Goal: Task Accomplishment & Management: Use online tool/utility

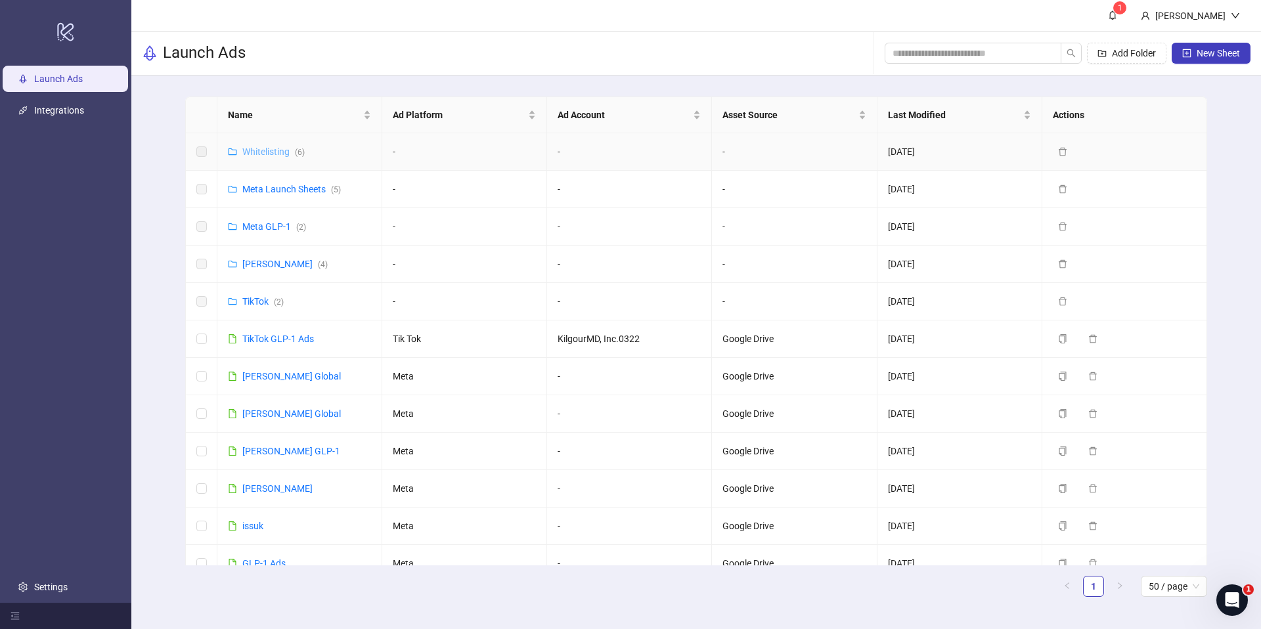
click at [291, 154] on link "Whitelisting ( 6 )" at bounding box center [273, 151] width 62 height 11
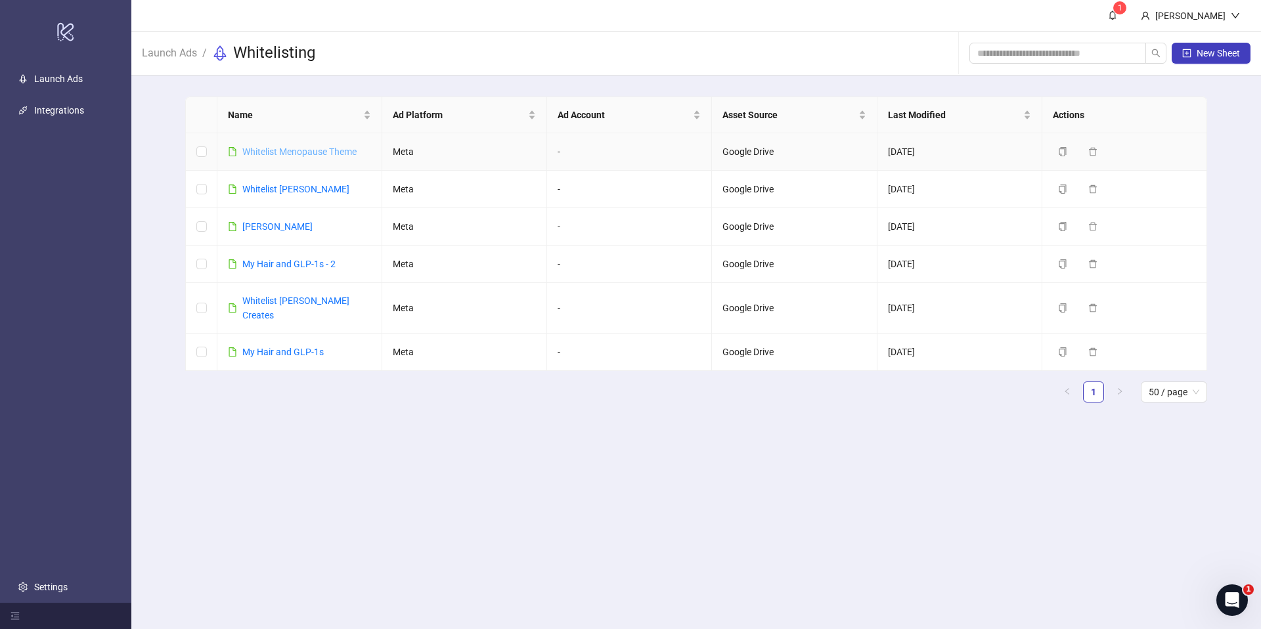
click at [294, 151] on link "Whitelist Menopause Theme" at bounding box center [299, 151] width 114 height 11
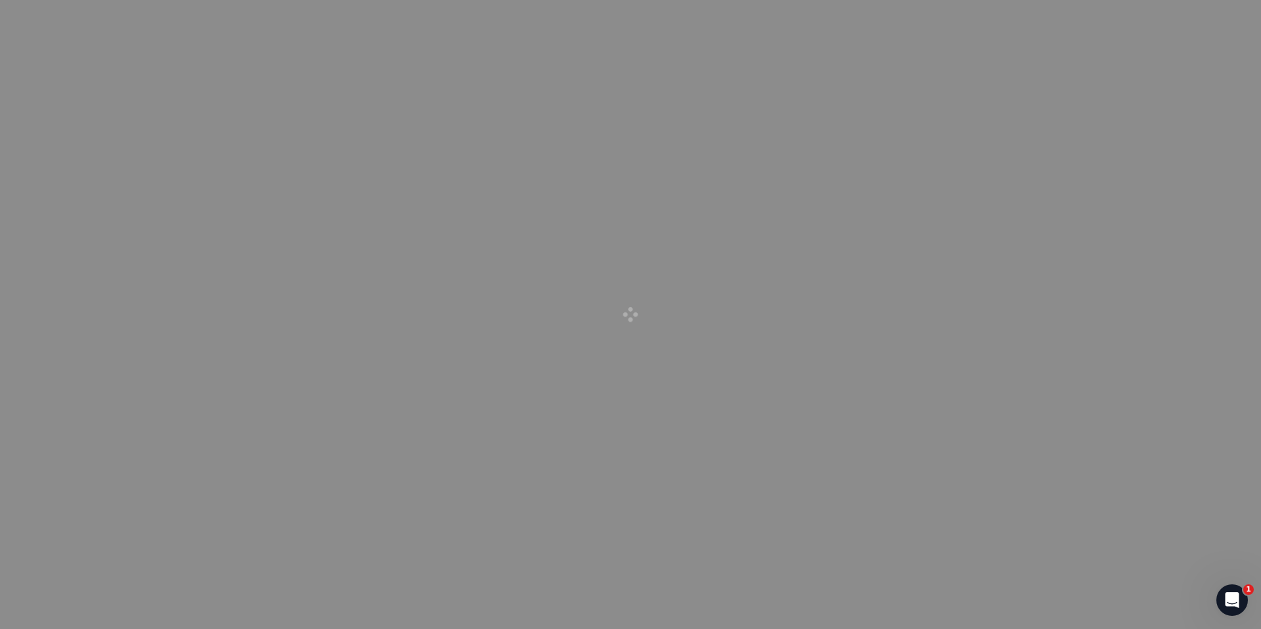
drag, startPoint x: 441, startPoint y: 132, endPoint x: 440, endPoint y: 122, distance: 9.9
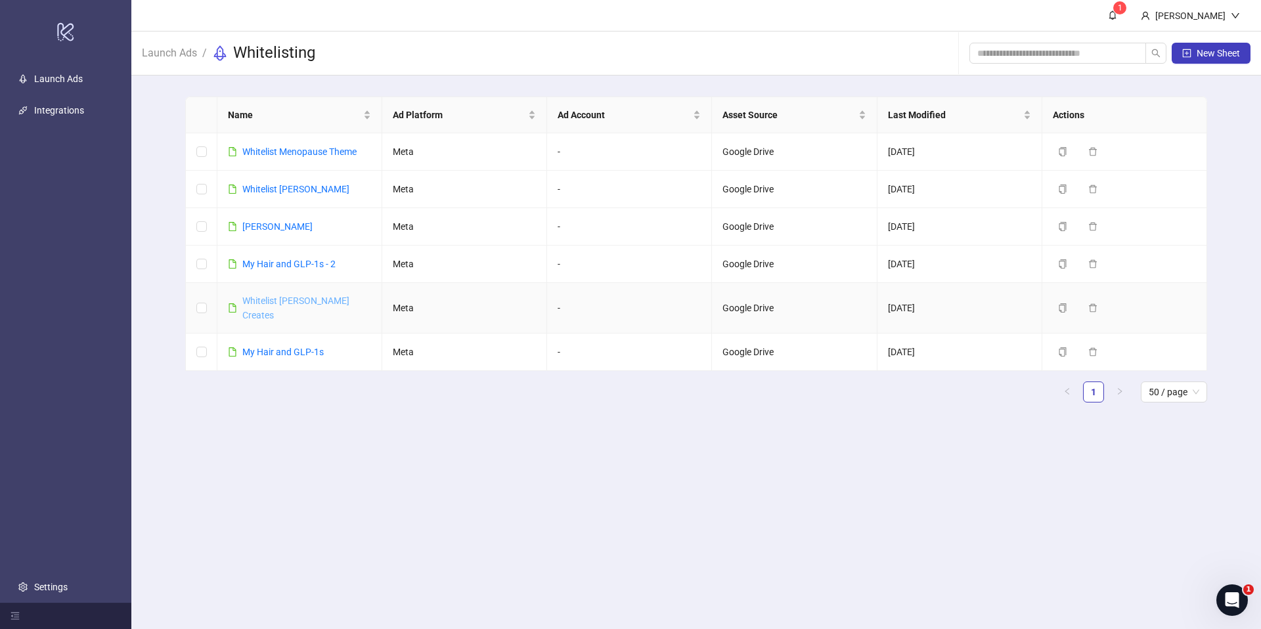
click at [315, 297] on link "Whitelist [PERSON_NAME] Creates" at bounding box center [295, 307] width 107 height 25
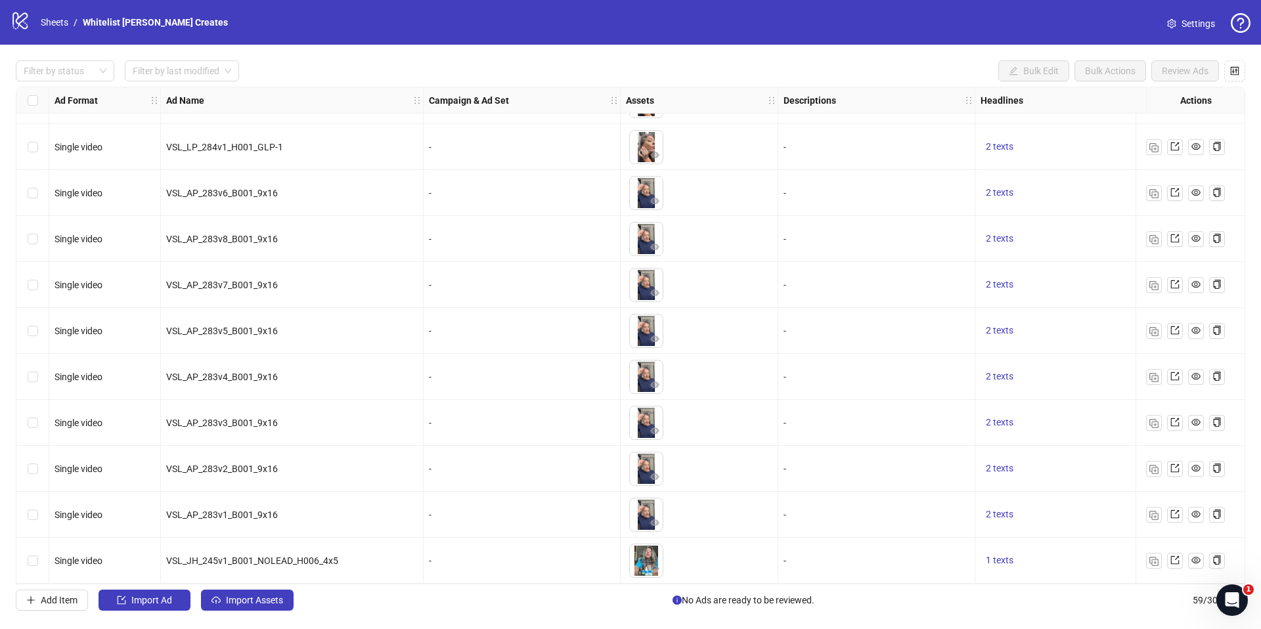
scroll to position [2247, 0]
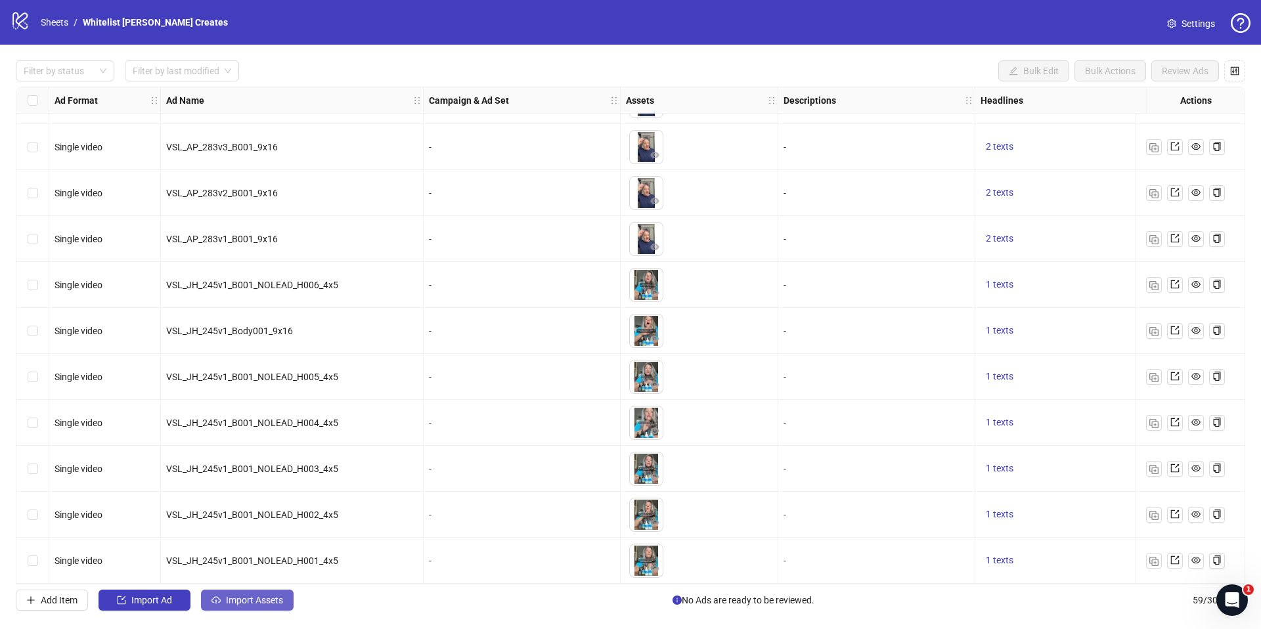
click at [244, 607] on button "Import Assets" at bounding box center [247, 600] width 93 height 21
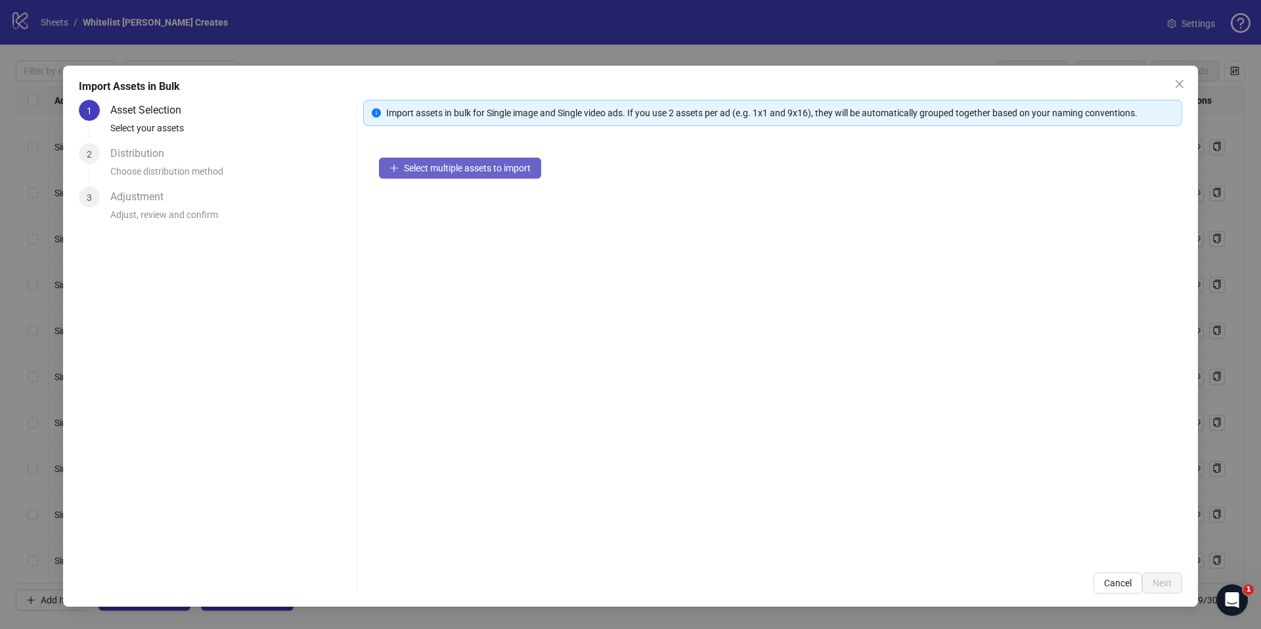
click at [448, 167] on span "Select multiple assets to import" at bounding box center [467, 168] width 127 height 11
click at [470, 164] on span "Select multiple assets to import" at bounding box center [467, 168] width 127 height 11
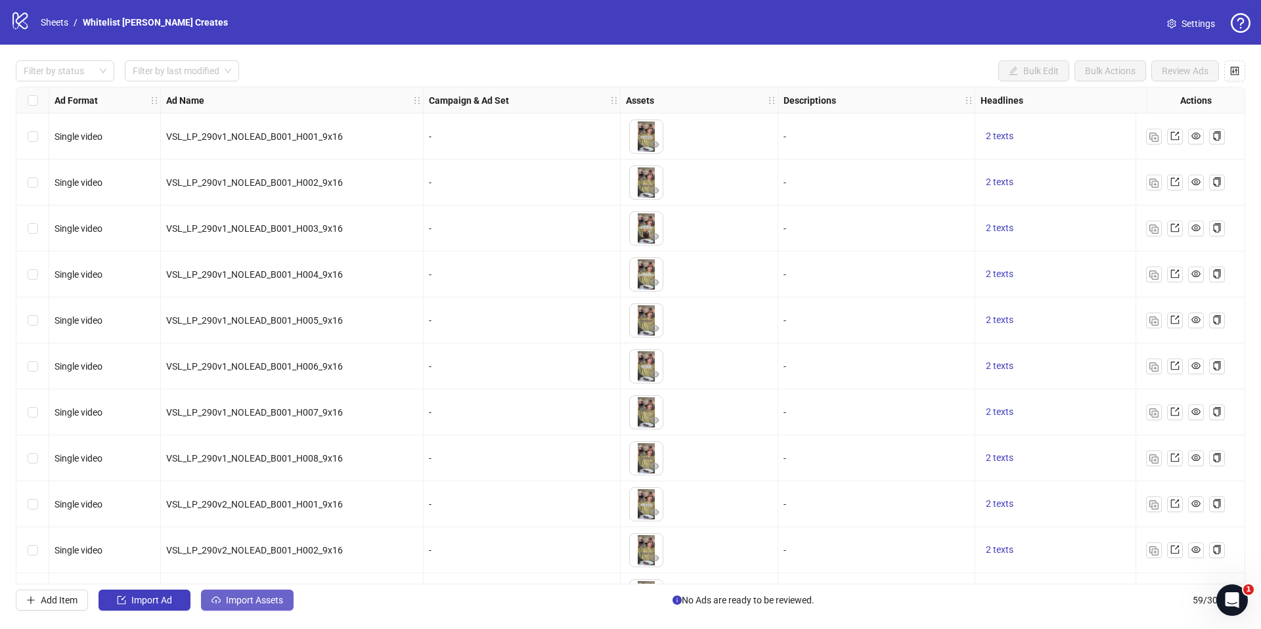
click at [252, 600] on span "Import Assets" at bounding box center [254, 600] width 57 height 11
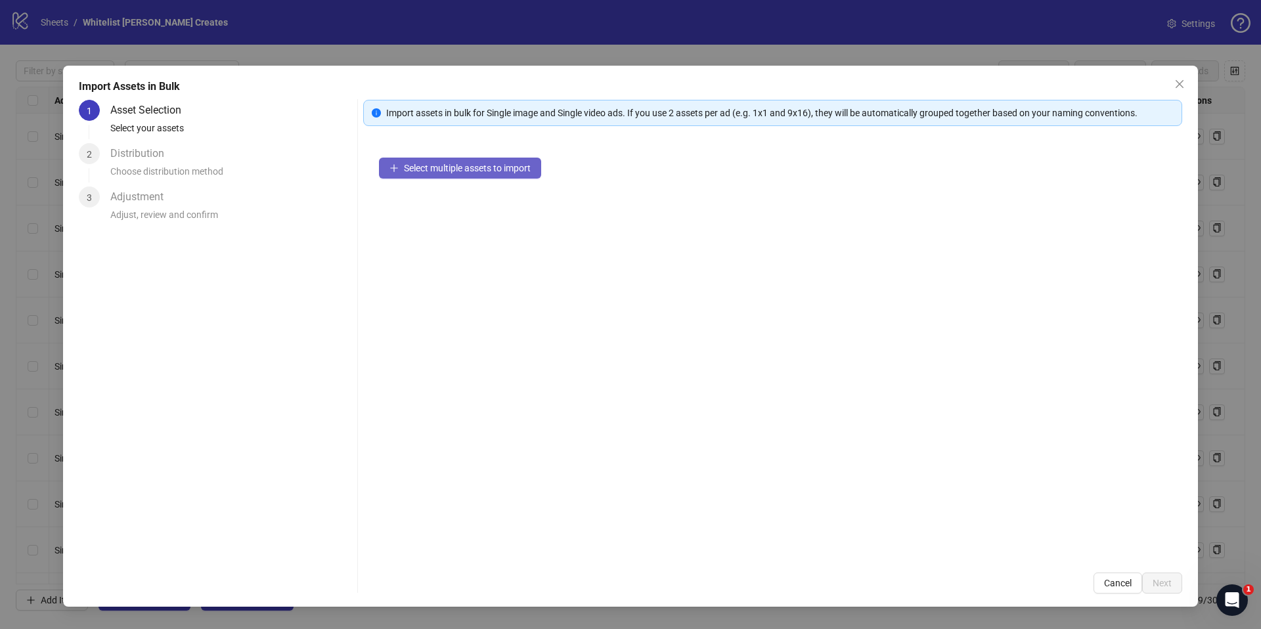
click at [487, 180] on div "Select multiple assets to import" at bounding box center [772, 349] width 819 height 415
click at [492, 165] on span "Select multiple assets to import" at bounding box center [467, 168] width 127 height 11
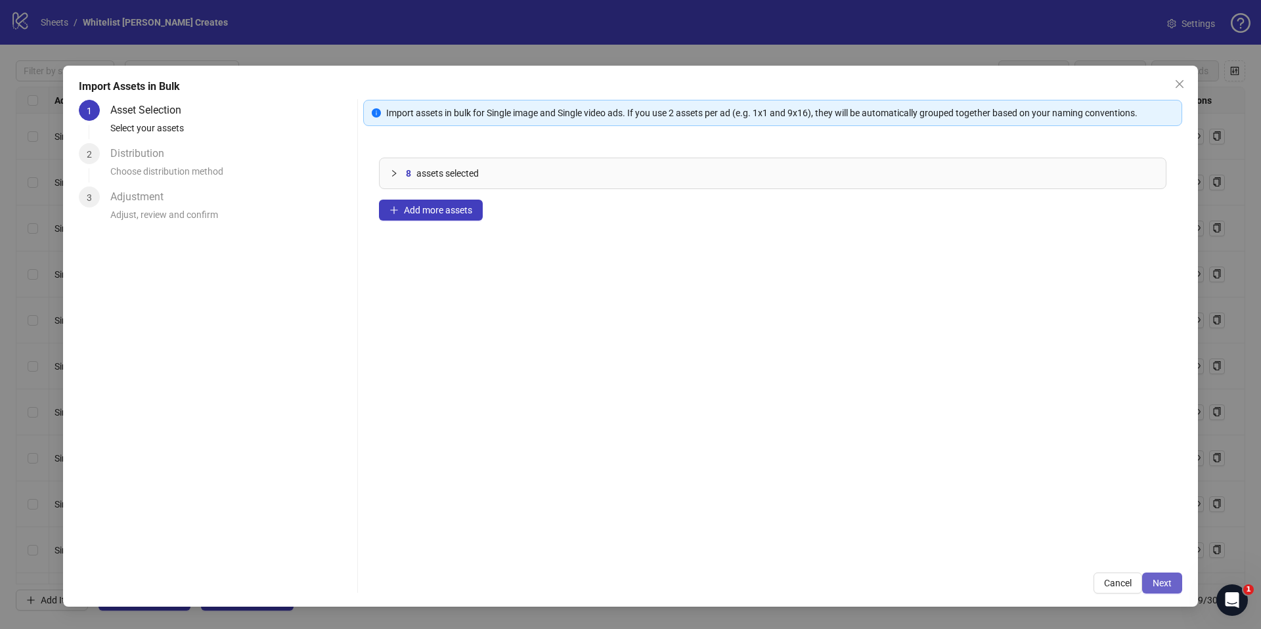
click at [1155, 587] on span "Next" at bounding box center [1161, 583] width 19 height 11
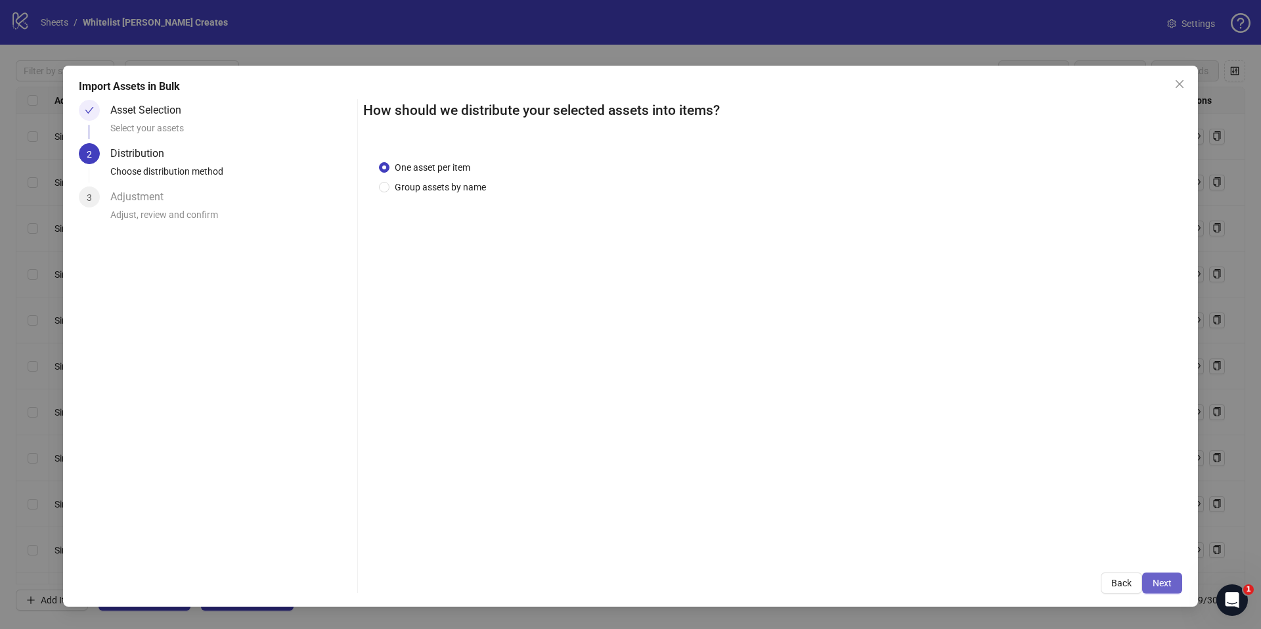
click at [1165, 581] on button "Next" at bounding box center [1162, 583] width 40 height 21
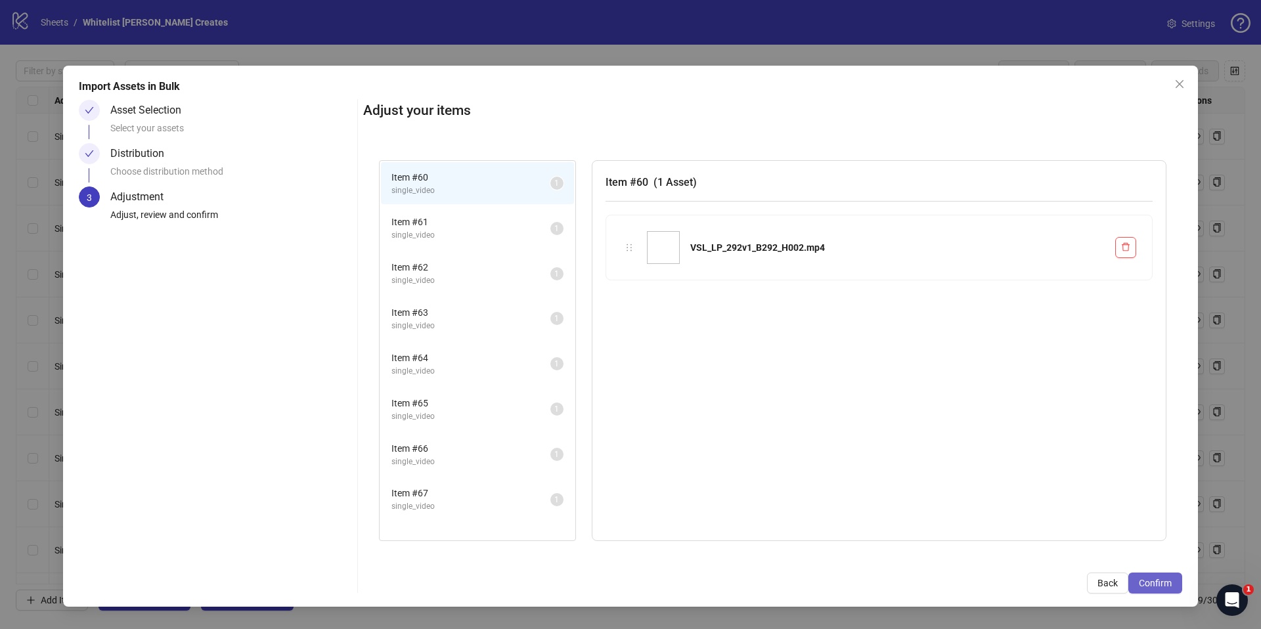
click at [1168, 581] on span "Confirm" at bounding box center [1155, 583] width 33 height 11
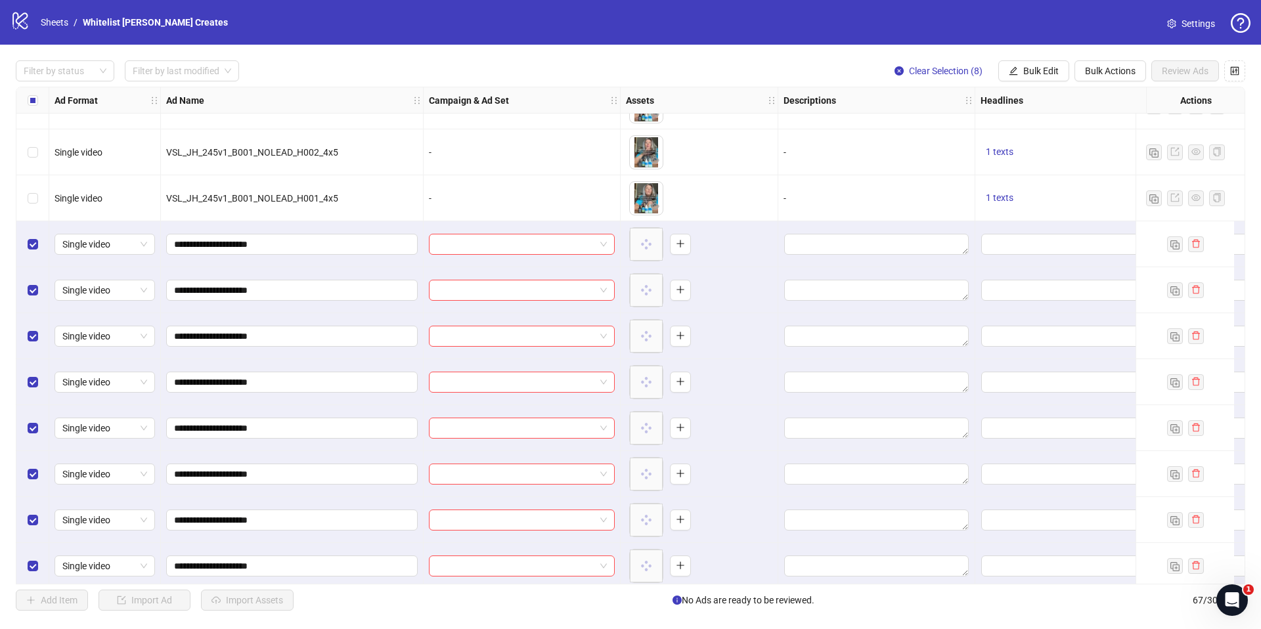
scroll to position [2615, 0]
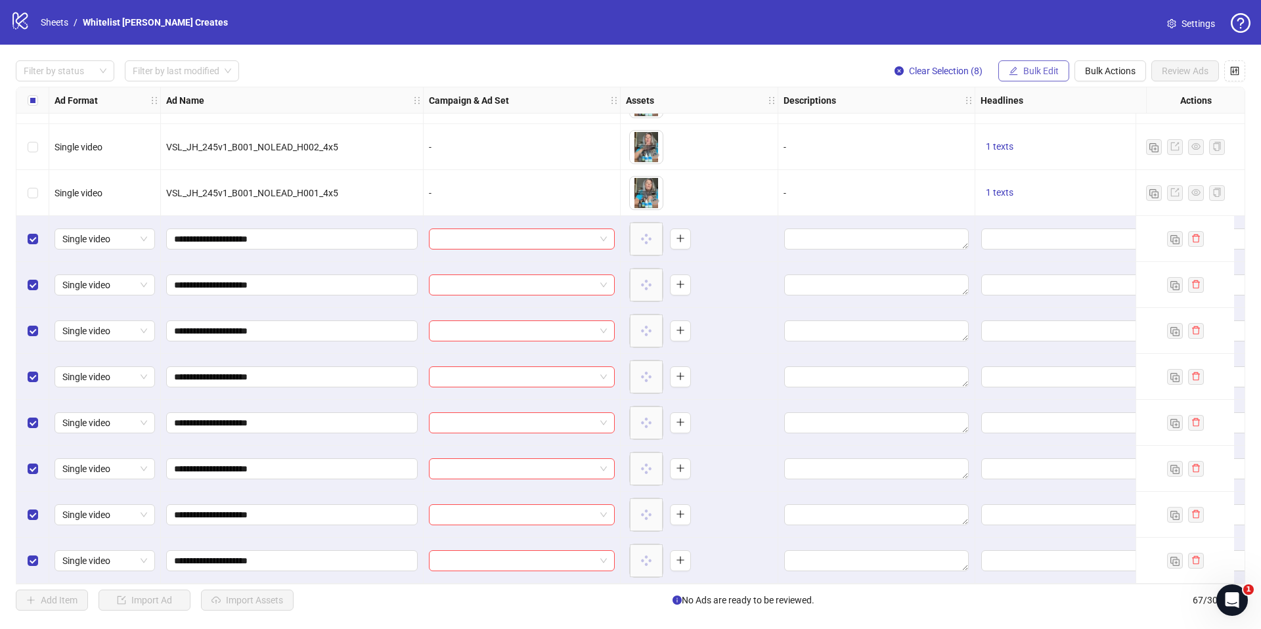
click at [1037, 72] on span "Bulk Edit" at bounding box center [1040, 71] width 35 height 11
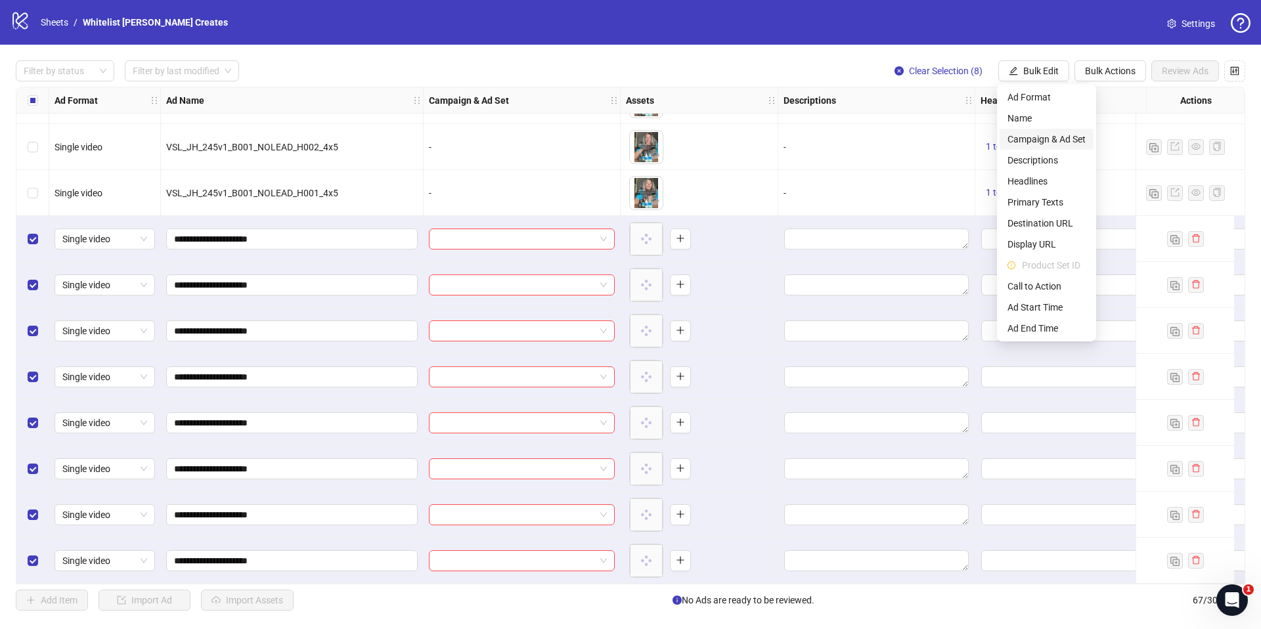
click at [1035, 139] on span "Campaign & Ad Set" at bounding box center [1046, 139] width 78 height 14
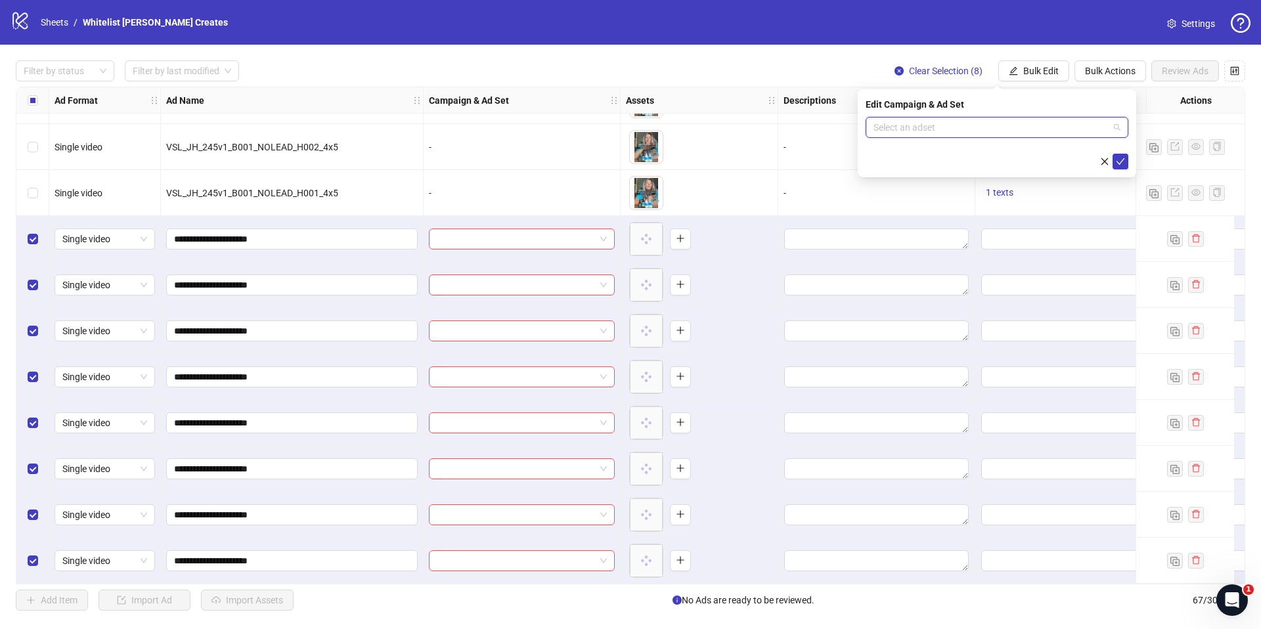
drag, startPoint x: 1032, startPoint y: 134, endPoint x: 1037, endPoint y: 129, distance: 7.4
click at [1034, 131] on input "search" at bounding box center [990, 128] width 235 height 20
click at [1030, 107] on div "Edit Campaign & Ad Set" at bounding box center [996, 104] width 263 height 14
click at [1025, 123] on input "search" at bounding box center [990, 128] width 235 height 20
click at [1022, 154] on div "No data" at bounding box center [996, 163] width 231 height 23
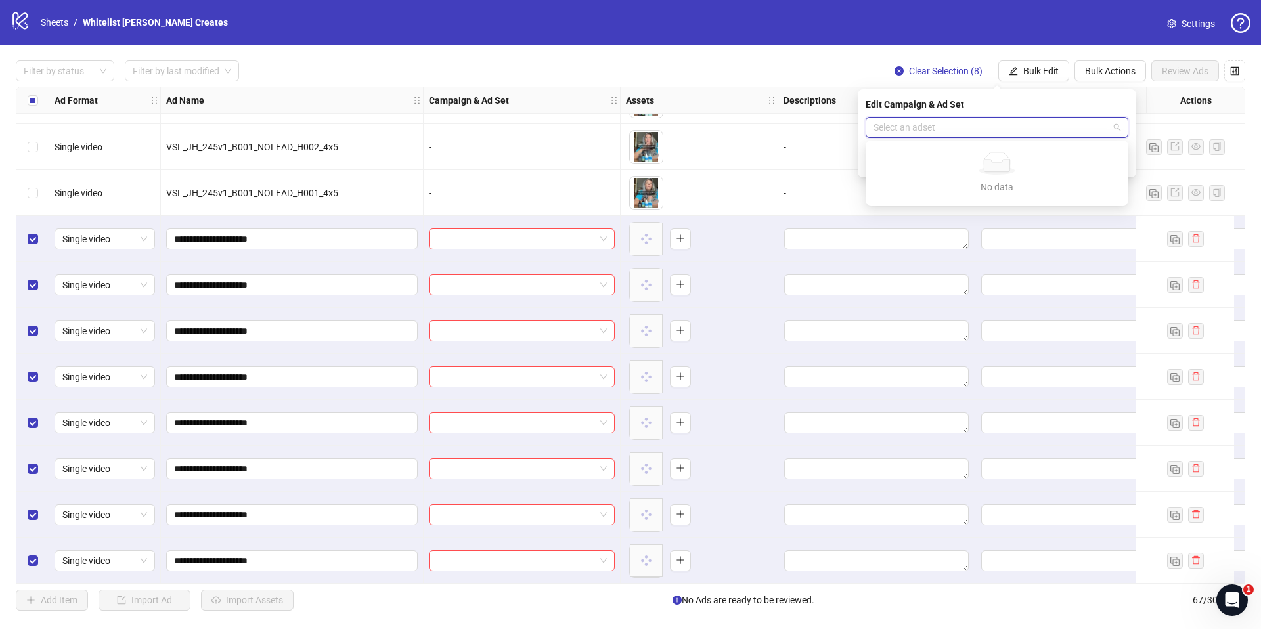
click at [1016, 121] on input "search" at bounding box center [990, 128] width 235 height 20
click at [40, 35] on div "logo/logo-mobile Sheets / Whitelist Jean Creates Settings" at bounding box center [630, 22] width 1261 height 45
click at [45, 29] on link "Sheets" at bounding box center [54, 22] width 33 height 14
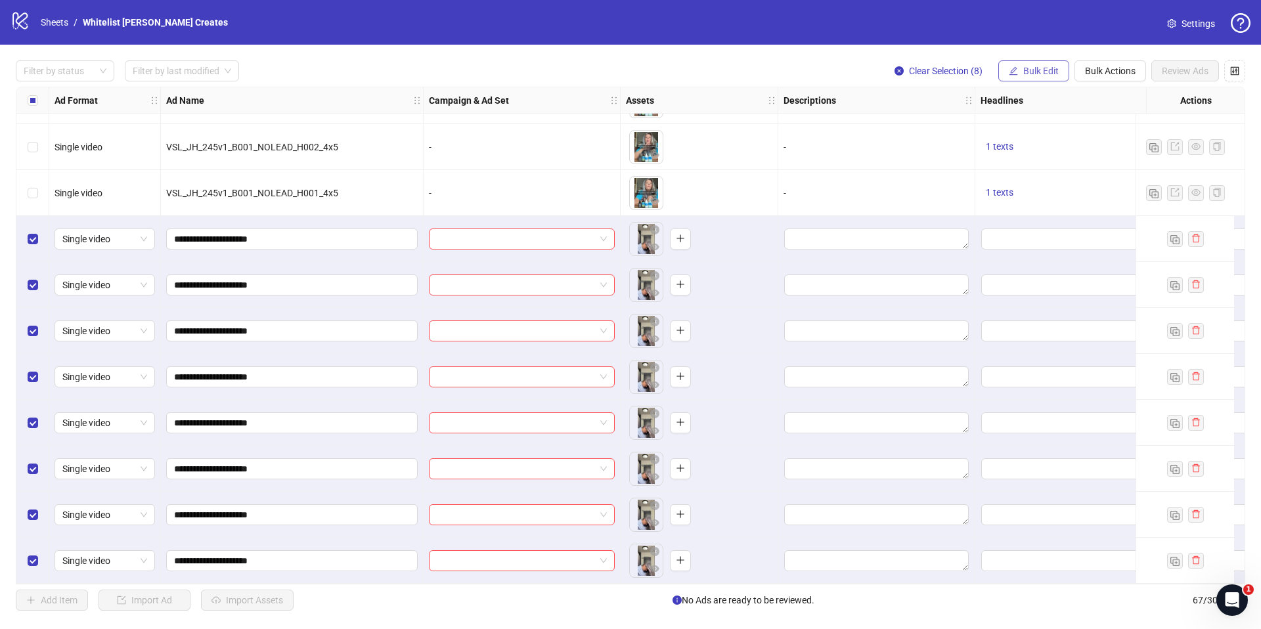
click at [1026, 76] on span "Bulk Edit" at bounding box center [1040, 71] width 35 height 11
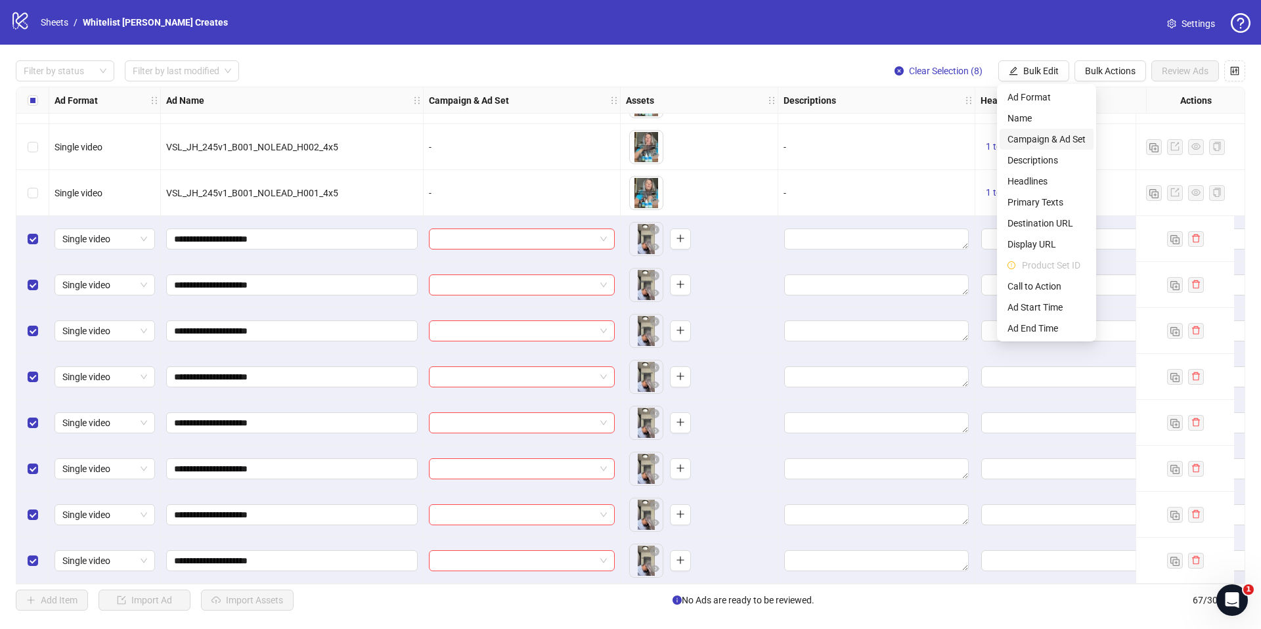
click at [1066, 137] on span "Campaign & Ad Set" at bounding box center [1046, 139] width 78 height 14
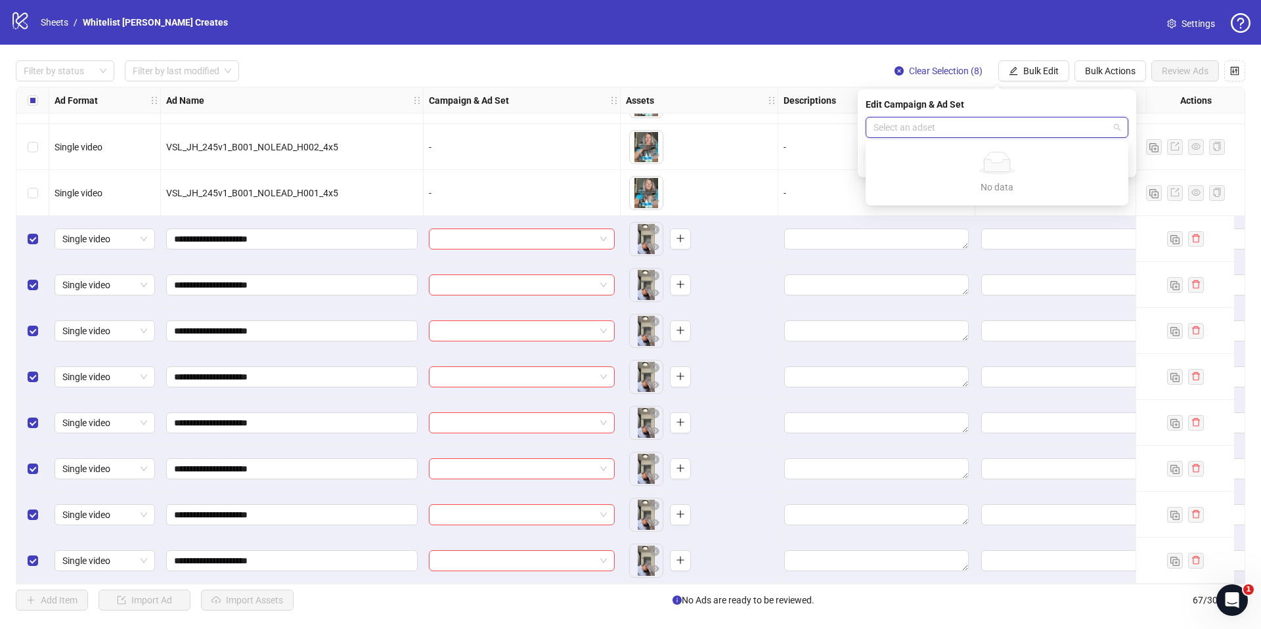
click at [1062, 131] on input "search" at bounding box center [990, 128] width 235 height 20
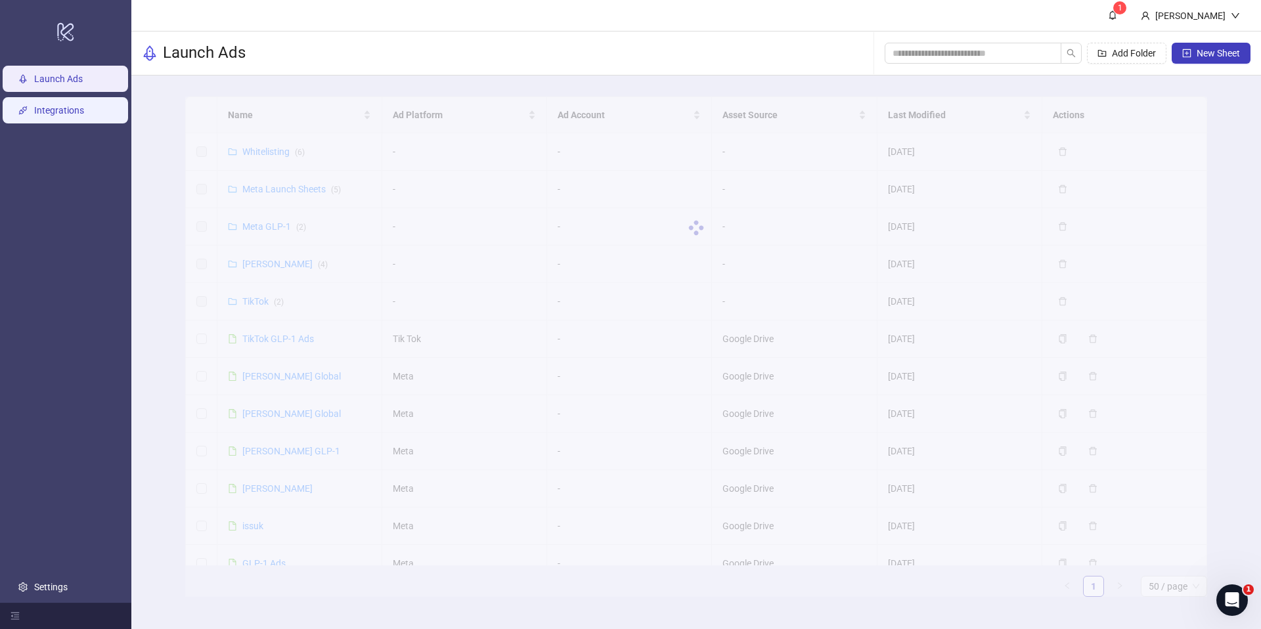
click at [57, 116] on link "Integrations" at bounding box center [59, 110] width 50 height 11
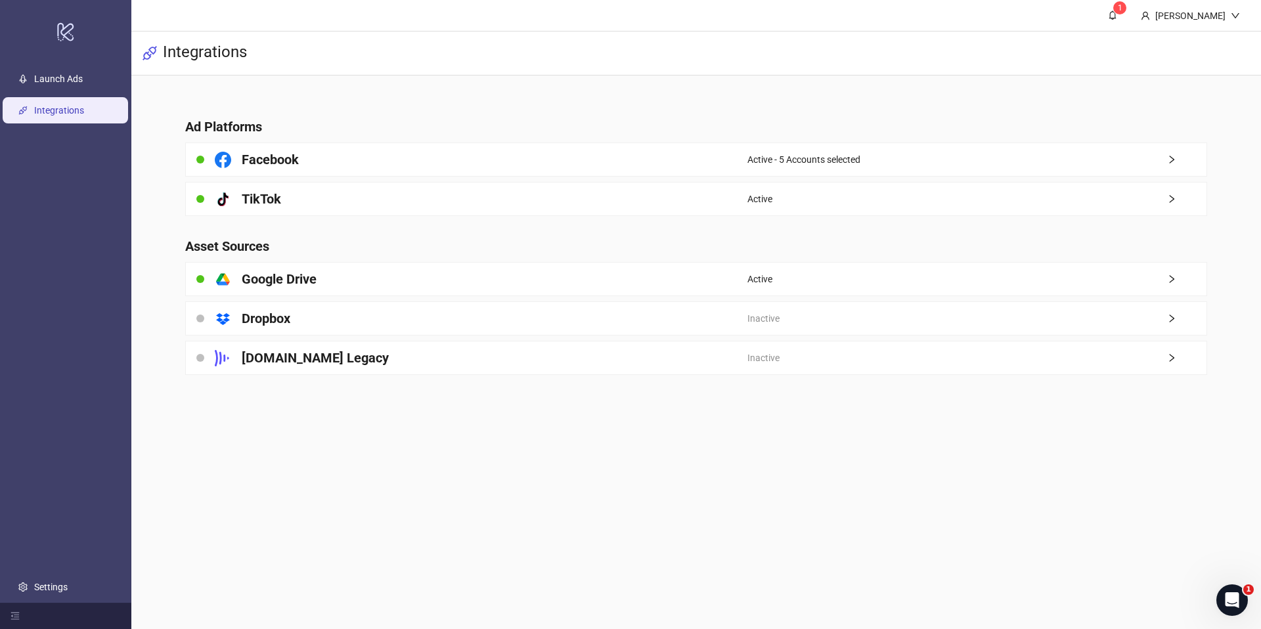
click at [760, 146] on div "Active - 5 Accounts selected" at bounding box center [976, 159] width 459 height 33
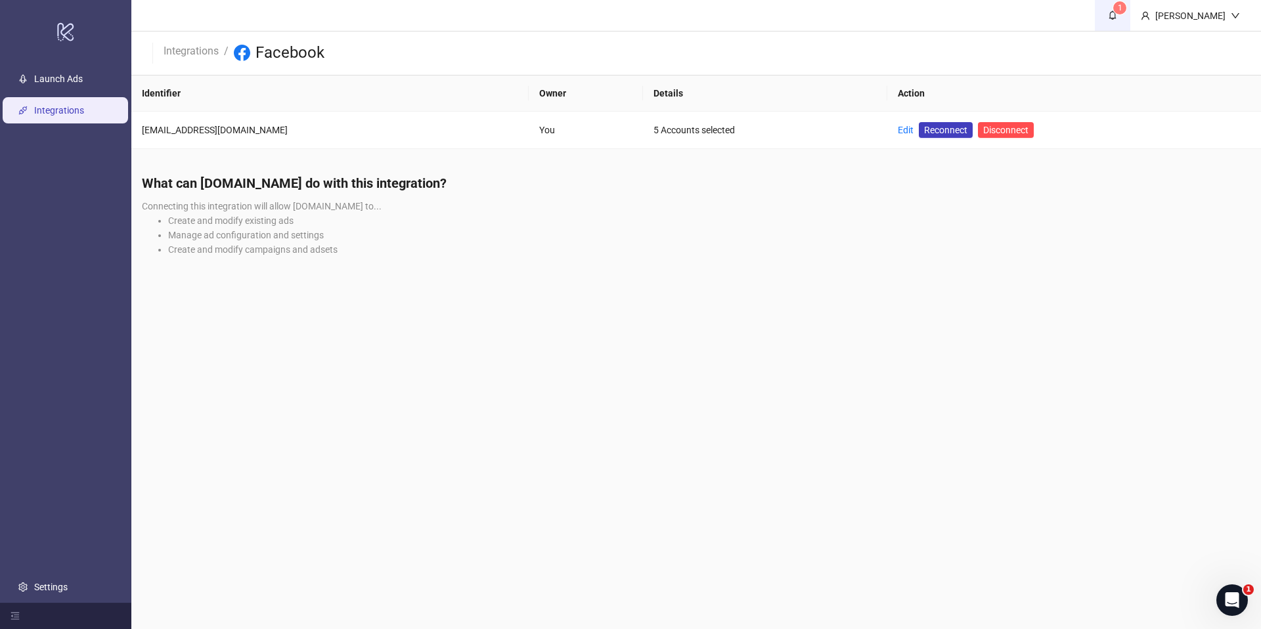
click at [1126, 10] on sup "1" at bounding box center [1119, 7] width 13 height 13
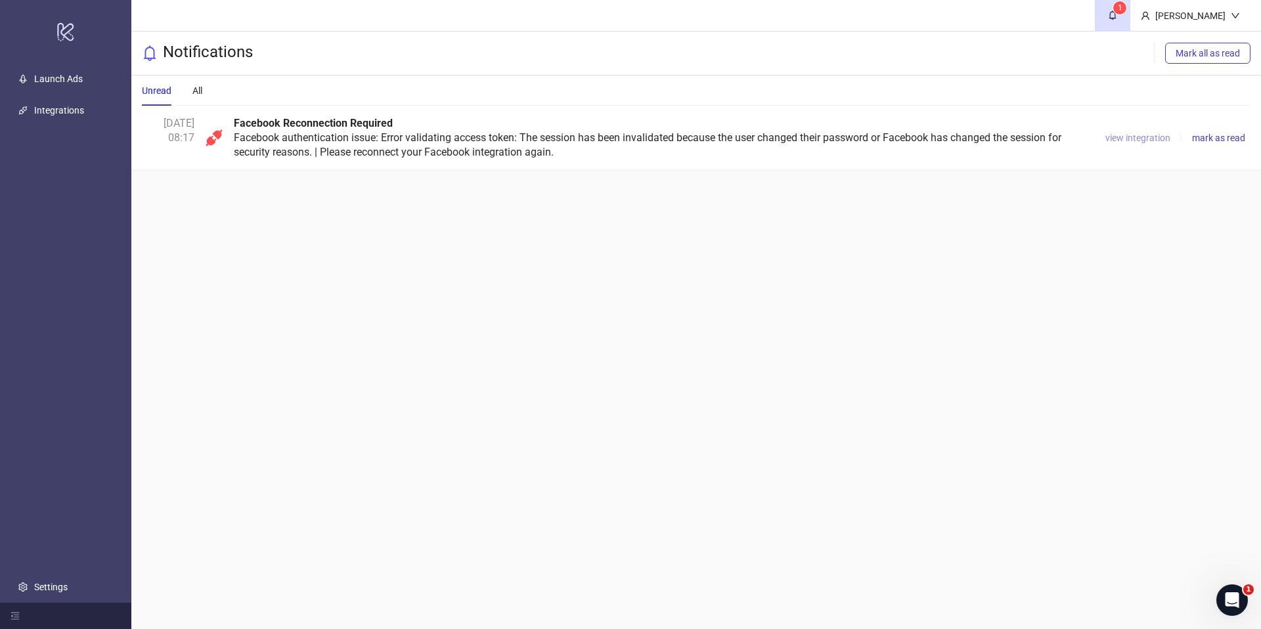
click at [1145, 144] on div "view integration mark as read" at bounding box center [1175, 137] width 150 height 43
click at [1147, 140] on span "view integration" at bounding box center [1137, 138] width 65 height 11
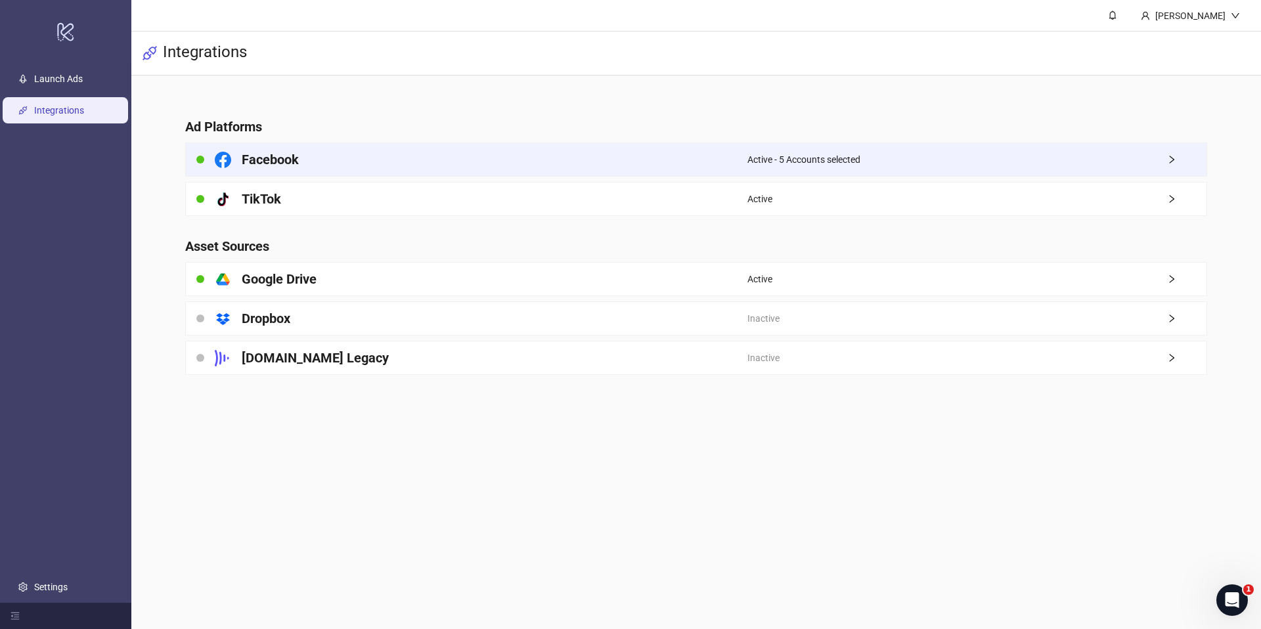
click at [1019, 152] on div "Active - 5 Accounts selected" at bounding box center [976, 159] width 459 height 33
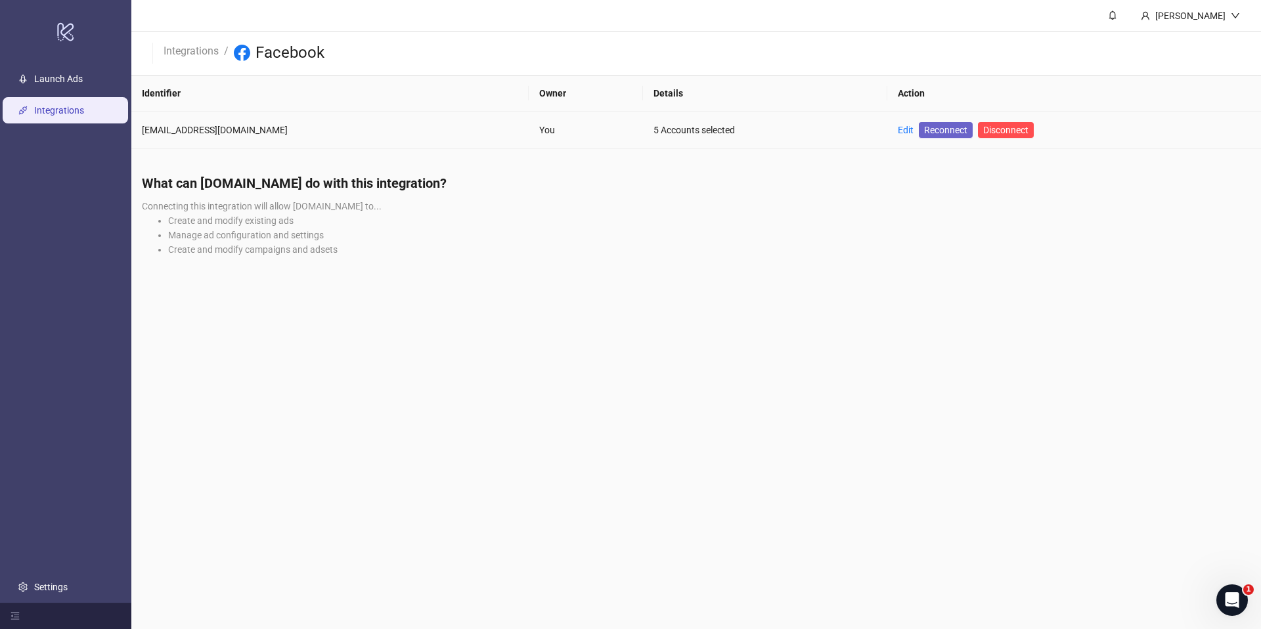
click at [924, 127] on span "Reconnect" at bounding box center [945, 130] width 43 height 14
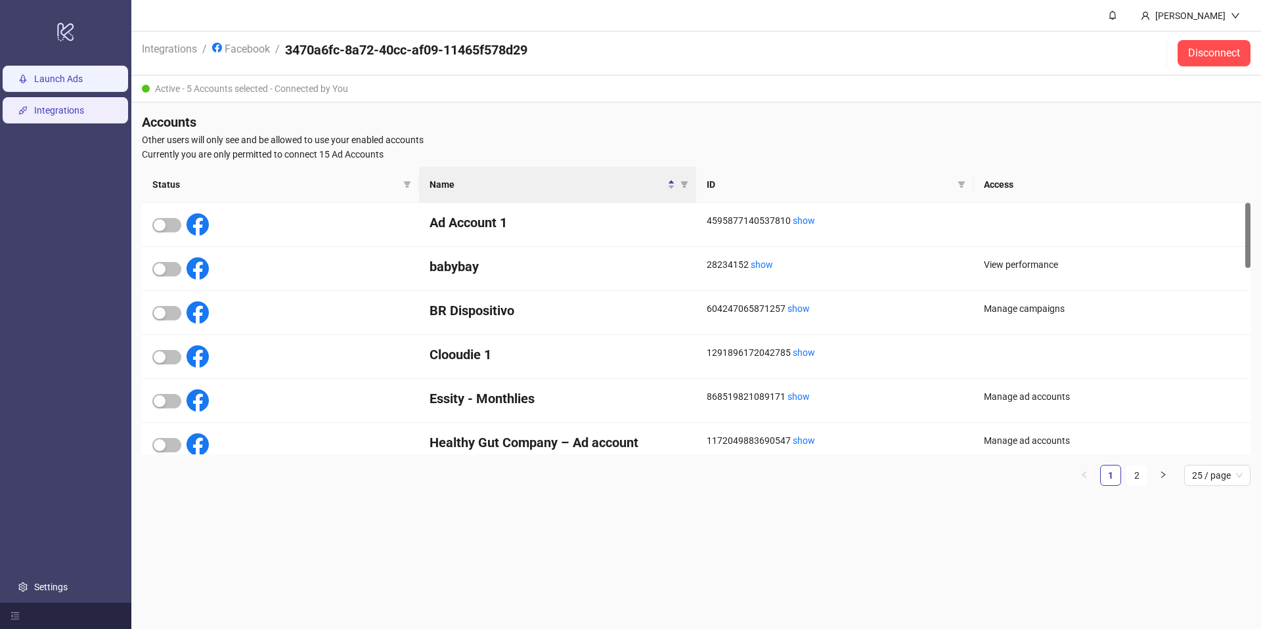
click at [83, 81] on link "Launch Ads" at bounding box center [58, 79] width 49 height 11
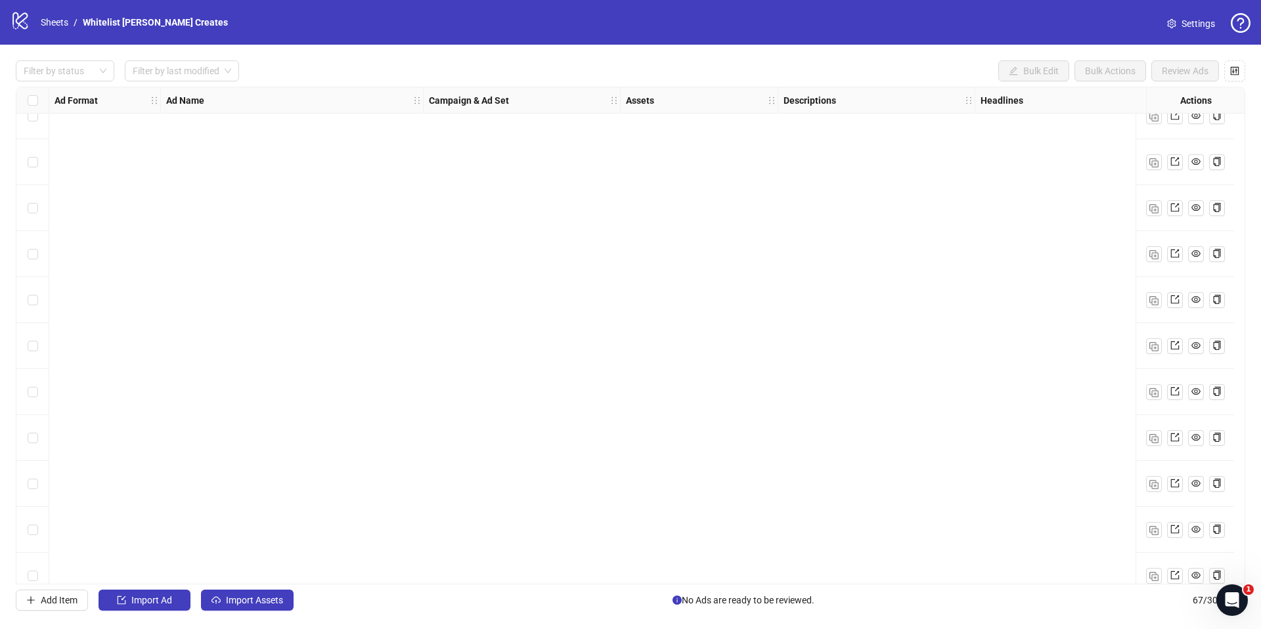
scroll to position [2615, 0]
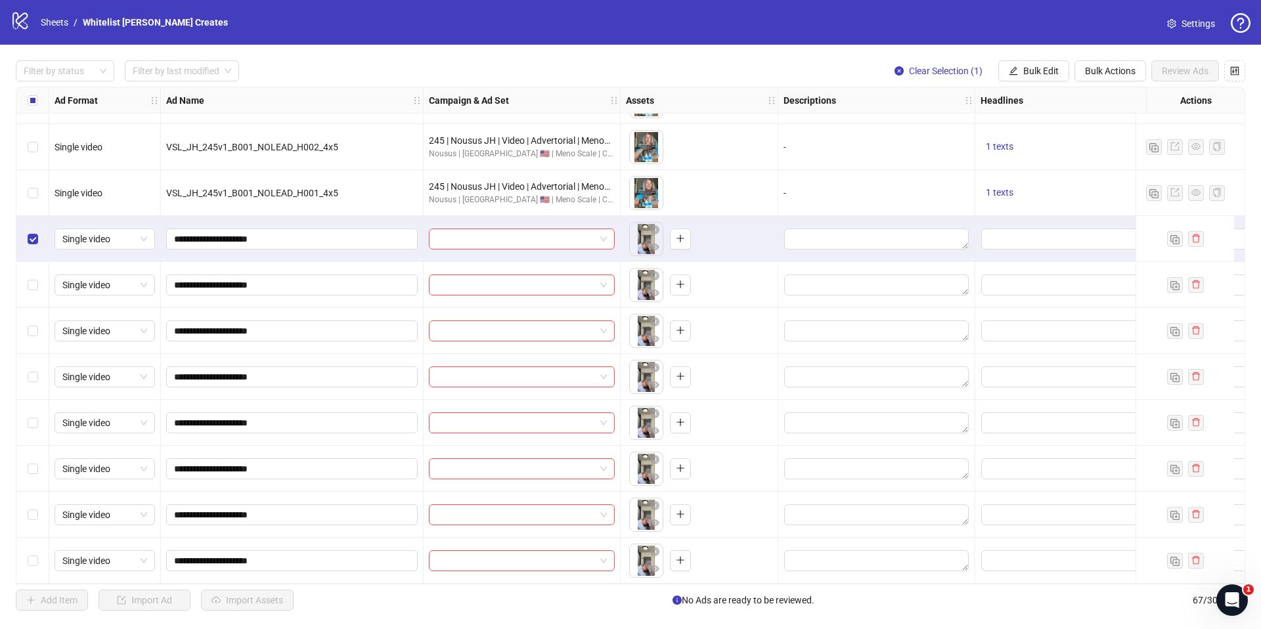
click at [37, 550] on div "Select row 67" at bounding box center [32, 561] width 33 height 46
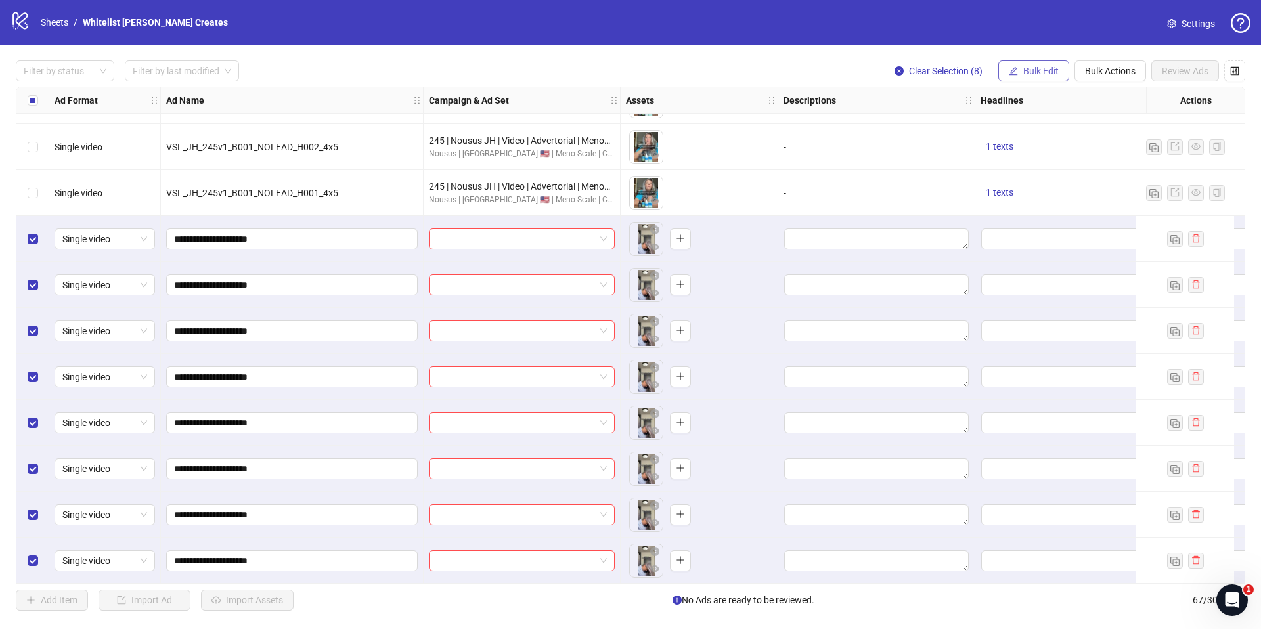
click at [1035, 79] on button "Bulk Edit" at bounding box center [1033, 70] width 71 height 21
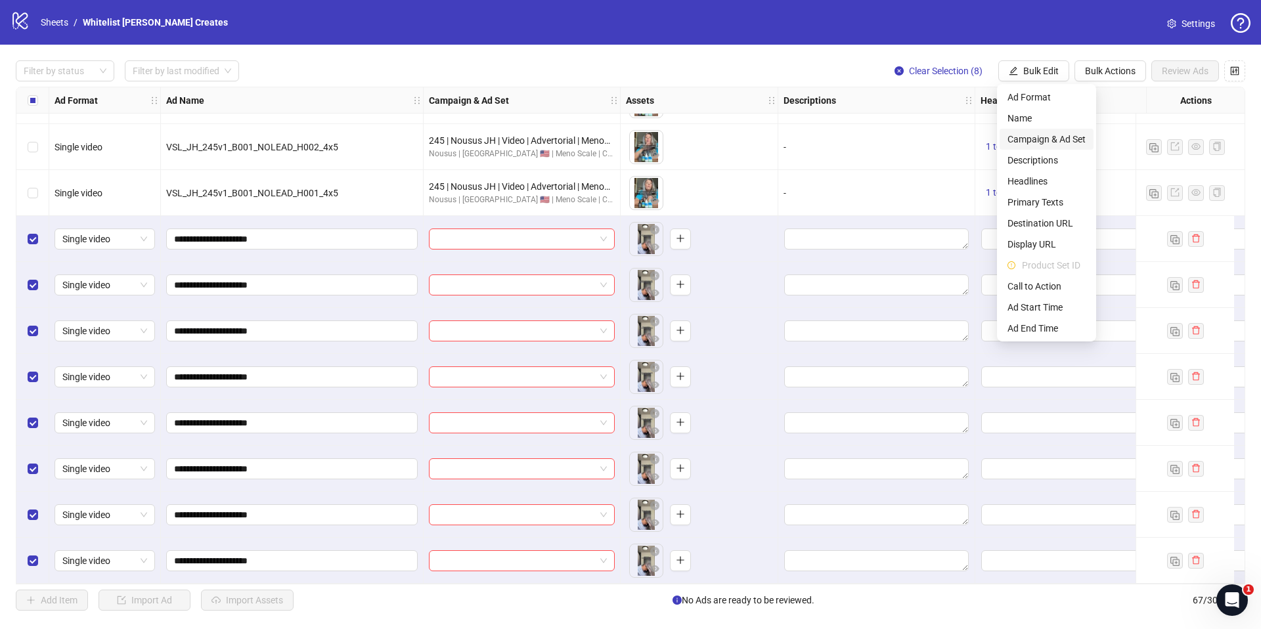
click at [1044, 141] on span "Campaign & Ad Set" at bounding box center [1046, 139] width 78 height 14
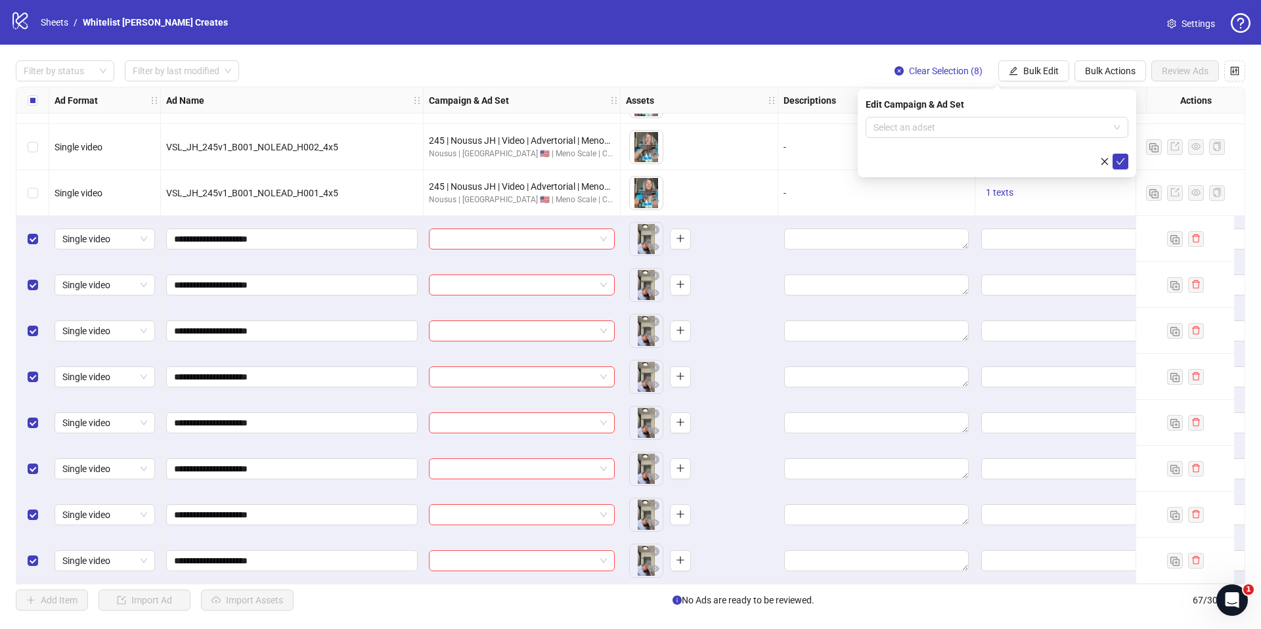
click at [1015, 110] on div "Edit Campaign & Ad Set Select an adset" at bounding box center [997, 133] width 278 height 88
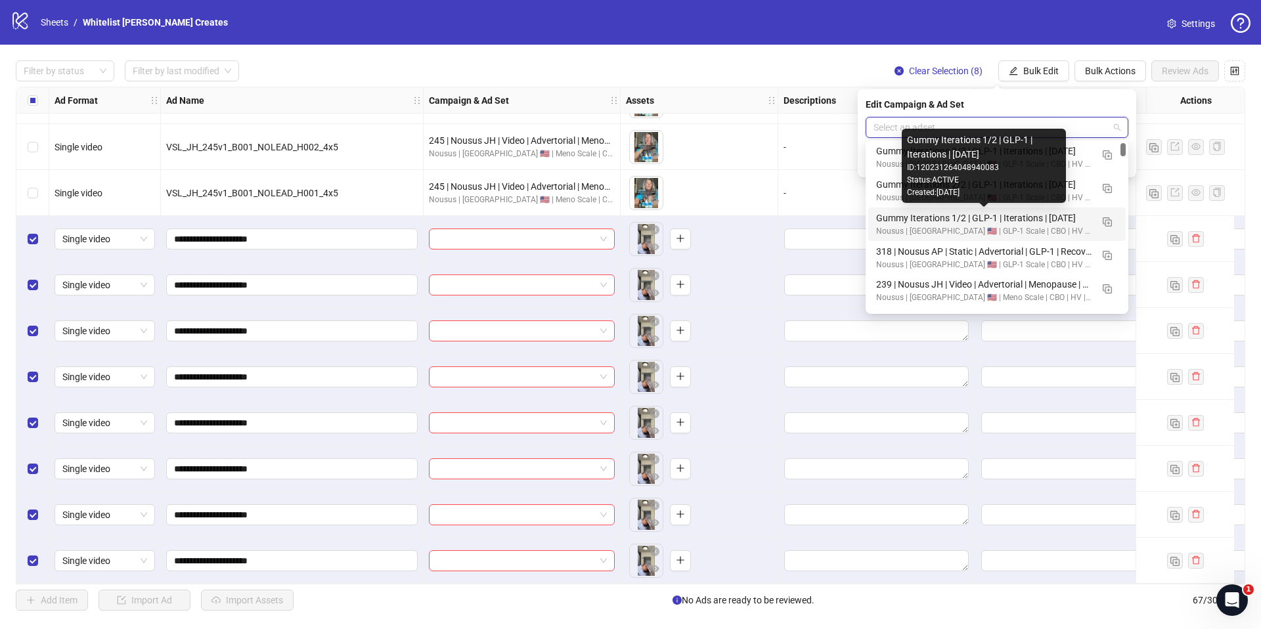
scroll to position [28, 0]
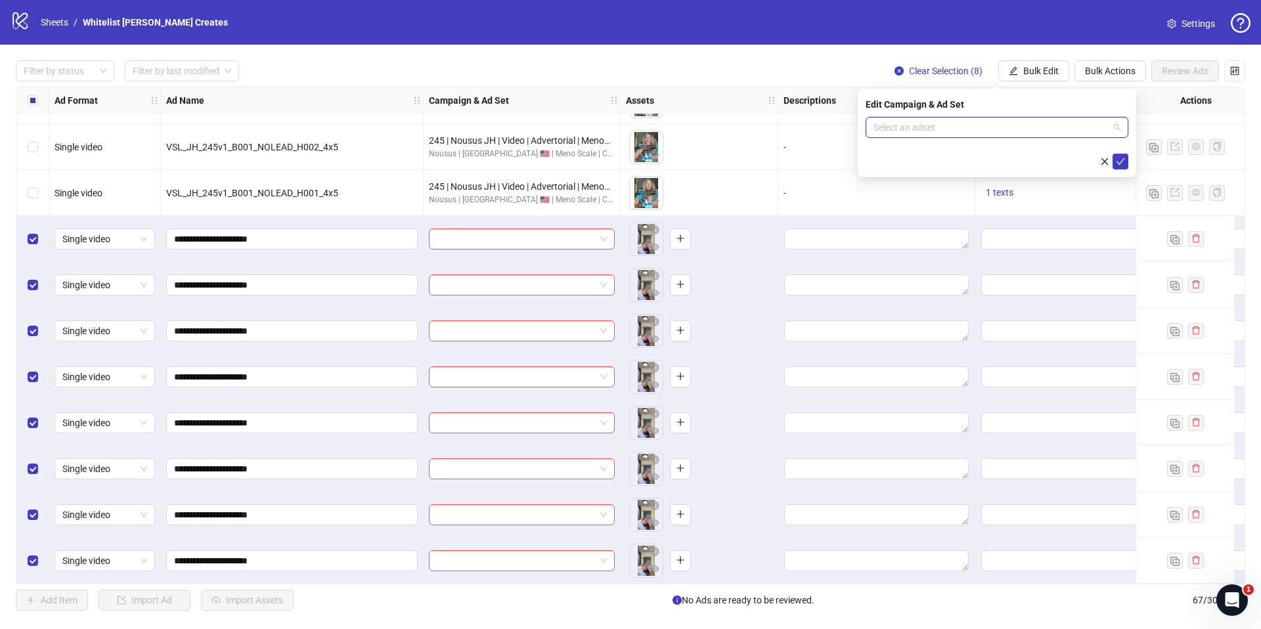
click at [1081, 135] on input "search" at bounding box center [990, 128] width 235 height 20
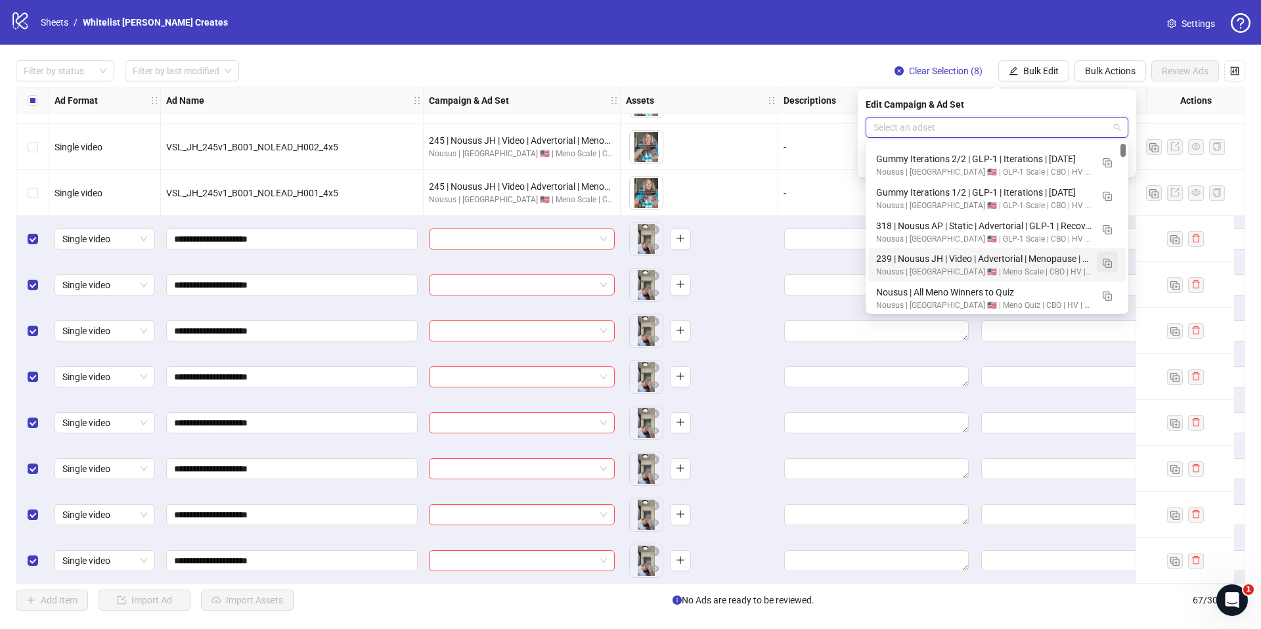
click at [1103, 257] on span "button" at bounding box center [1107, 262] width 9 height 11
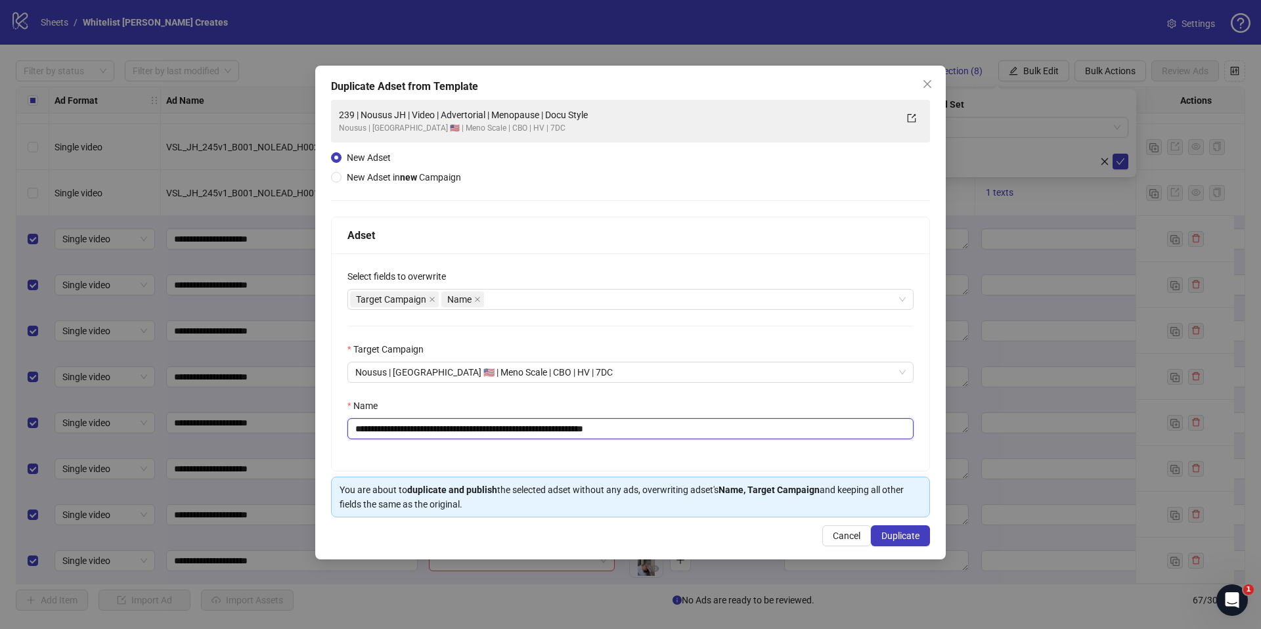
click at [692, 425] on input "**********" at bounding box center [630, 428] width 566 height 21
paste input "text"
type input "**********"
click at [913, 534] on span "Duplicate" at bounding box center [900, 536] width 38 height 11
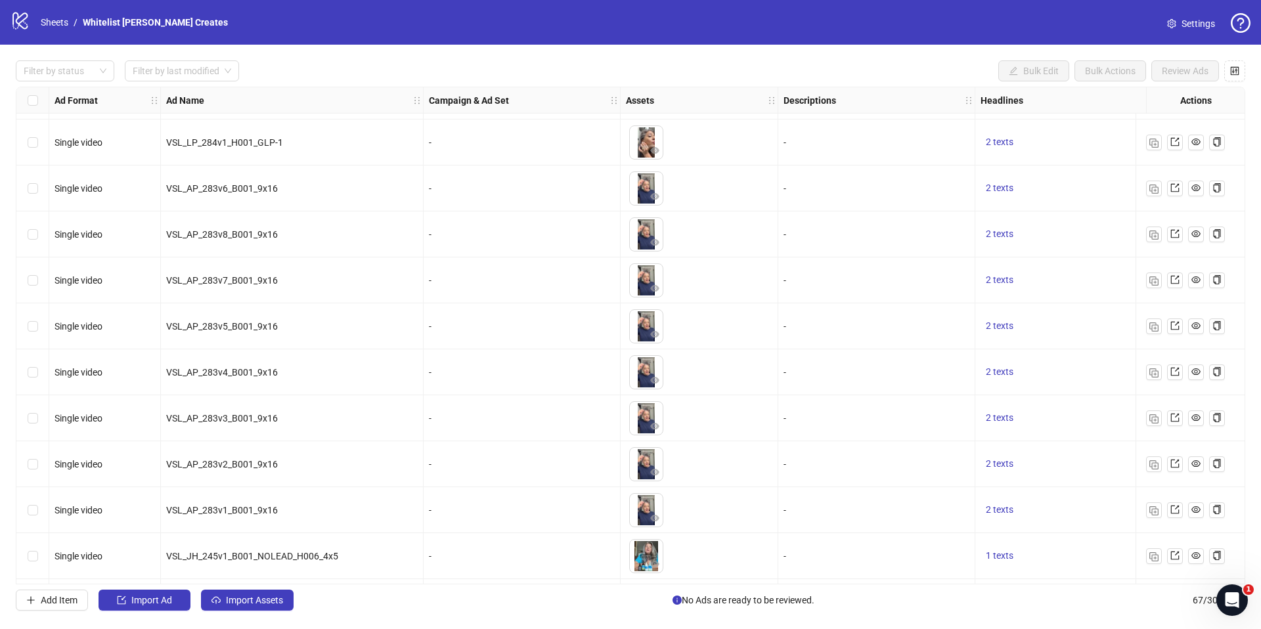
scroll to position [2615, 0]
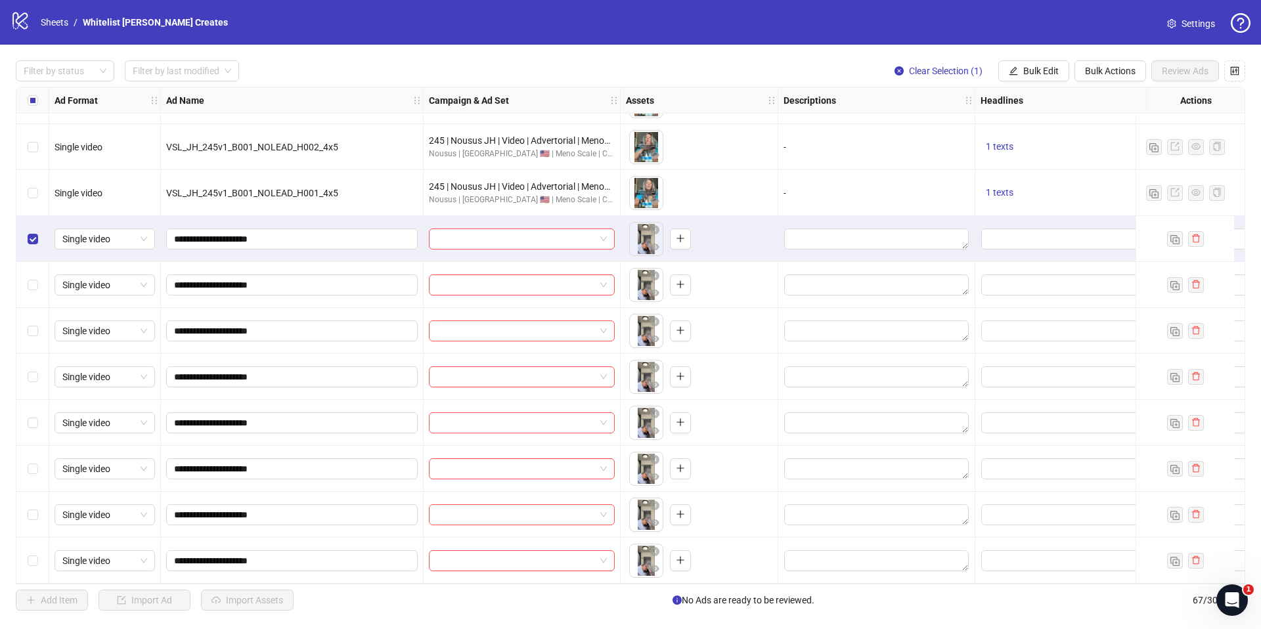
click at [33, 547] on div "Select row 67" at bounding box center [32, 561] width 33 height 46
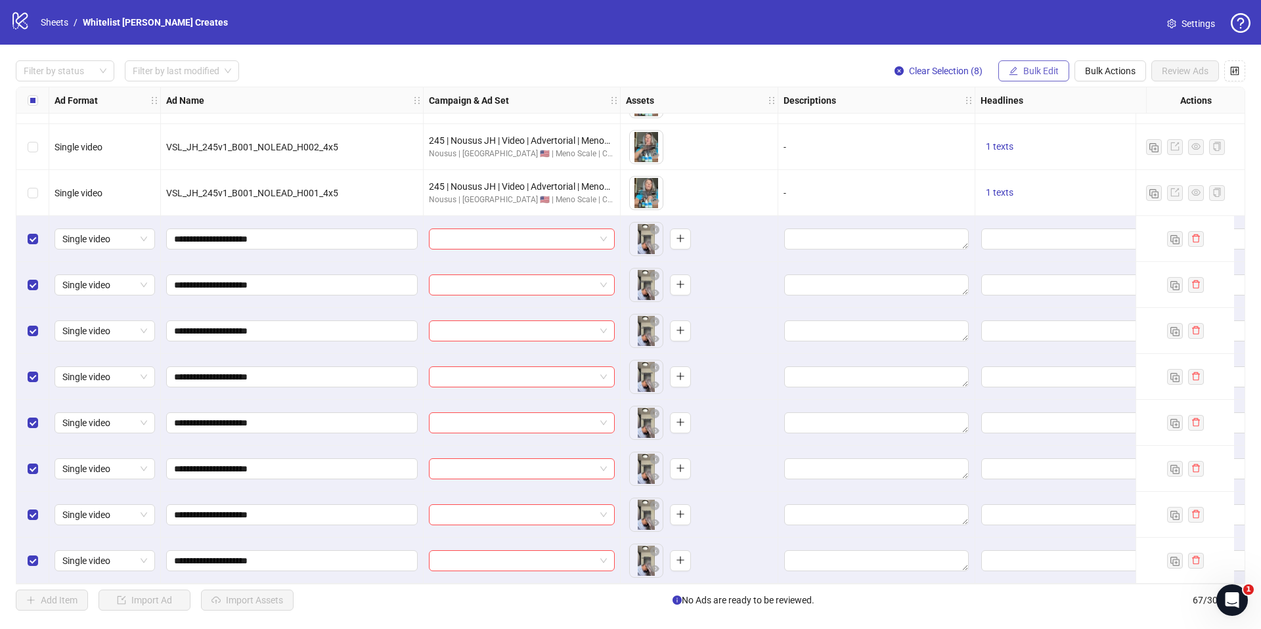
click at [1041, 76] on span "Bulk Edit" at bounding box center [1040, 71] width 35 height 11
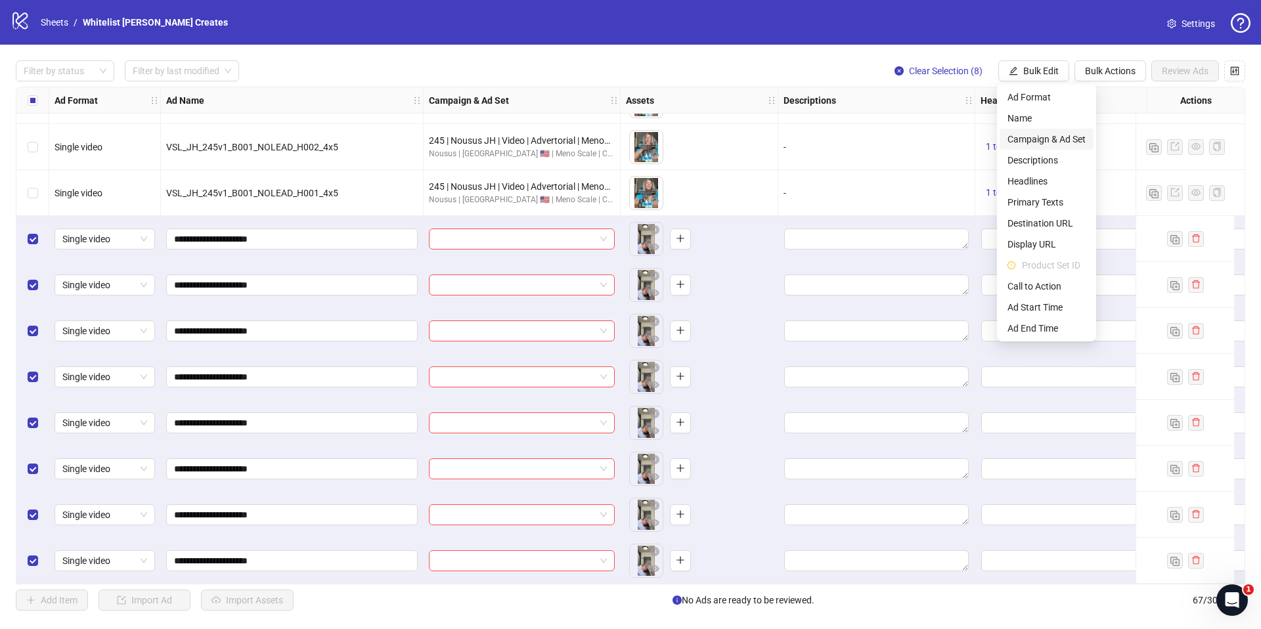
click at [1034, 137] on span "Campaign & Ad Set" at bounding box center [1046, 139] width 78 height 14
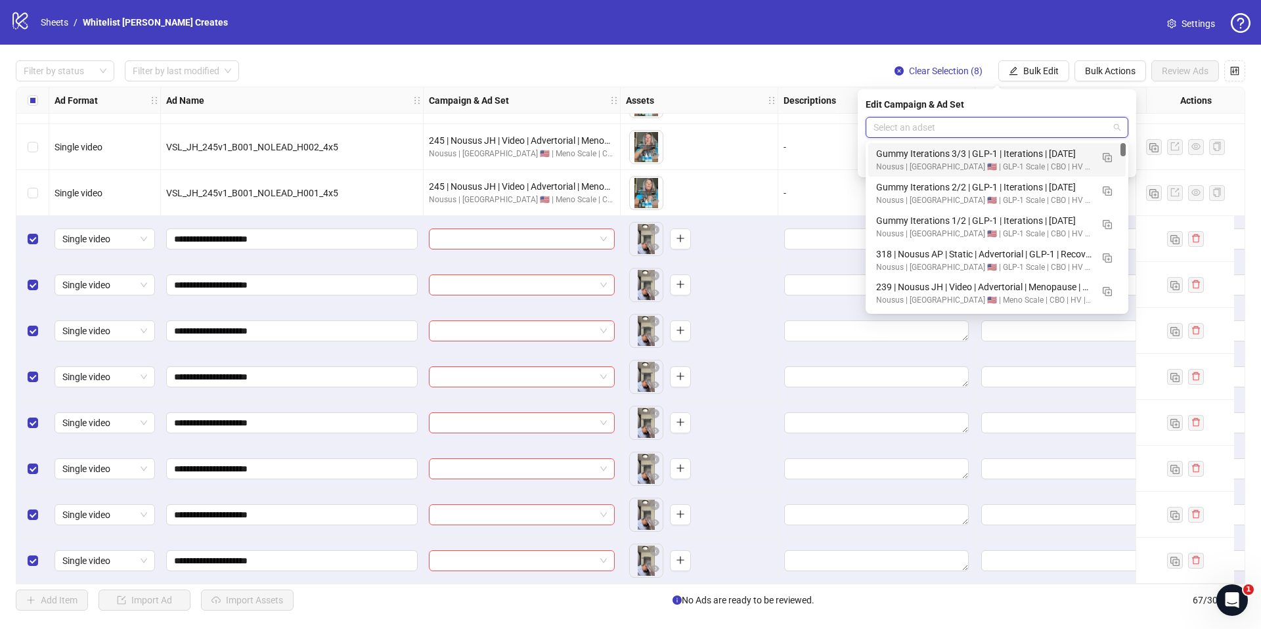
click at [1019, 127] on input "search" at bounding box center [990, 128] width 235 height 20
click at [1114, 290] on button "button" at bounding box center [1107, 290] width 21 height 21
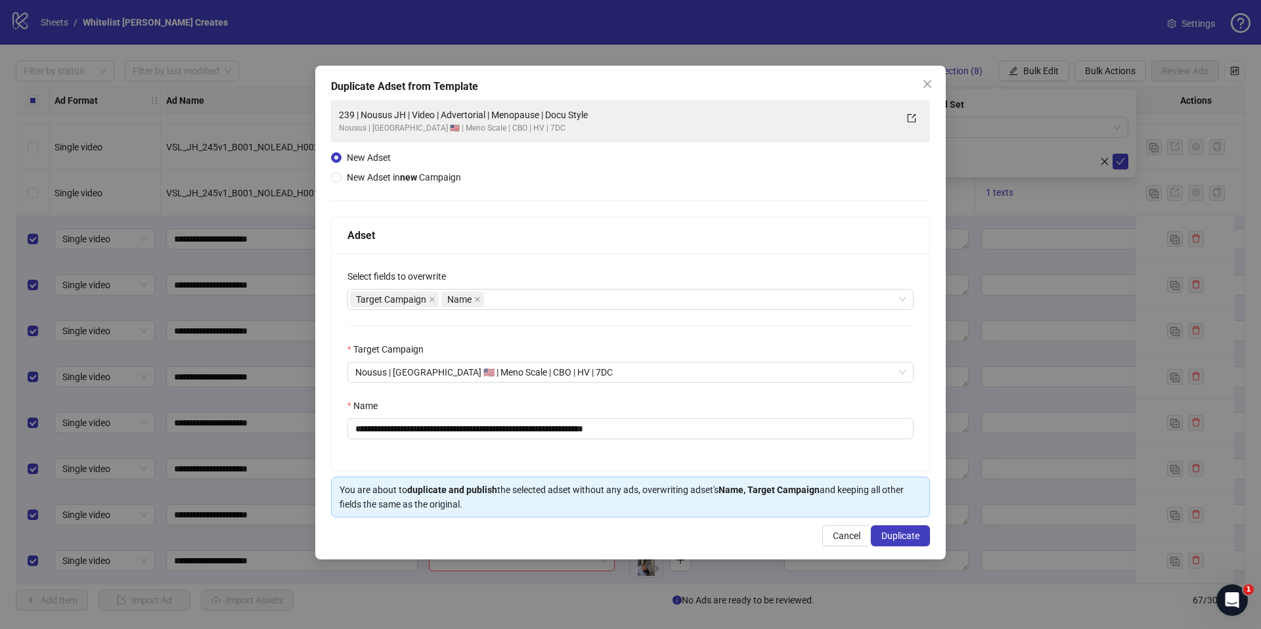
click at [674, 415] on div "Name" at bounding box center [630, 409] width 566 height 20
drag, startPoint x: 676, startPoint y: 430, endPoint x: 681, endPoint y: 421, distance: 10.3
click at [678, 425] on input "**********" at bounding box center [630, 428] width 566 height 21
paste input "text"
type input "**********"
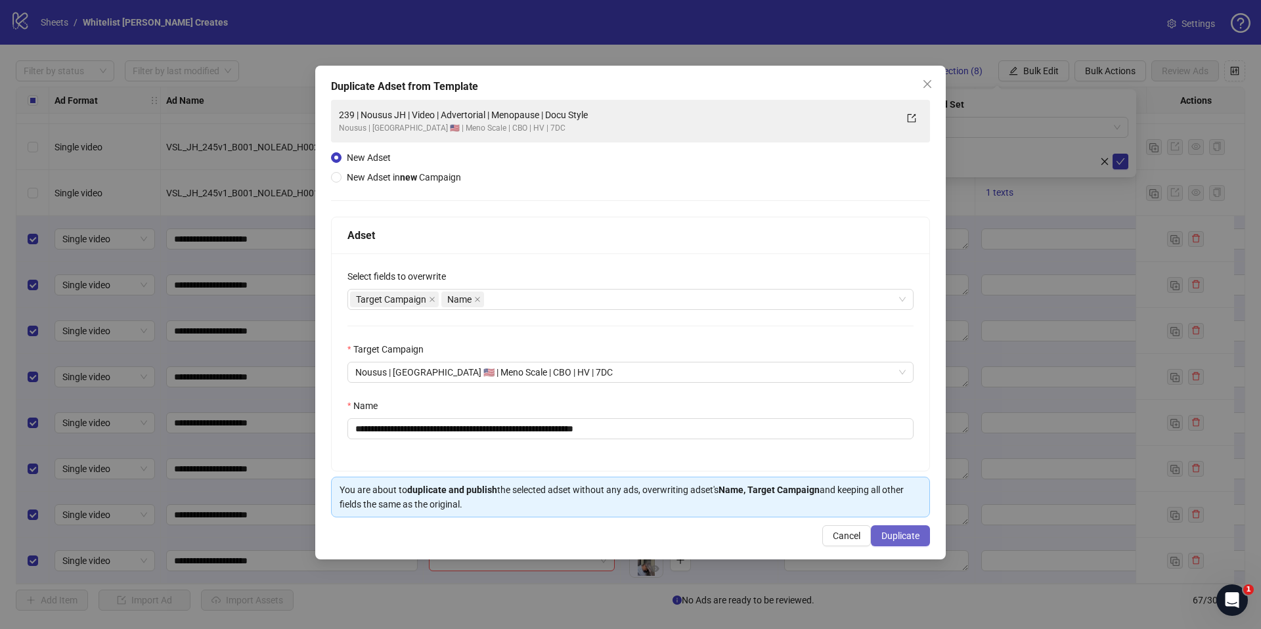
click at [885, 536] on span "Duplicate" at bounding box center [900, 536] width 38 height 11
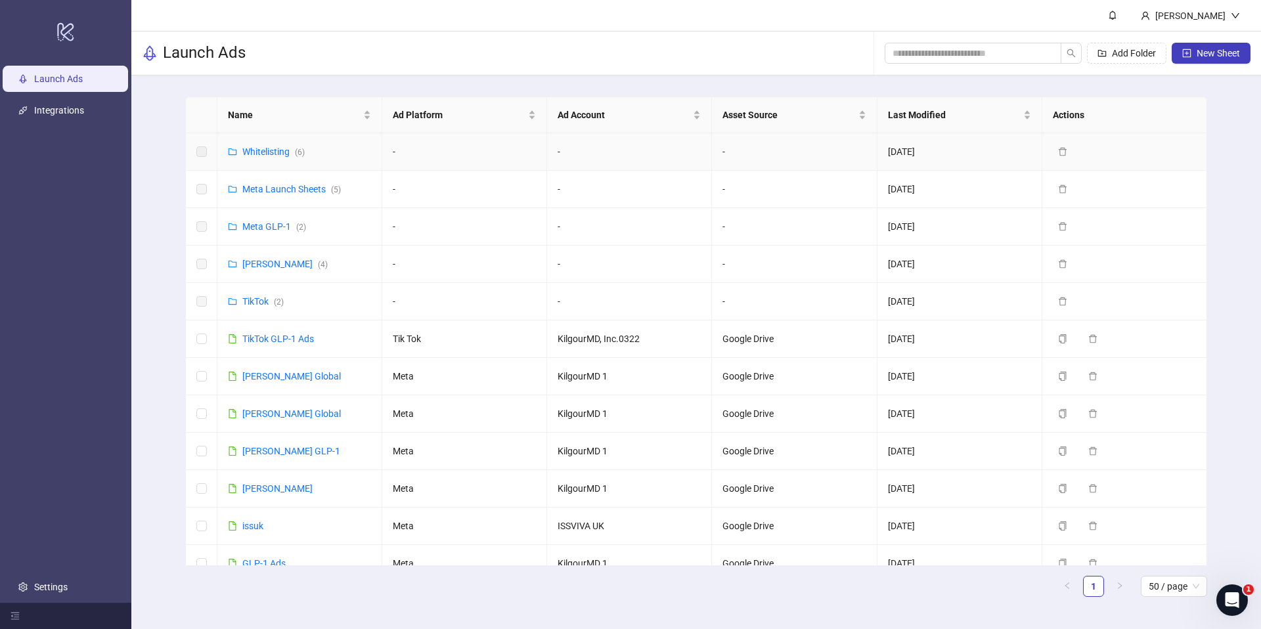
click at [285, 160] on td "Whitelisting ( 6 )" at bounding box center [299, 151] width 165 height 37
click at [283, 155] on link "Whitelisting ( 6 )" at bounding box center [273, 151] width 62 height 11
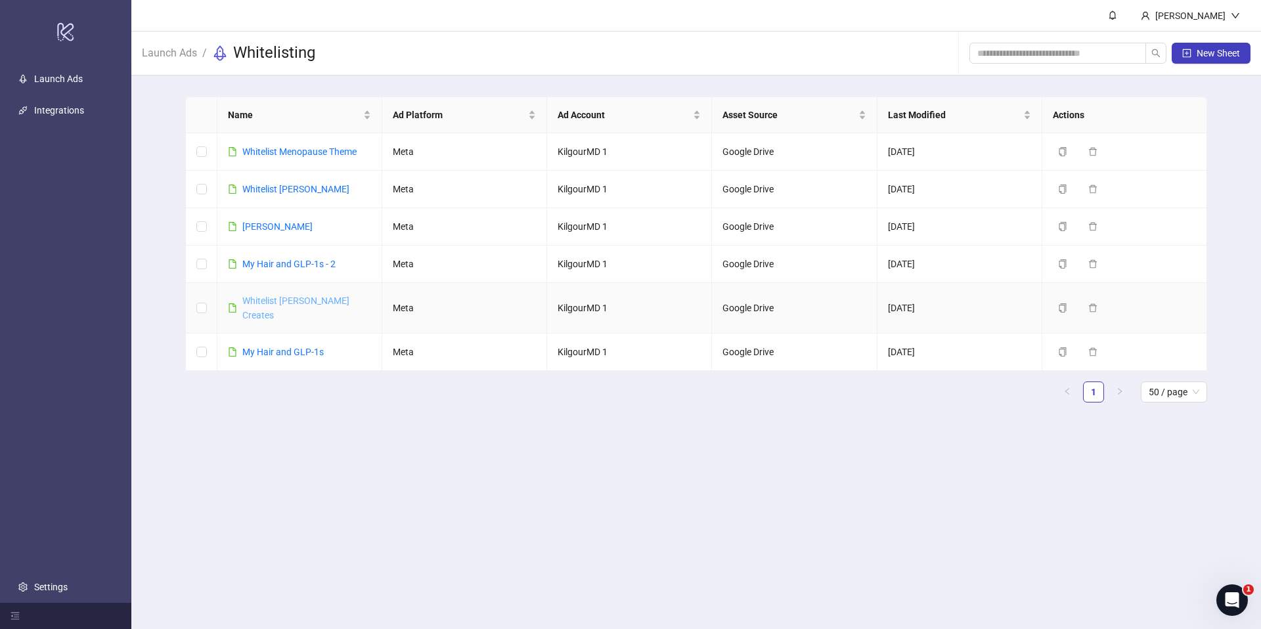
click at [291, 305] on link "Whitelist [PERSON_NAME] Creates" at bounding box center [295, 307] width 107 height 25
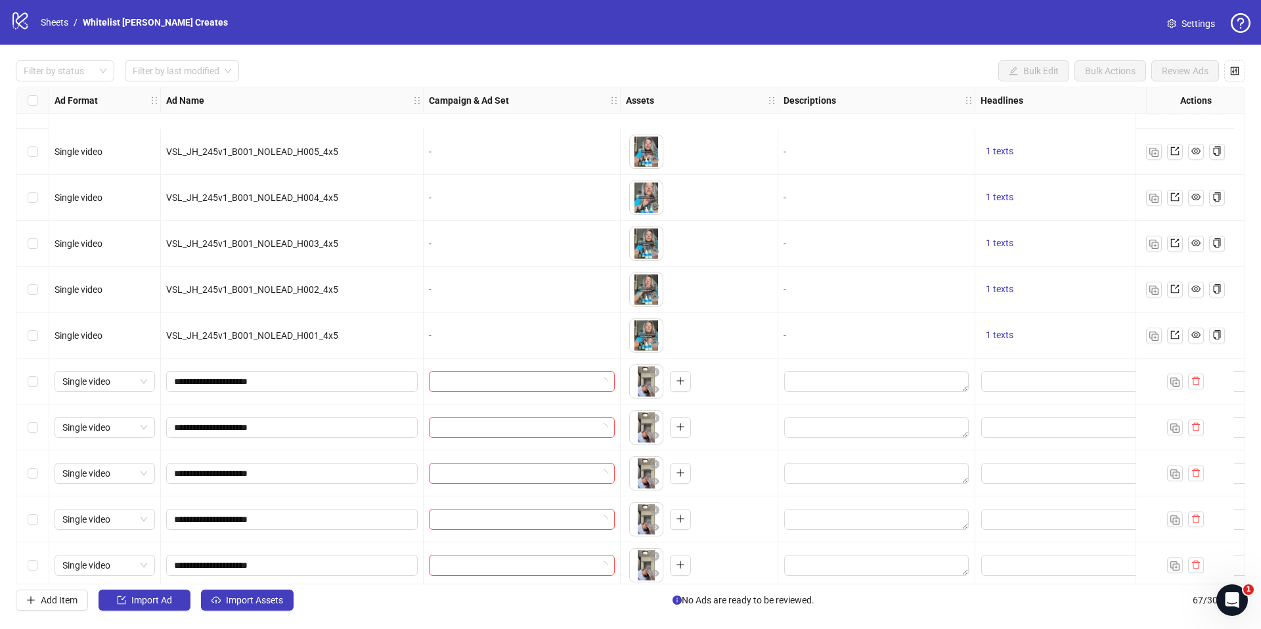
scroll to position [2615, 0]
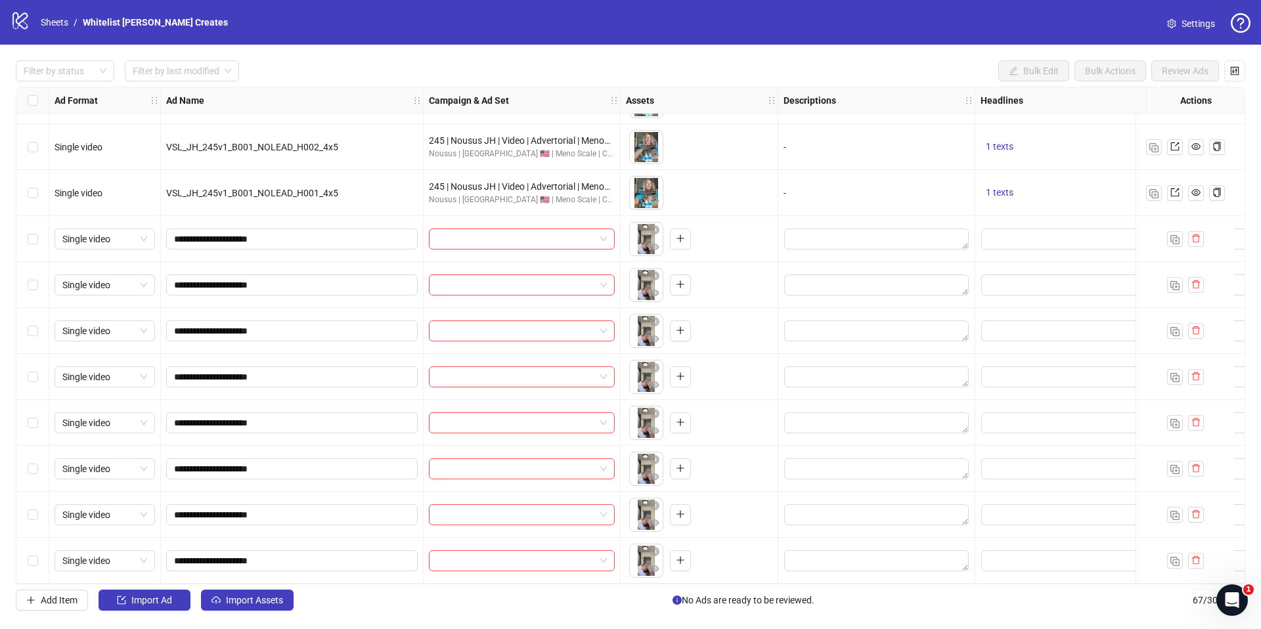
click at [38, 227] on div "Select row 60" at bounding box center [32, 239] width 33 height 46
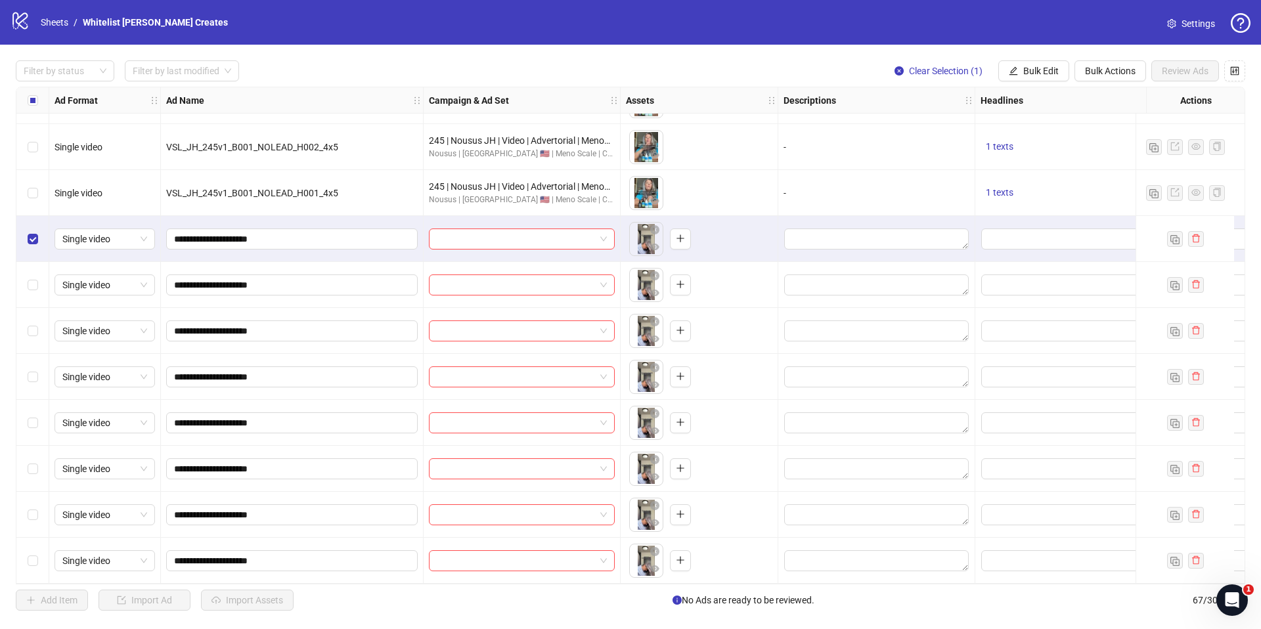
click at [45, 573] on div "Select row 67" at bounding box center [32, 561] width 33 height 46
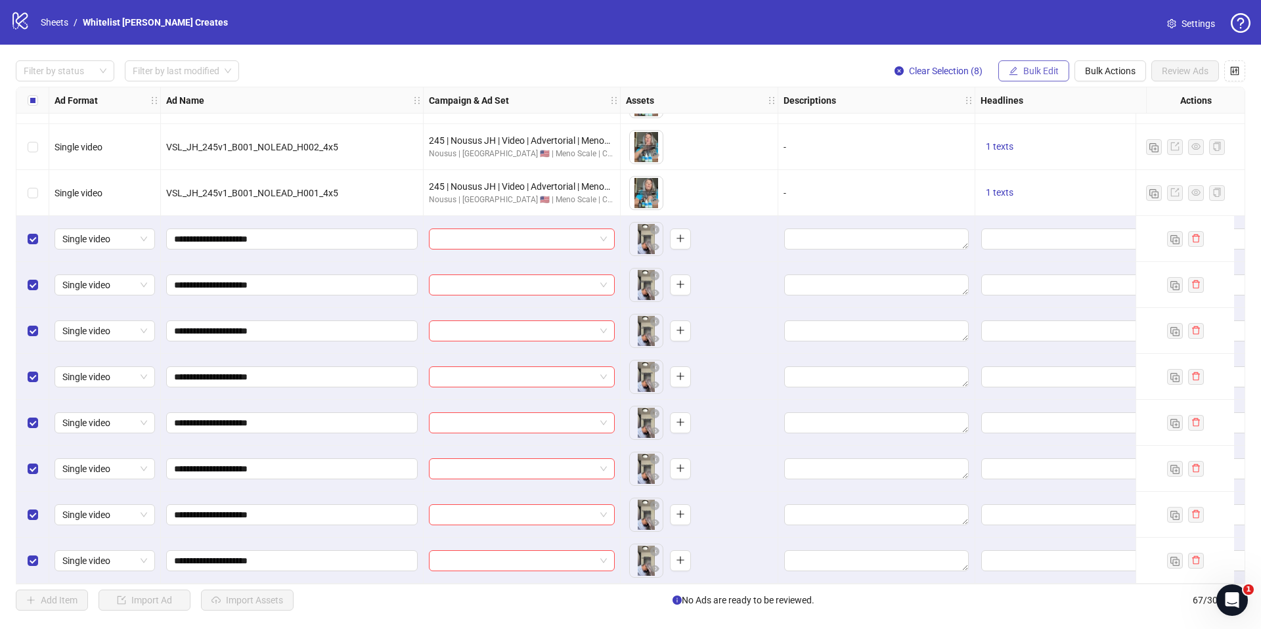
click at [1048, 64] on button "Bulk Edit" at bounding box center [1033, 70] width 71 height 21
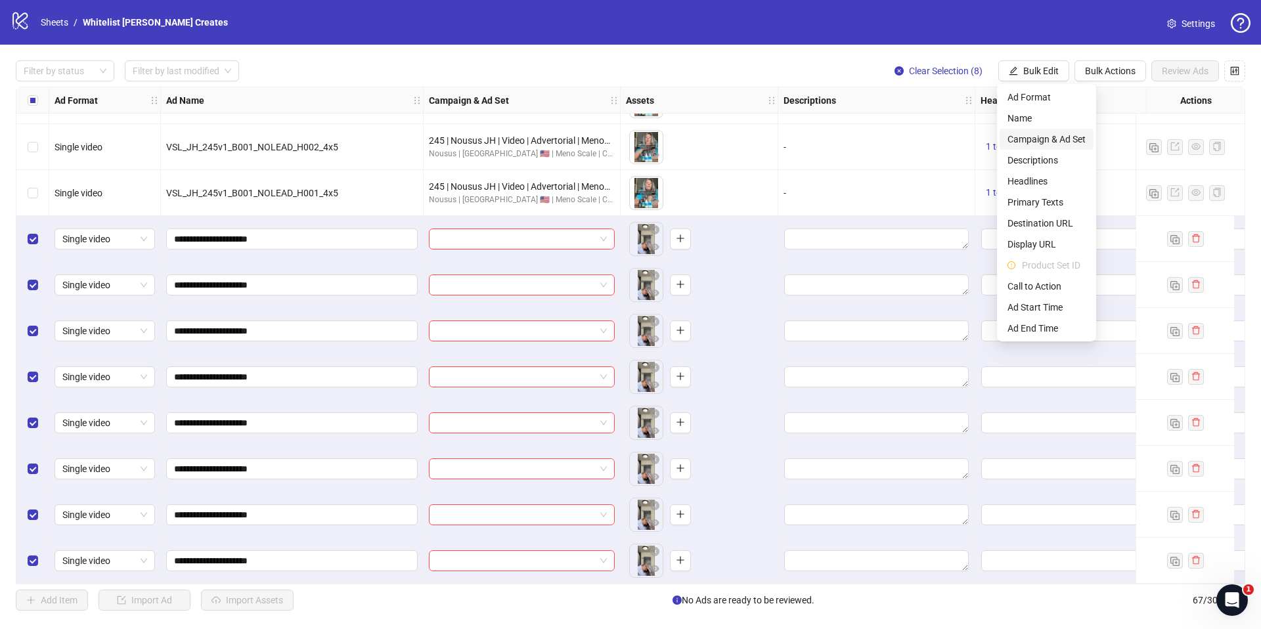
click at [1032, 136] on span "Campaign & Ad Set" at bounding box center [1046, 139] width 78 height 14
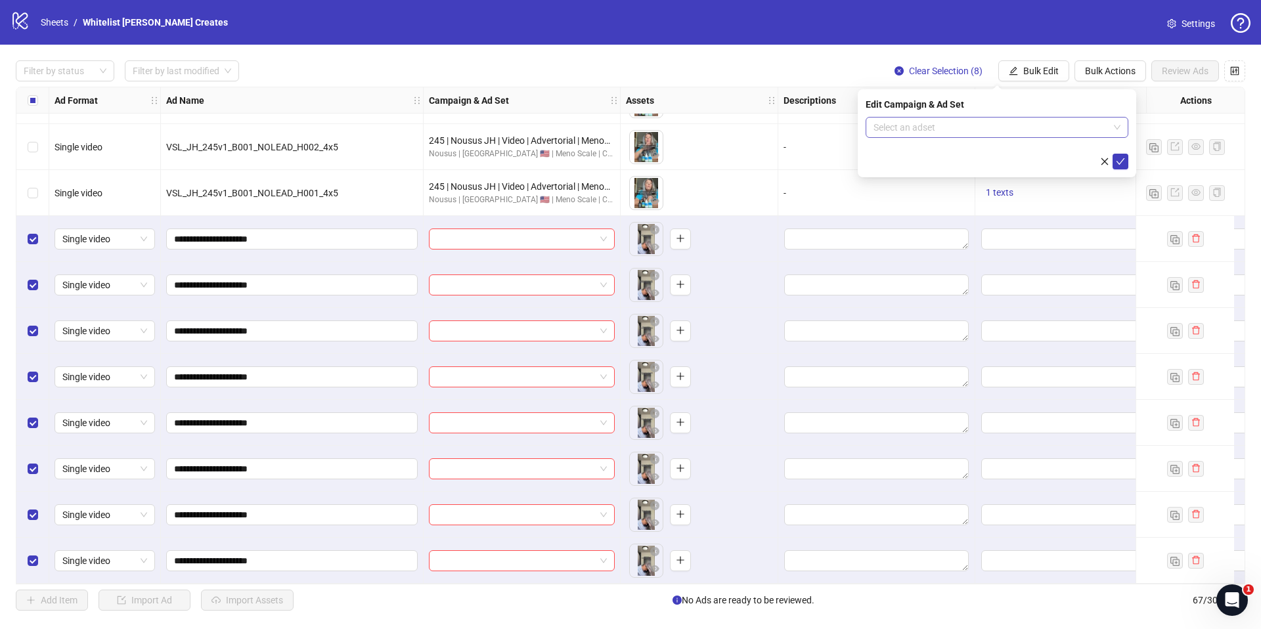
click at [1019, 123] on input "search" at bounding box center [990, 128] width 235 height 20
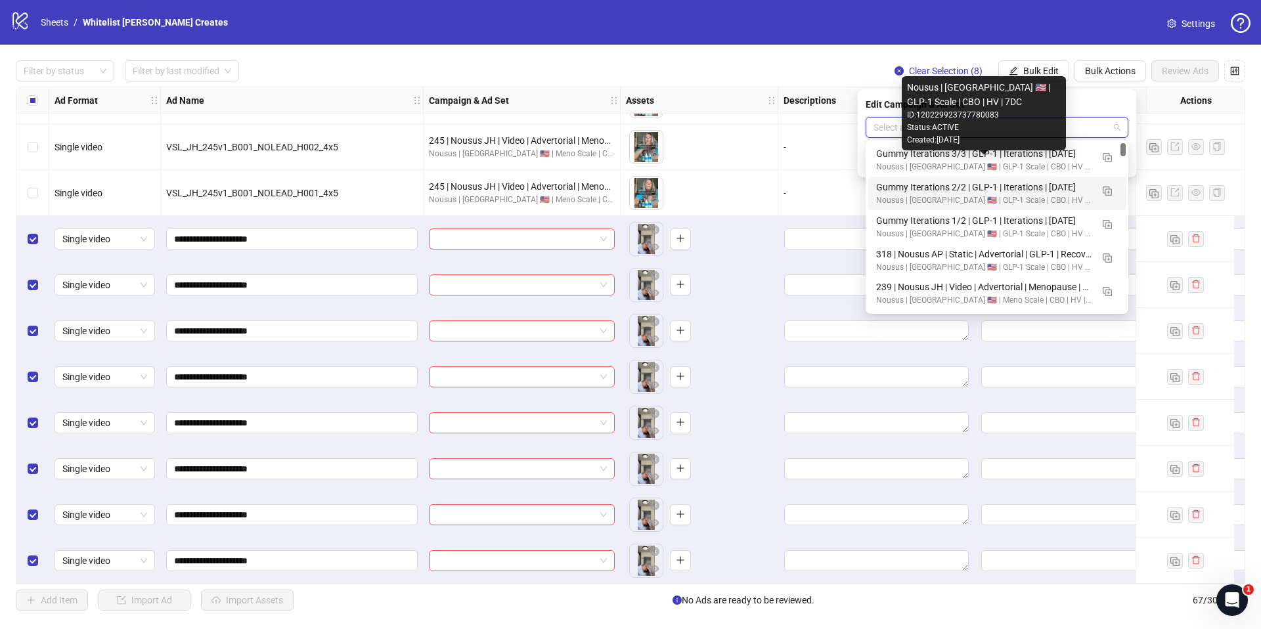
scroll to position [3, 0]
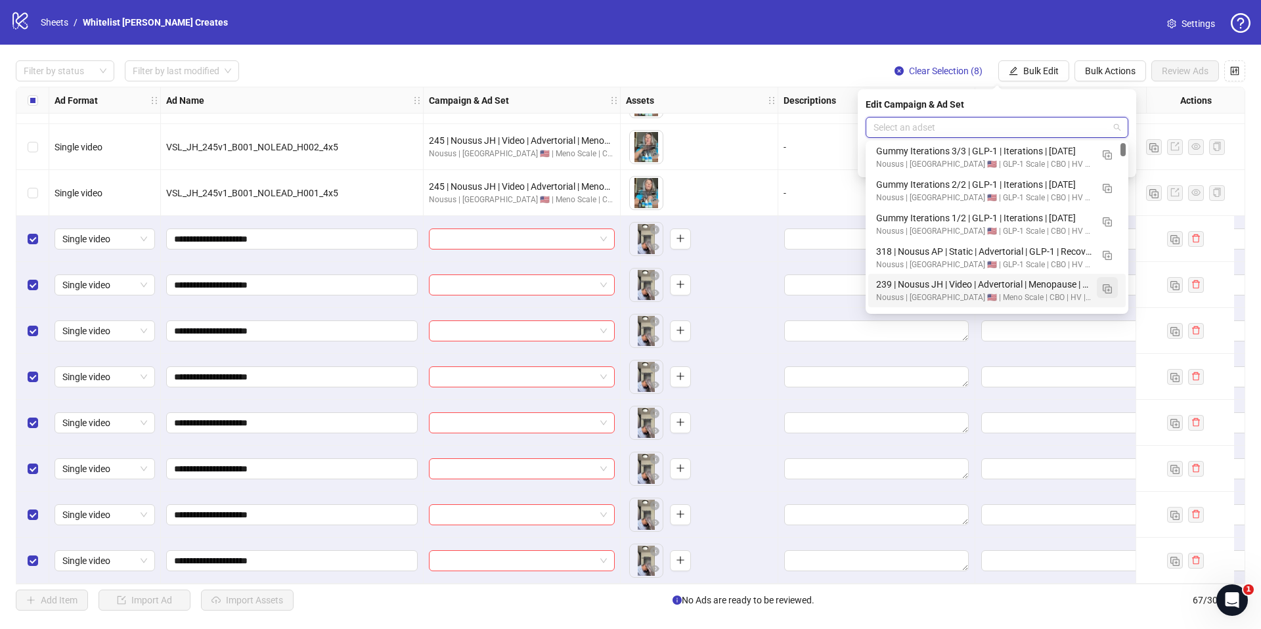
click at [1103, 289] on img "button" at bounding box center [1107, 288] width 9 height 9
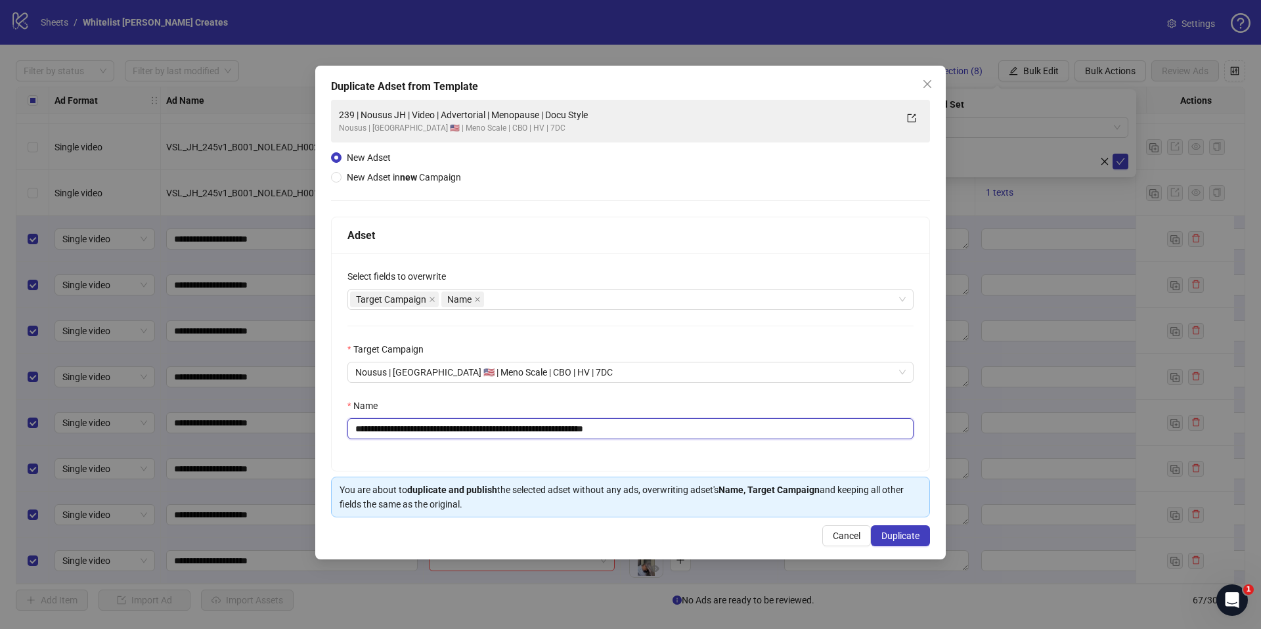
click at [772, 428] on input "**********" at bounding box center [630, 428] width 566 height 21
paste input "text"
type input "**********"
drag, startPoint x: 889, startPoint y: 526, endPoint x: 894, endPoint y: 512, distance: 14.8
click at [890, 523] on div "**********" at bounding box center [630, 313] width 630 height 494
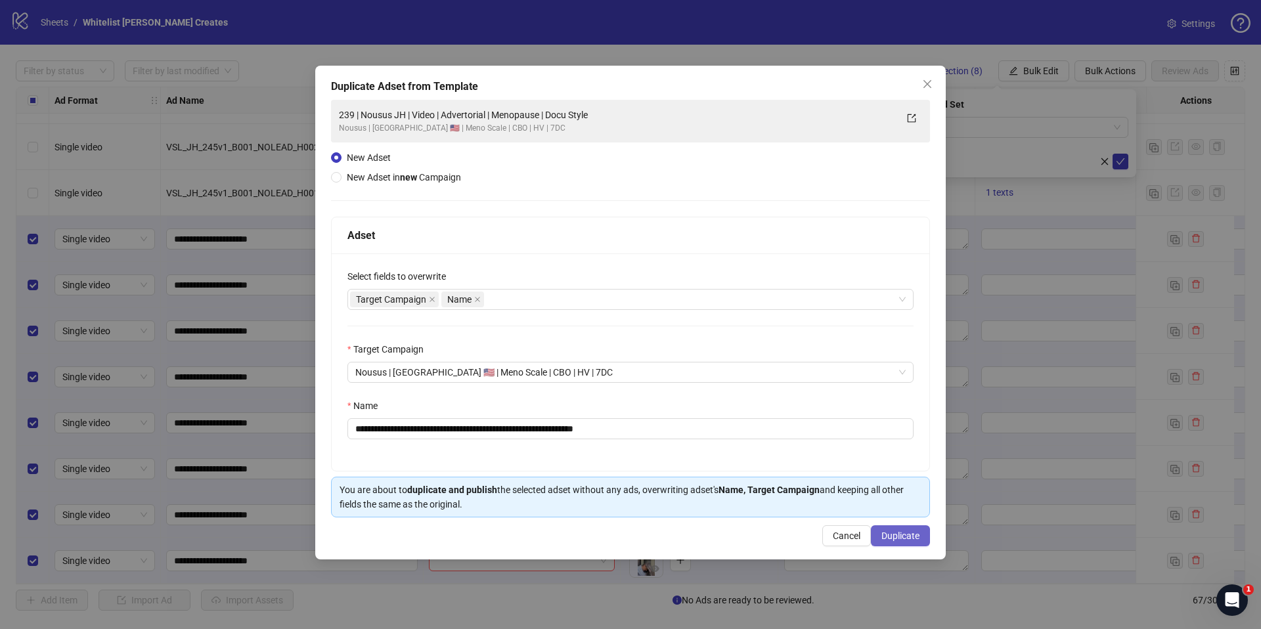
drag, startPoint x: 896, startPoint y: 533, endPoint x: 894, endPoint y: 543, distance: 10.2
click at [893, 546] on button "Duplicate" at bounding box center [900, 535] width 59 height 21
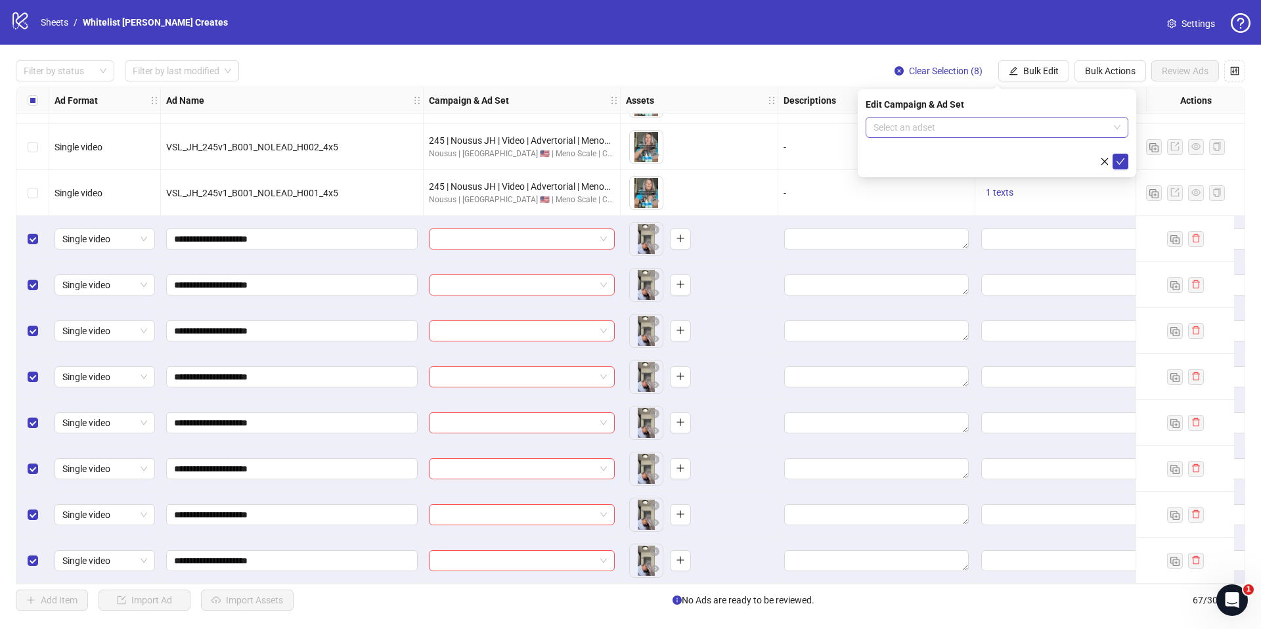
click at [877, 128] on input "search" at bounding box center [990, 128] width 235 height 20
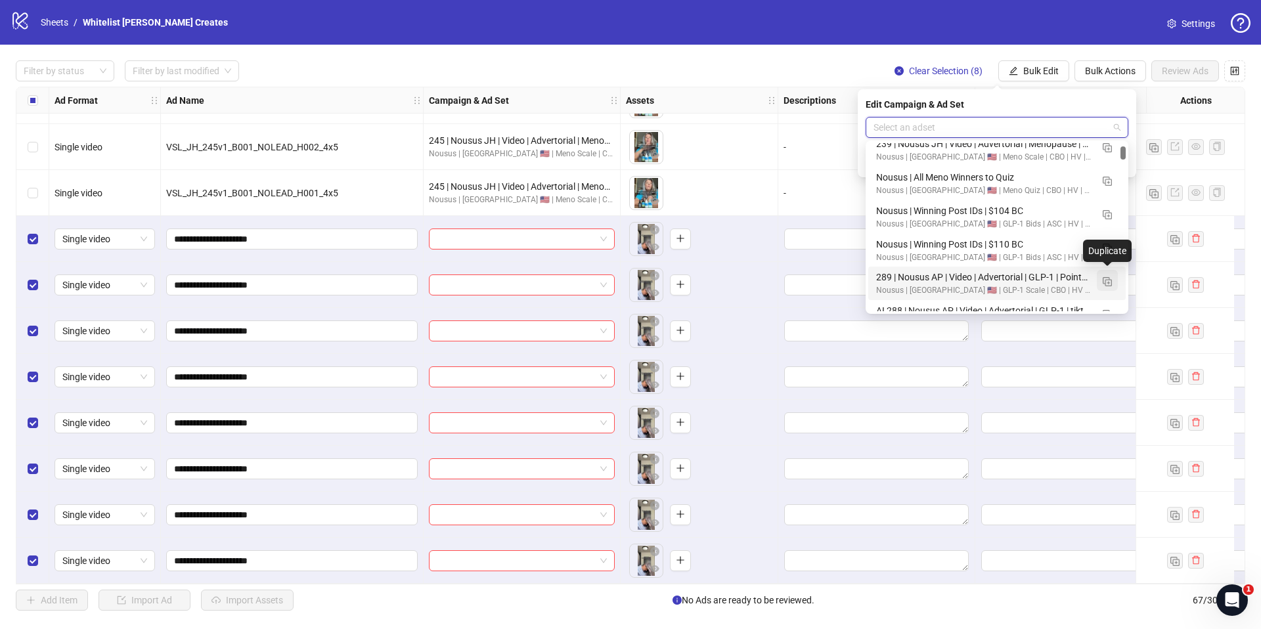
scroll to position [257, 0]
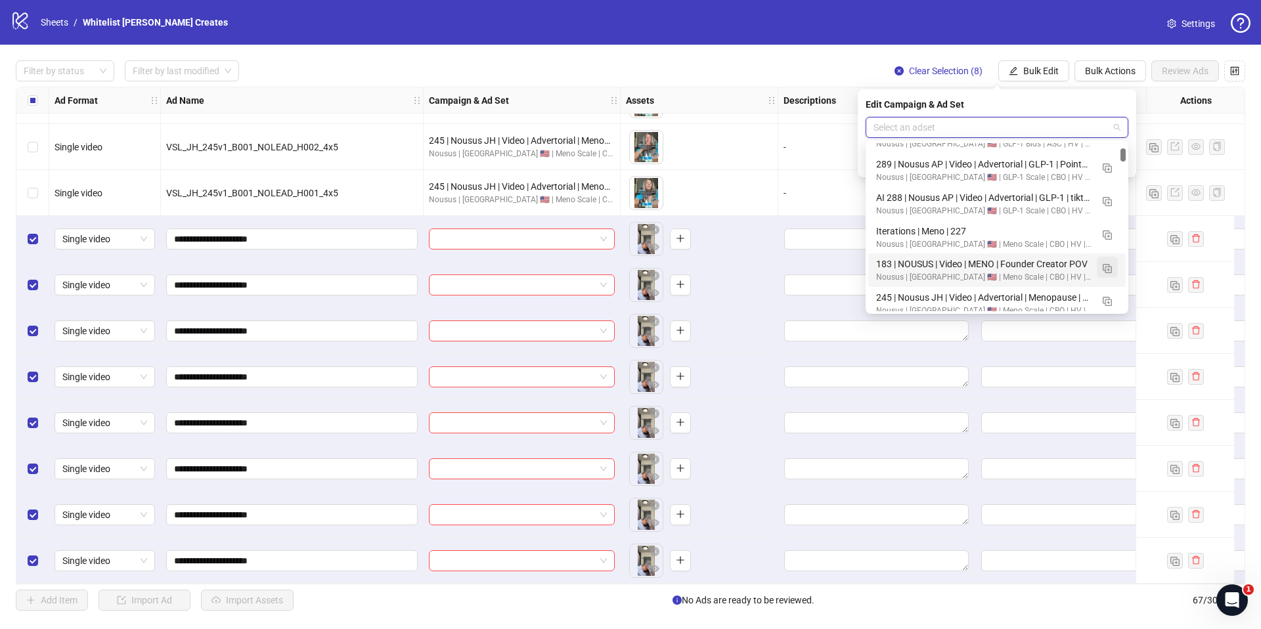
click at [1101, 267] on button "button" at bounding box center [1107, 267] width 21 height 21
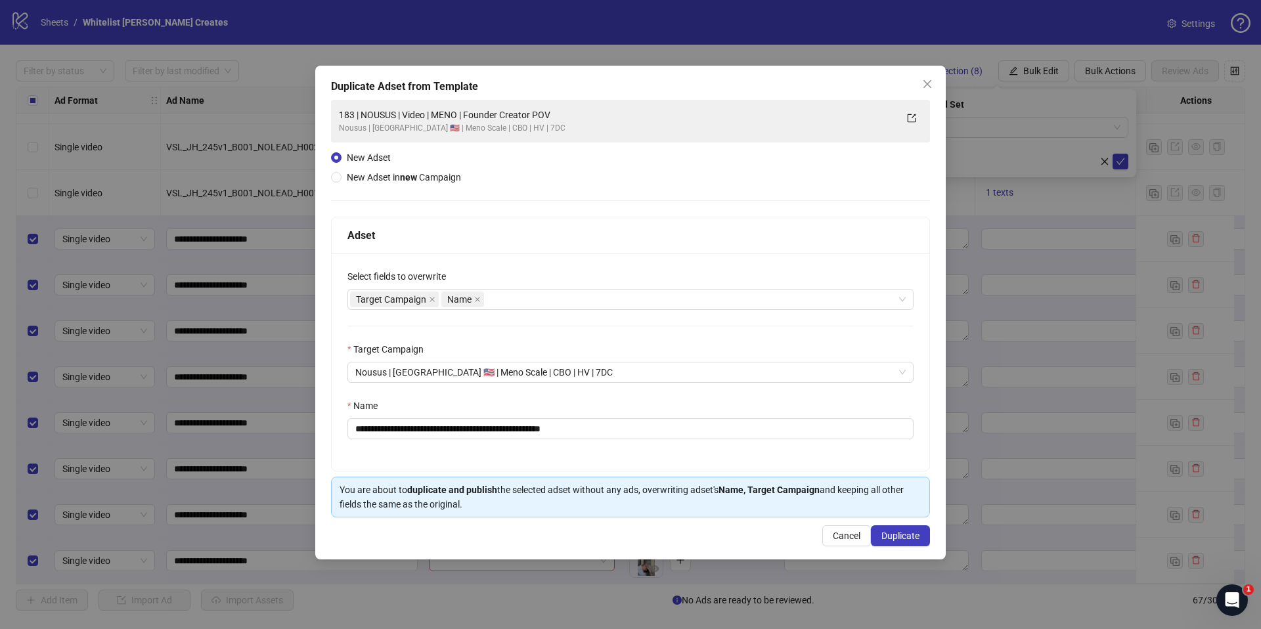
click at [663, 401] on div "Name" at bounding box center [630, 409] width 566 height 20
click at [662, 424] on input "**********" at bounding box center [630, 428] width 566 height 21
paste input "**********"
type input "**********"
click at [871, 533] on button "Duplicate" at bounding box center [900, 535] width 59 height 21
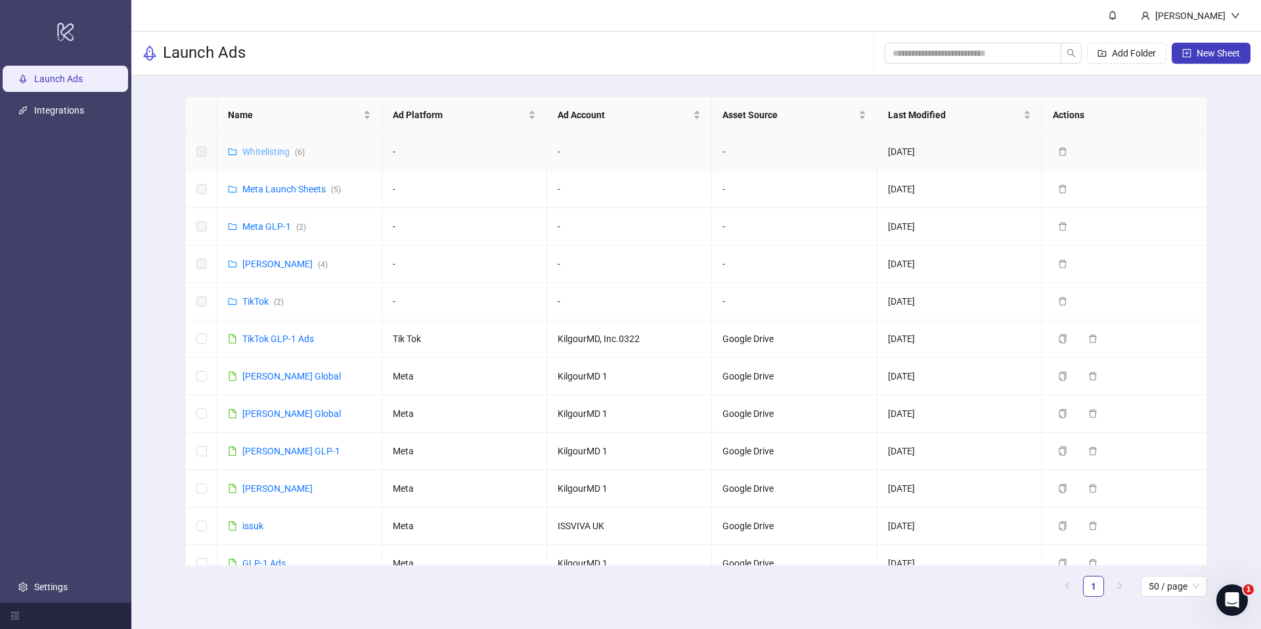
click at [291, 156] on link "Whitelisting ( 6 )" at bounding box center [273, 151] width 62 height 11
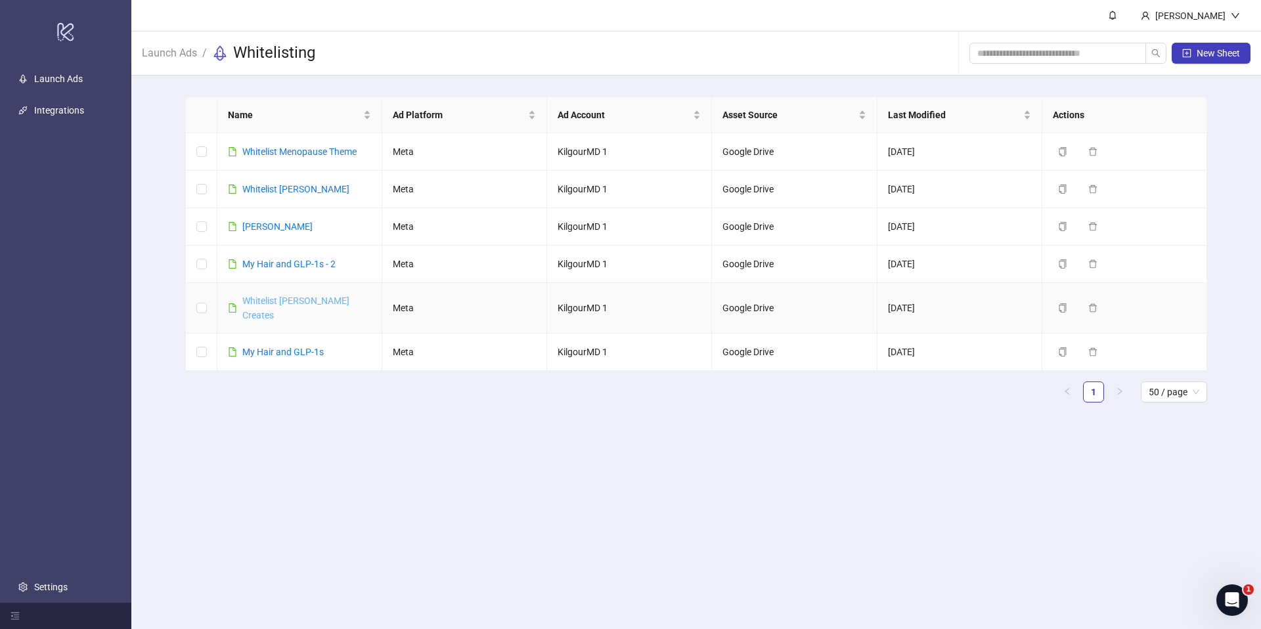
click at [293, 299] on link "Whitelist [PERSON_NAME] Creates" at bounding box center [295, 307] width 107 height 25
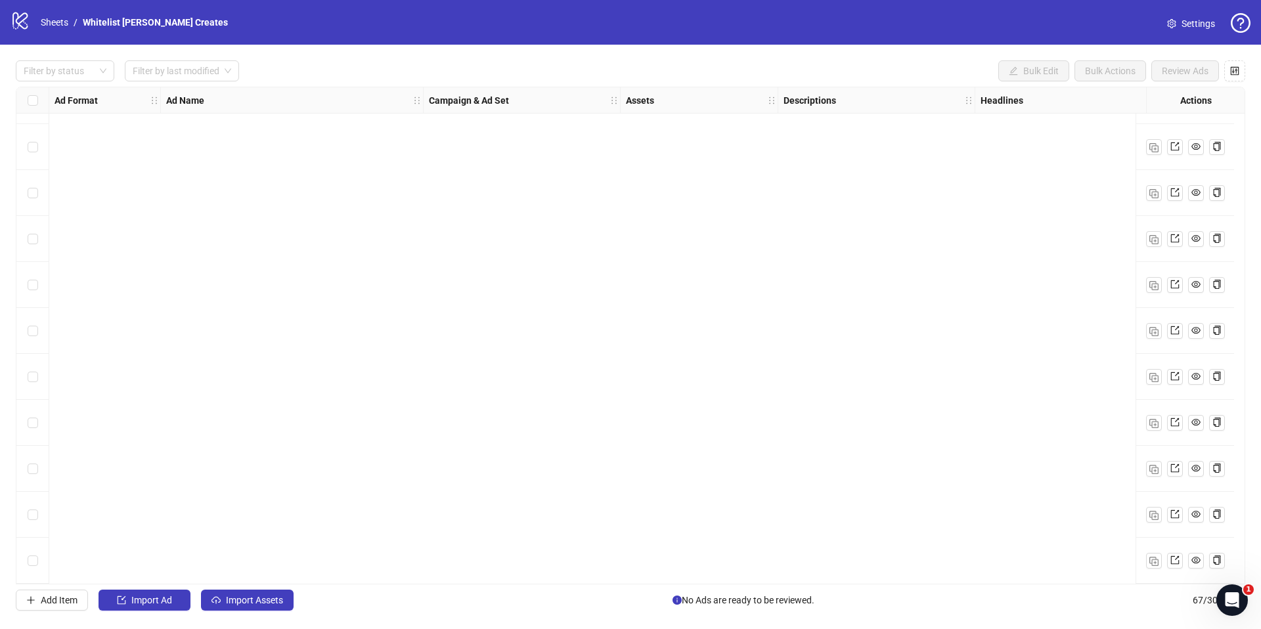
scroll to position [2615, 0]
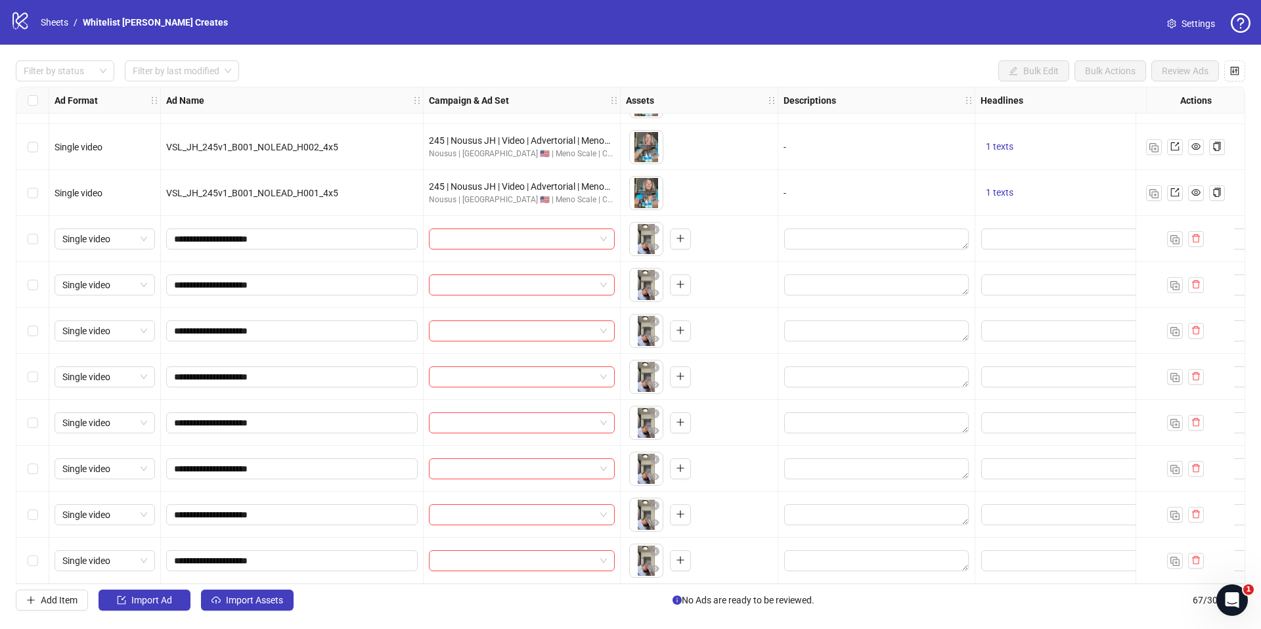
click at [35, 240] on label "Select row 60" at bounding box center [33, 239] width 11 height 14
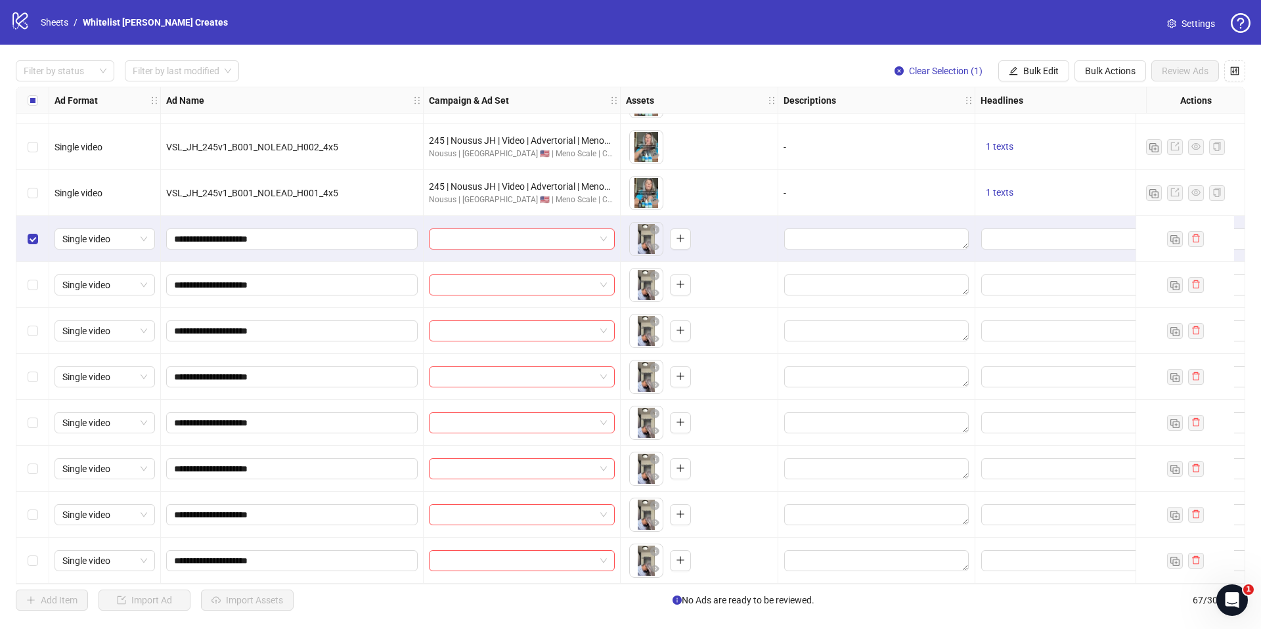
click at [43, 568] on div "Filter by status Filter by last modified Clear Selection (1) Bulk Edit Bulk Act…" at bounding box center [630, 336] width 1261 height 582
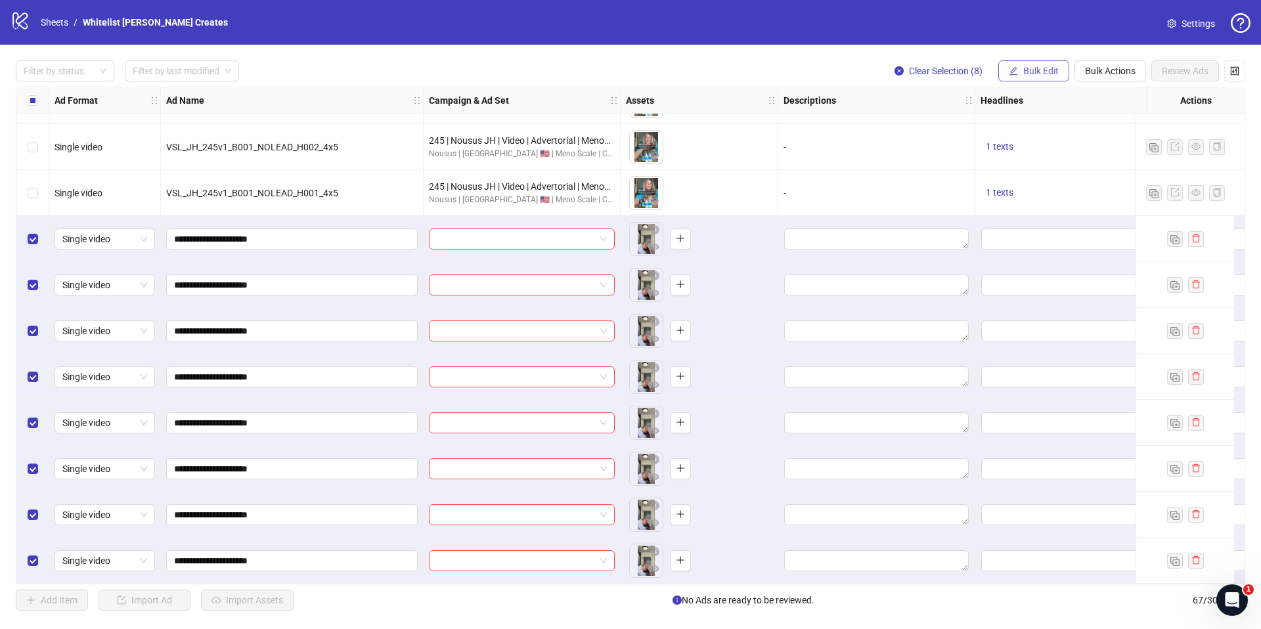
click at [1034, 80] on button "Bulk Edit" at bounding box center [1033, 70] width 71 height 21
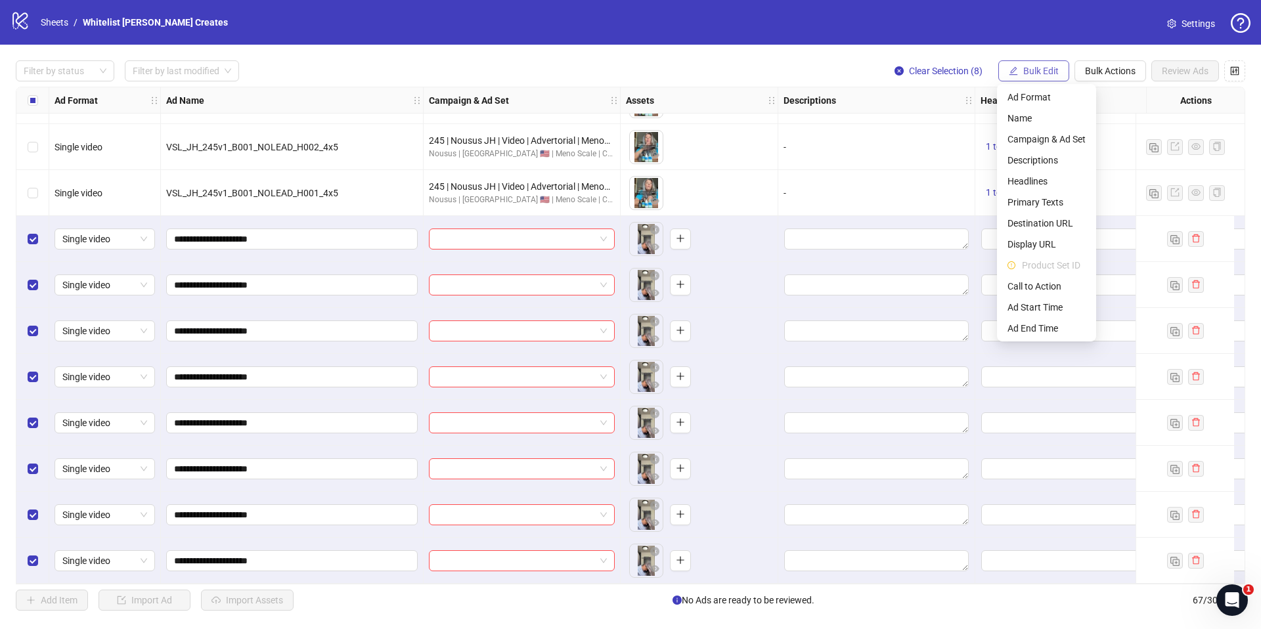
click at [1032, 77] on button "Bulk Edit" at bounding box center [1033, 70] width 71 height 21
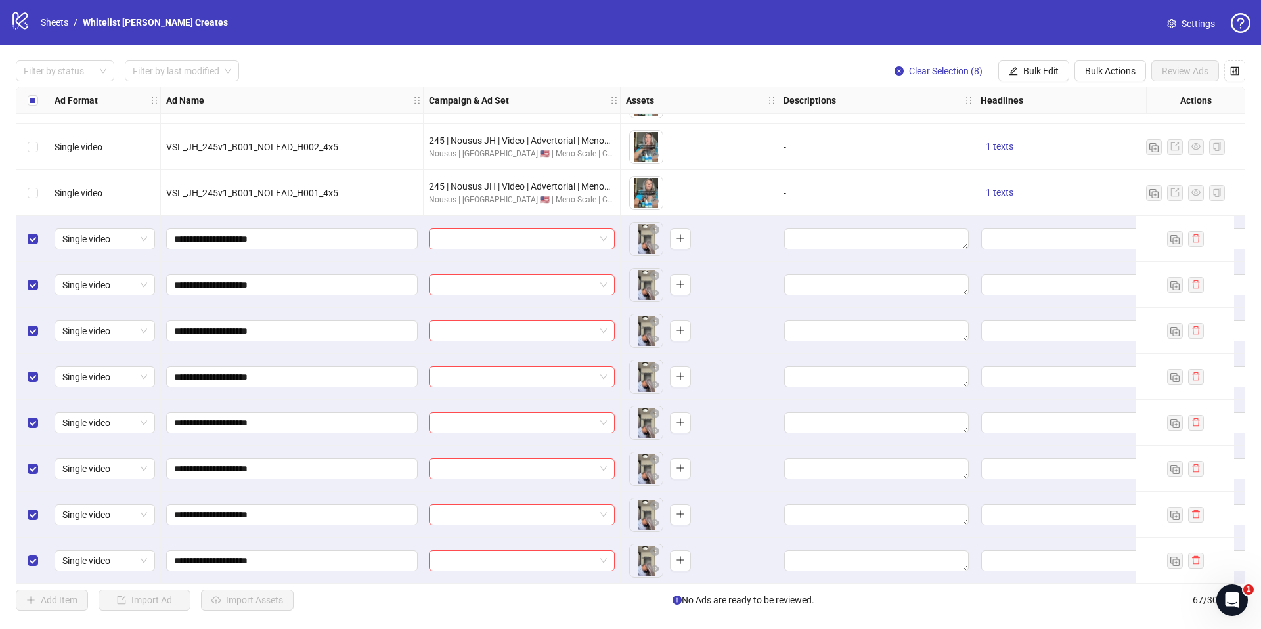
click at [1026, 79] on button "Bulk Edit" at bounding box center [1033, 70] width 71 height 21
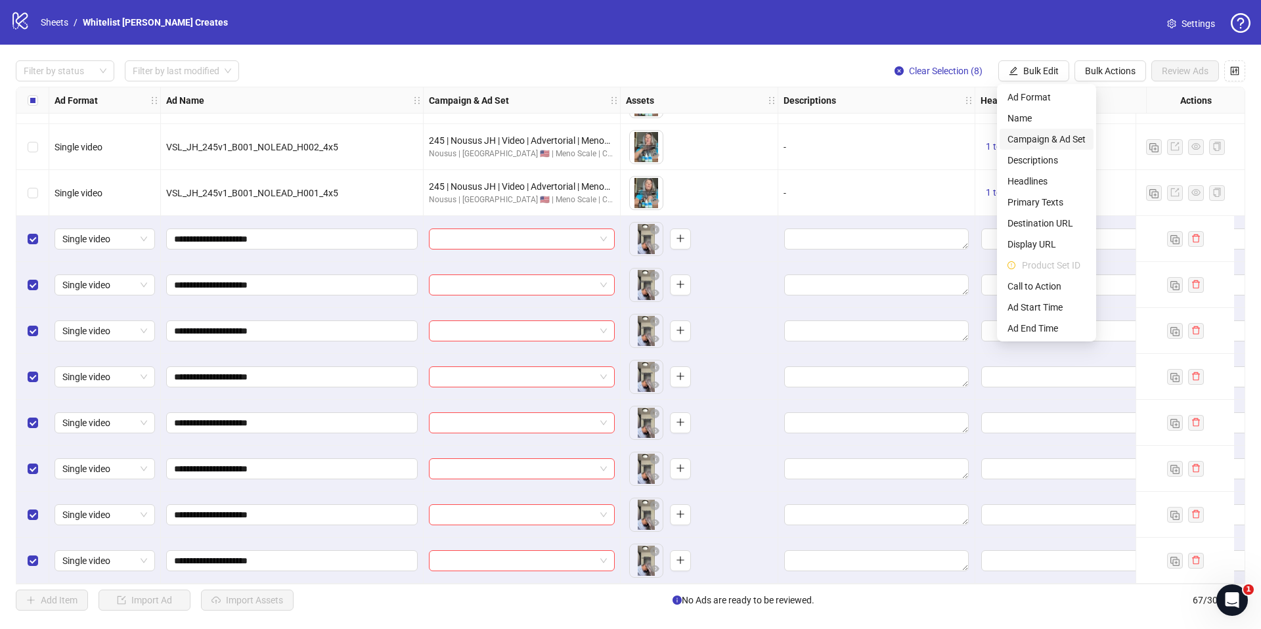
click at [1038, 134] on span "Campaign & Ad Set" at bounding box center [1046, 139] width 78 height 14
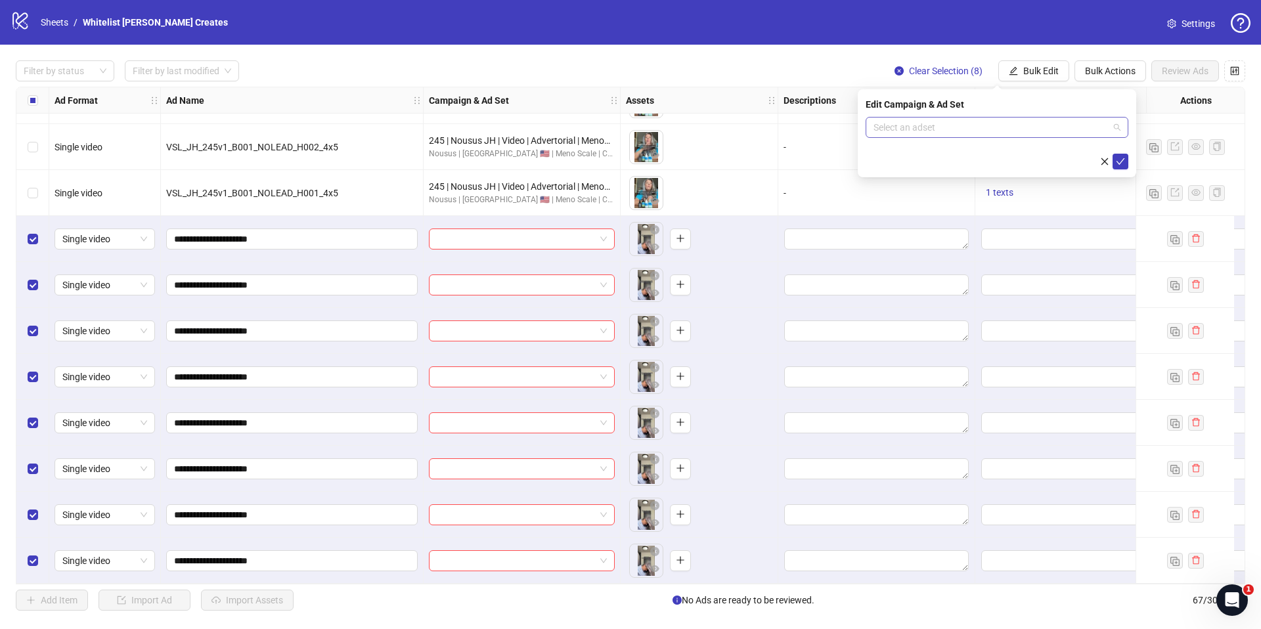
click at [993, 118] on input "search" at bounding box center [990, 128] width 235 height 20
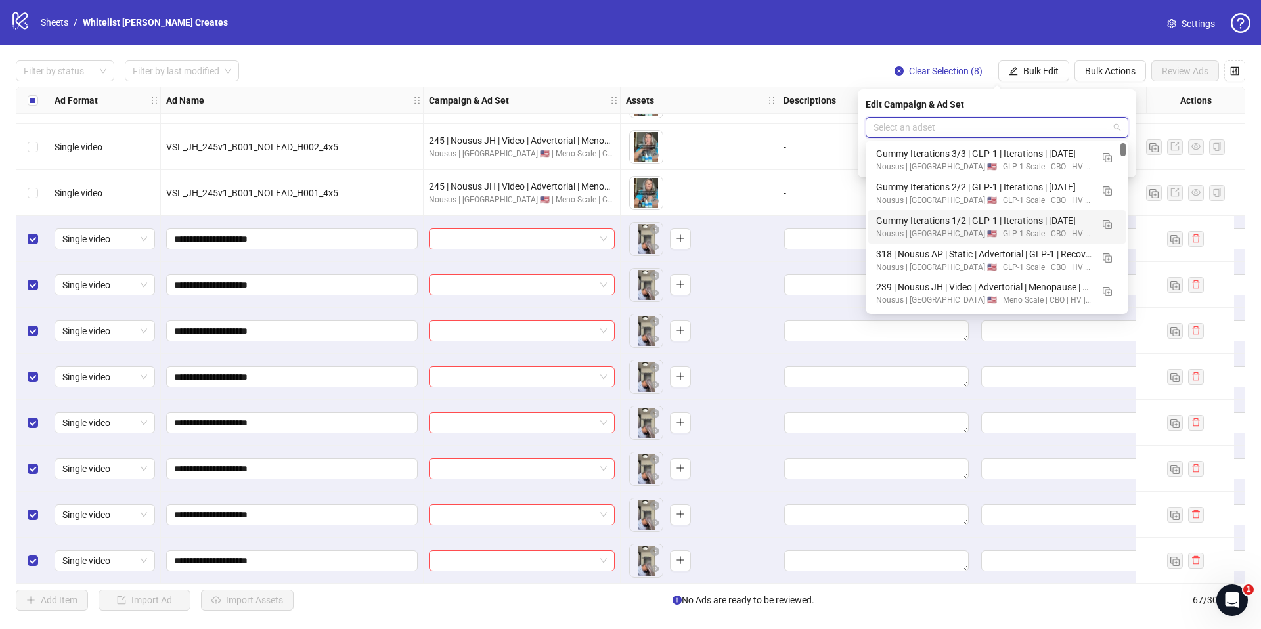
scroll to position [261, 0]
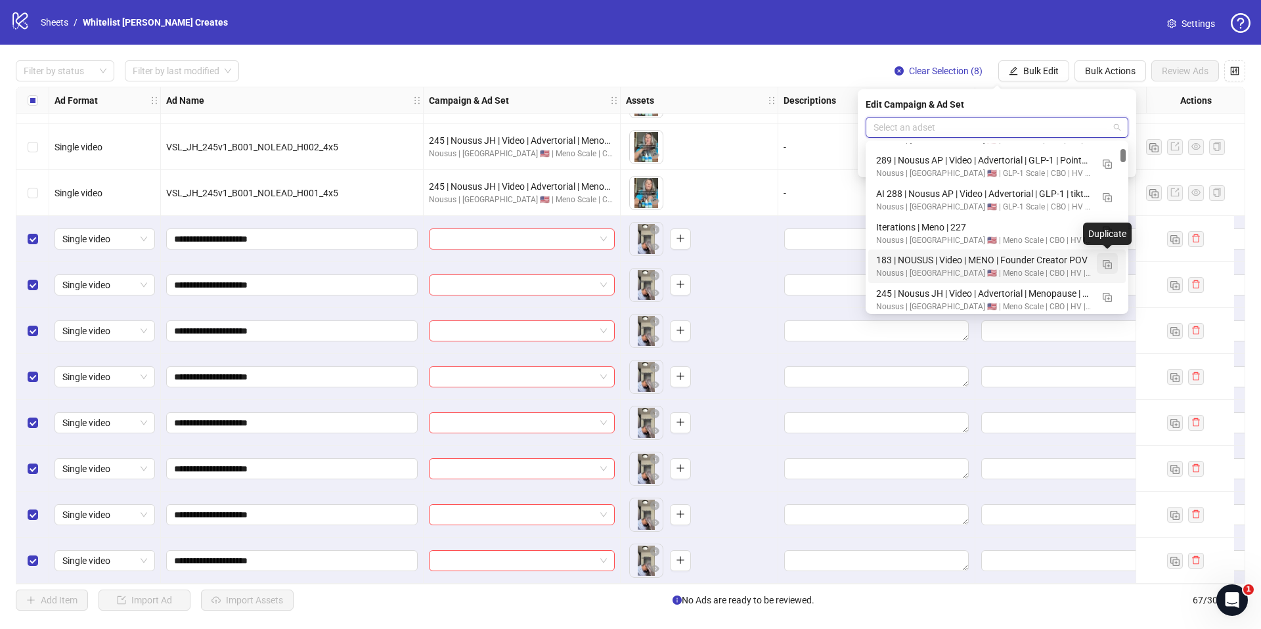
click at [1103, 264] on img "button" at bounding box center [1107, 264] width 9 height 9
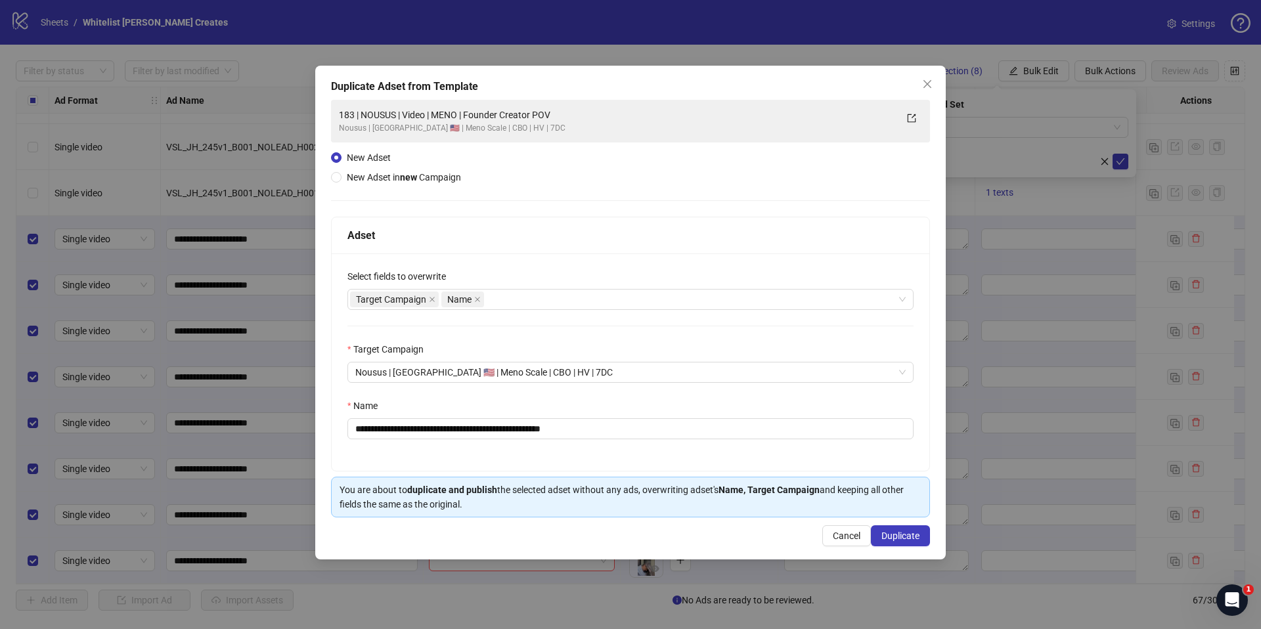
drag, startPoint x: 609, startPoint y: 414, endPoint x: 615, endPoint y: 409, distance: 7.0
click at [610, 412] on div "Name" at bounding box center [630, 409] width 566 height 20
click at [604, 426] on input "**********" at bounding box center [630, 428] width 566 height 21
paste input "**********"
type input "**********"
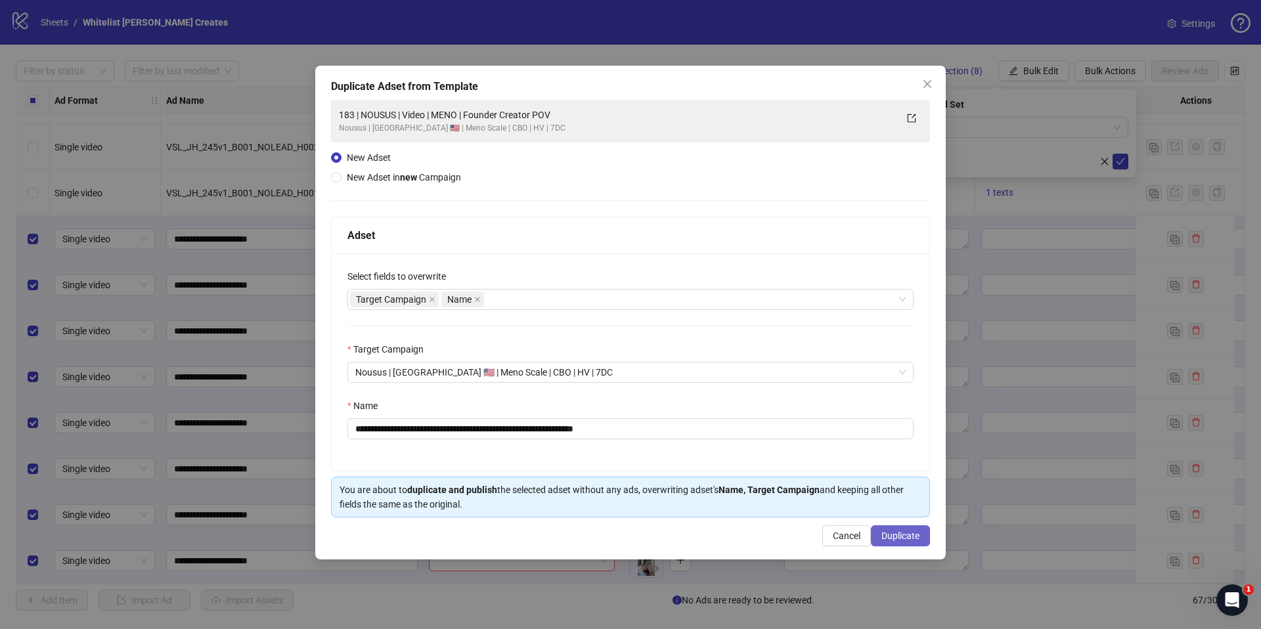
click at [904, 536] on span "Duplicate" at bounding box center [900, 536] width 38 height 11
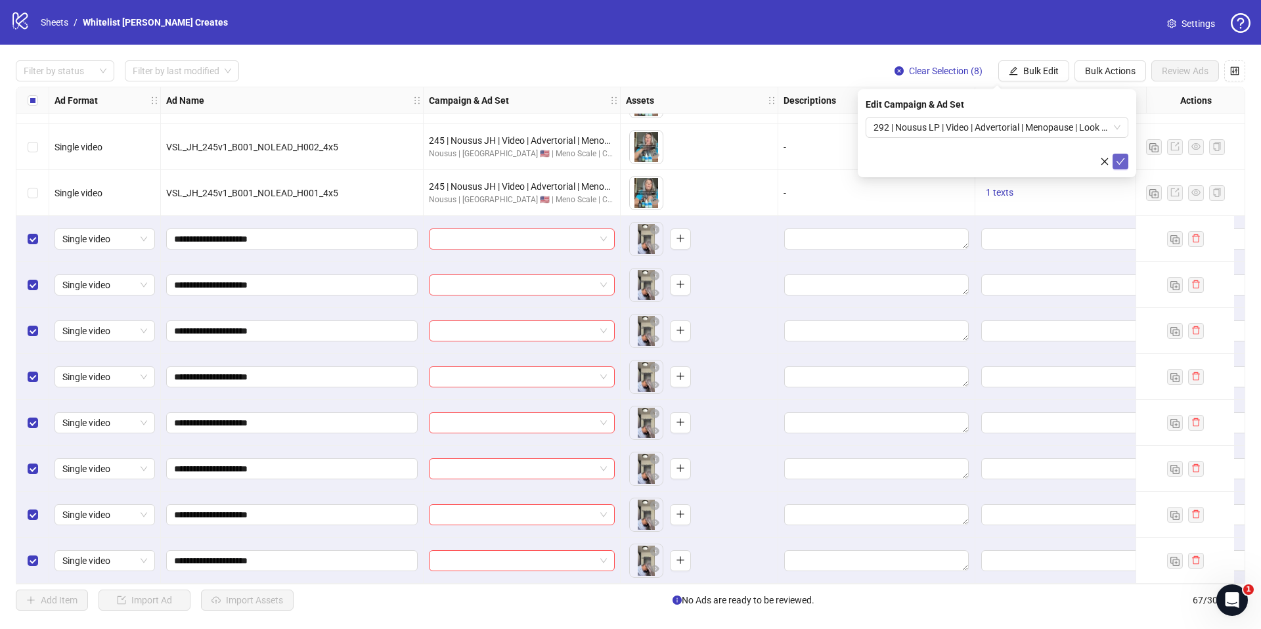
click at [1118, 160] on icon "check" at bounding box center [1120, 161] width 9 height 9
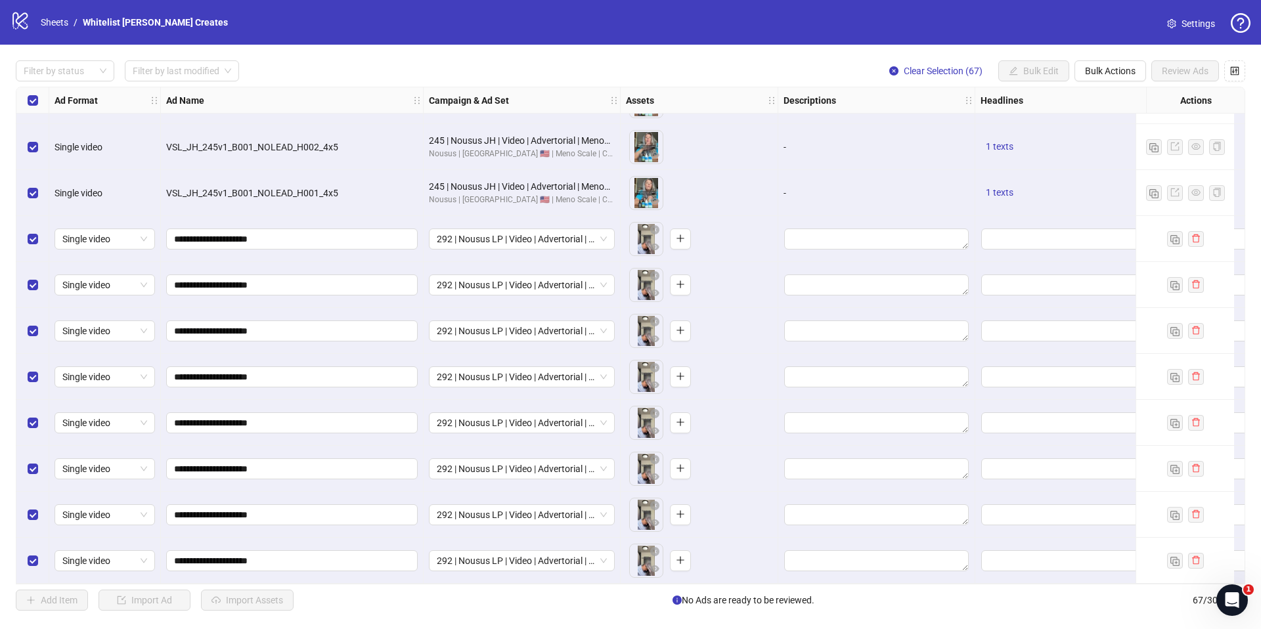
click at [39, 87] on div "Select all rows" at bounding box center [32, 100] width 33 height 26
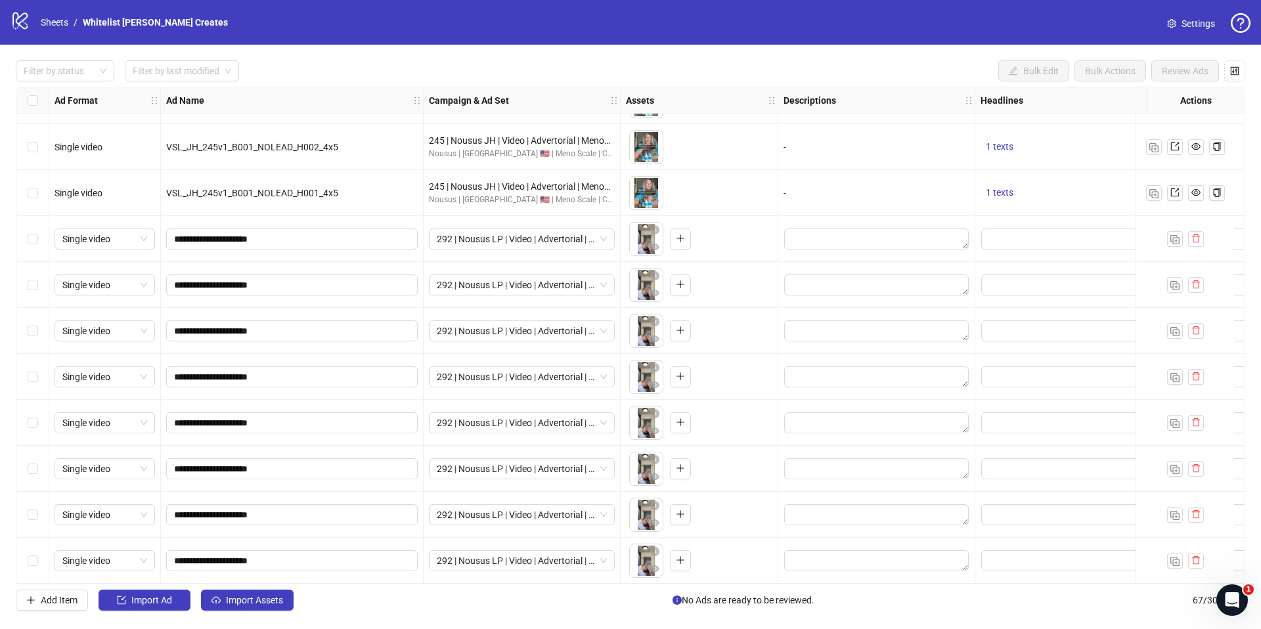
click at [31, 179] on div "Select row 59" at bounding box center [32, 193] width 33 height 46
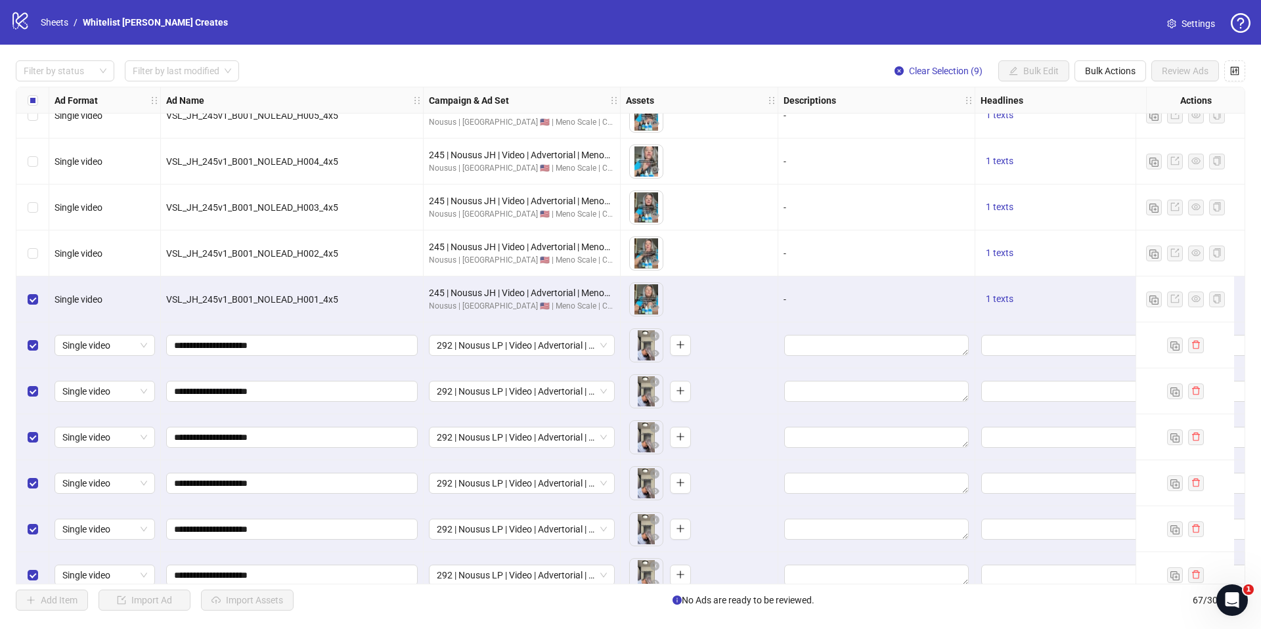
scroll to position [2503, 0]
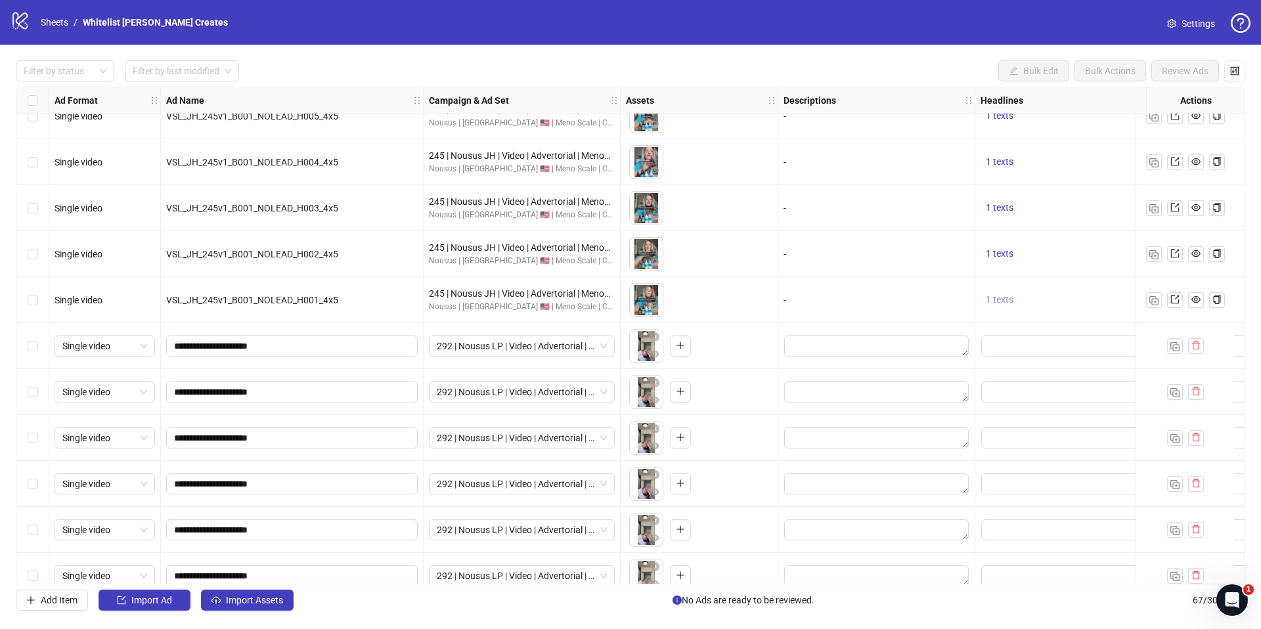
click at [1014, 295] on button "1 texts" at bounding box center [999, 300] width 38 height 16
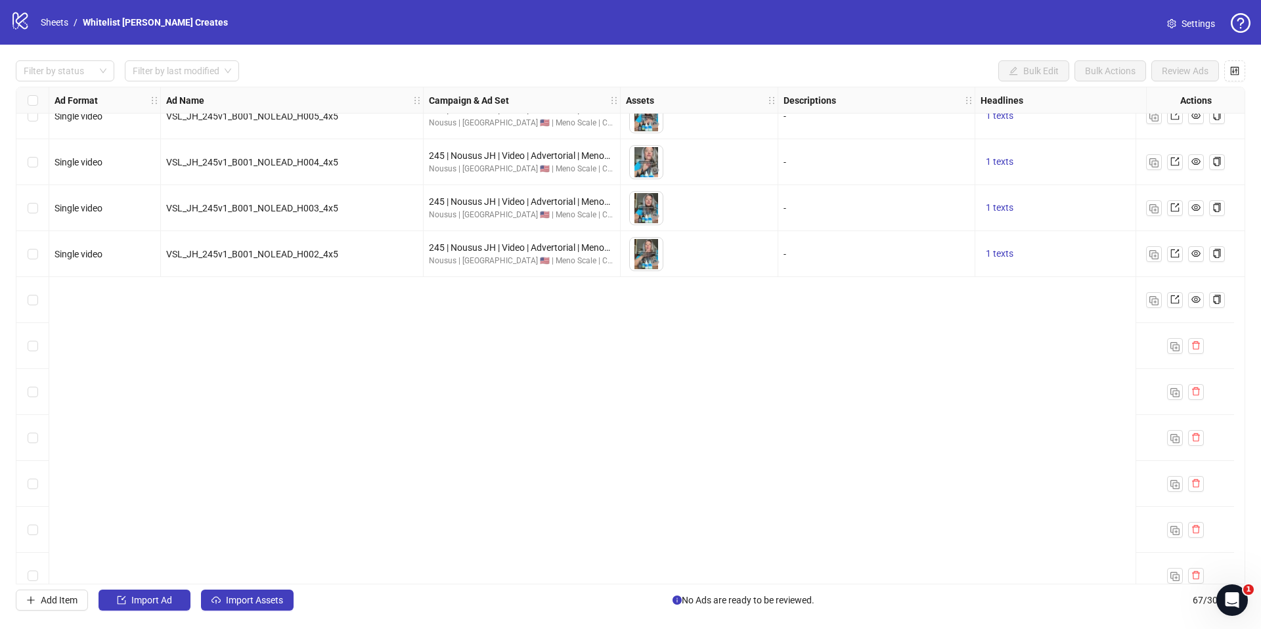
scroll to position [2049, 0]
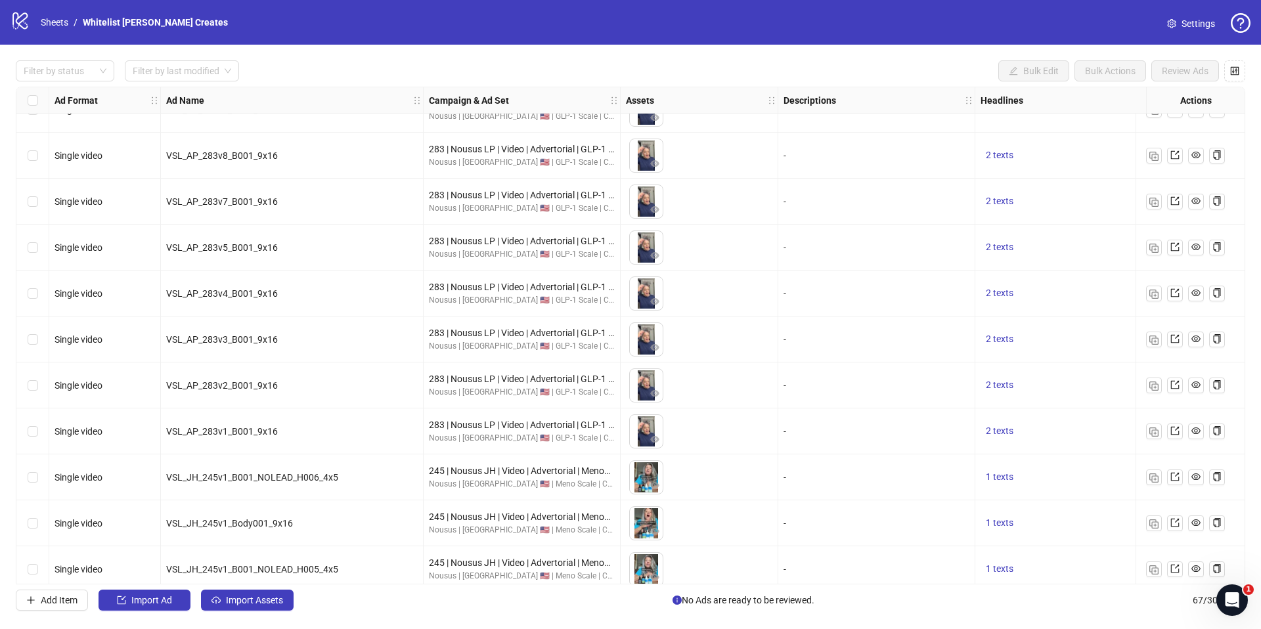
drag, startPoint x: 862, startPoint y: 249, endPoint x: 870, endPoint y: 262, distance: 15.3
click at [862, 250] on div "-" at bounding box center [876, 247] width 186 height 14
click at [1146, 437] on button "button" at bounding box center [1154, 432] width 16 height 16
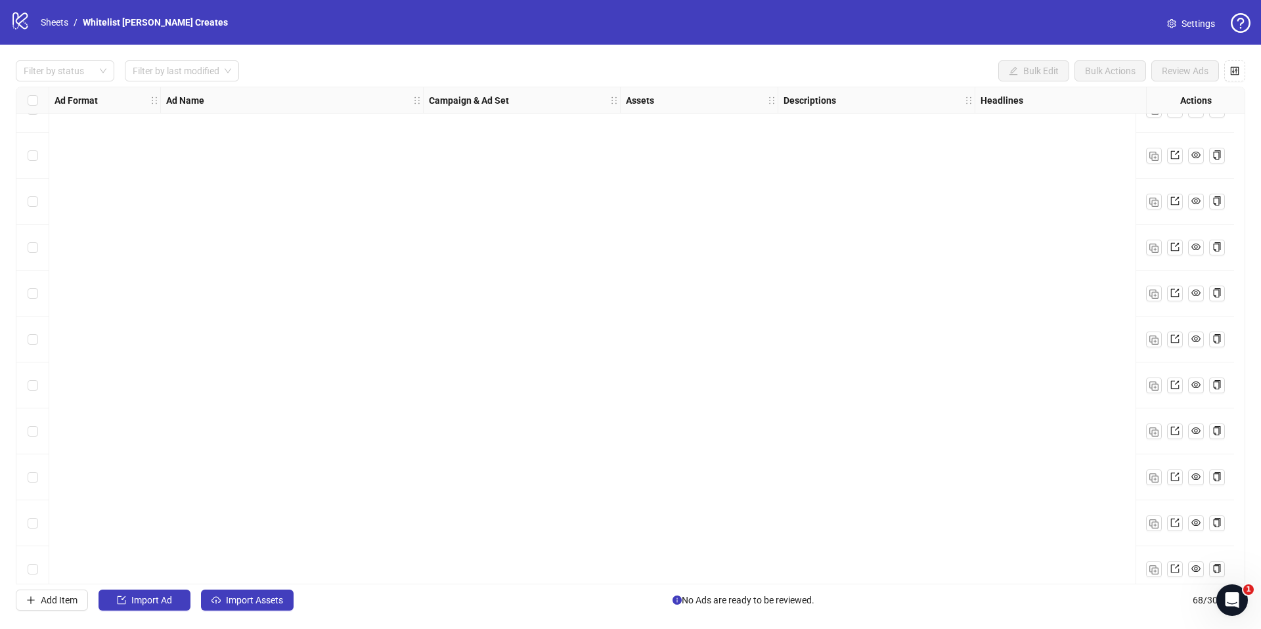
scroll to position [2661, 0]
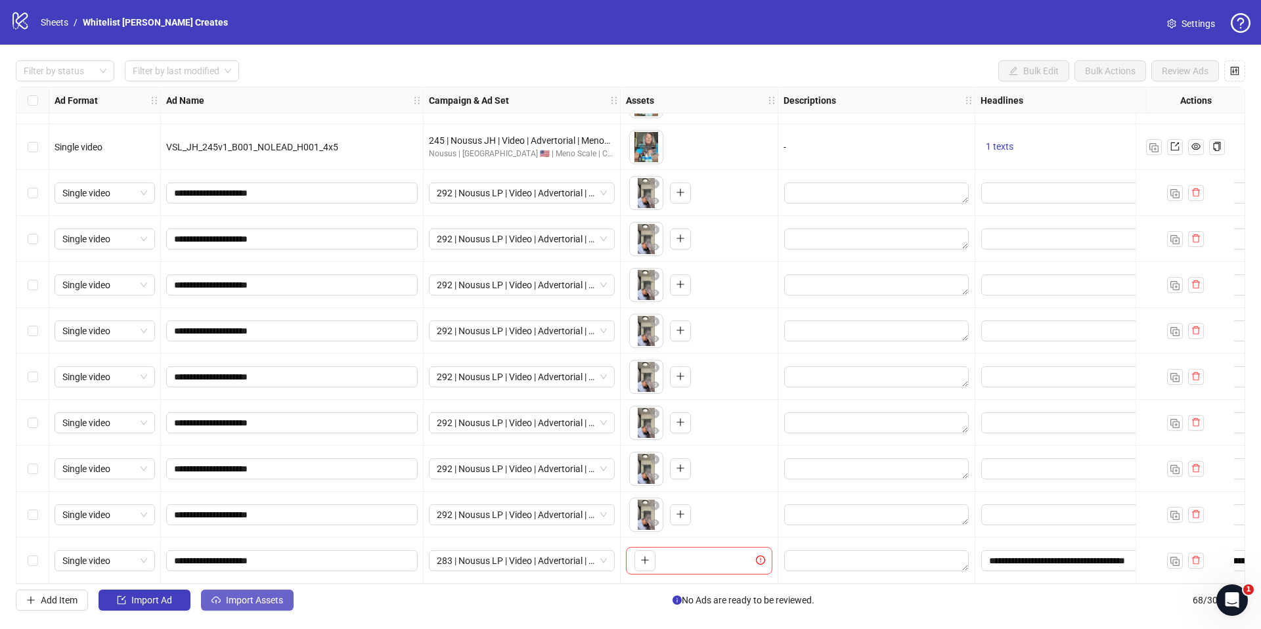
click at [260, 604] on span "Import Assets" at bounding box center [254, 600] width 57 height 11
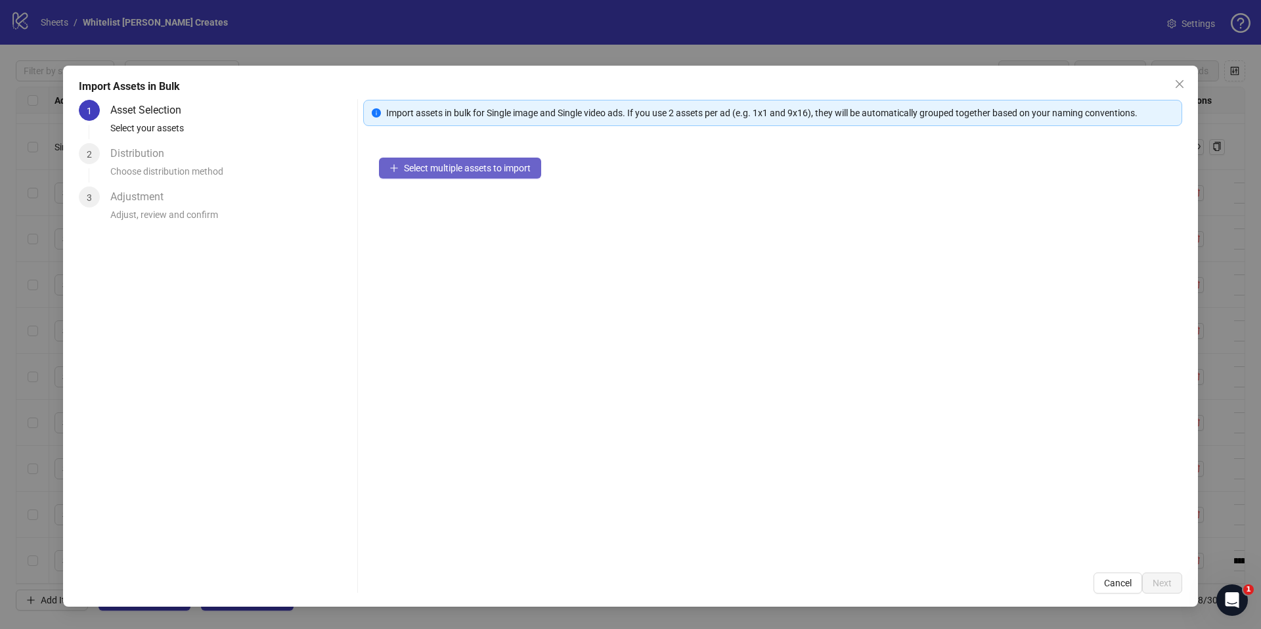
click at [452, 173] on span "Select multiple assets to import" at bounding box center [467, 168] width 127 height 11
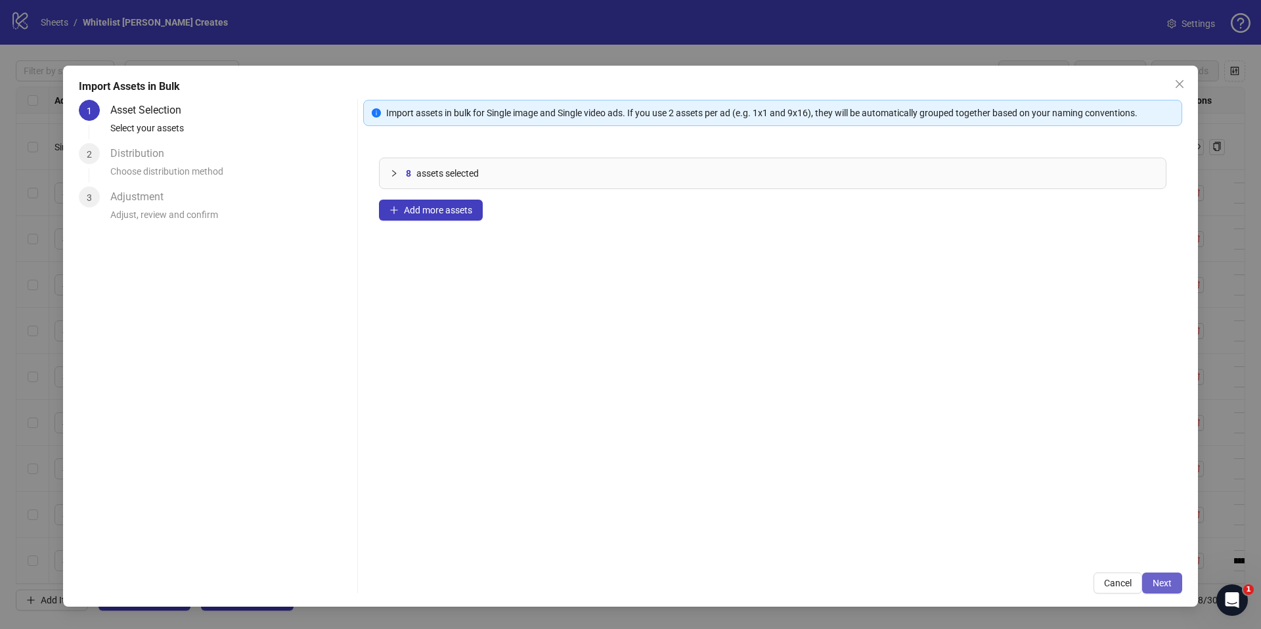
click at [1150, 582] on button "Next" at bounding box center [1162, 583] width 40 height 21
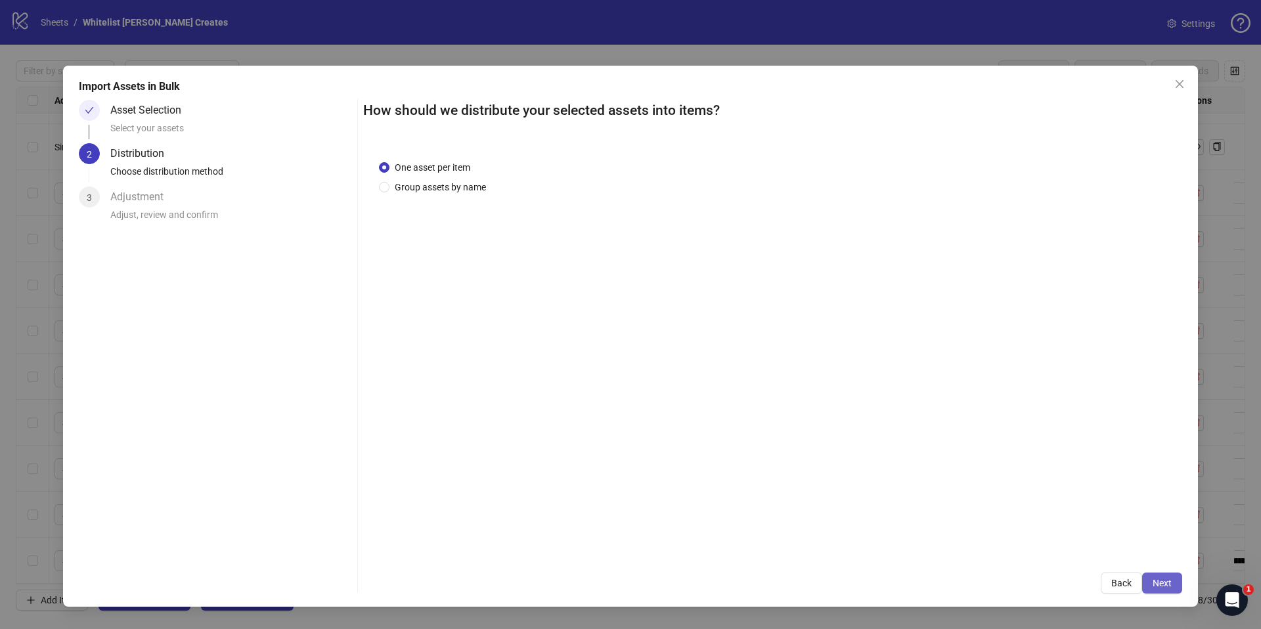
click at [1156, 582] on span "Next" at bounding box center [1161, 583] width 19 height 11
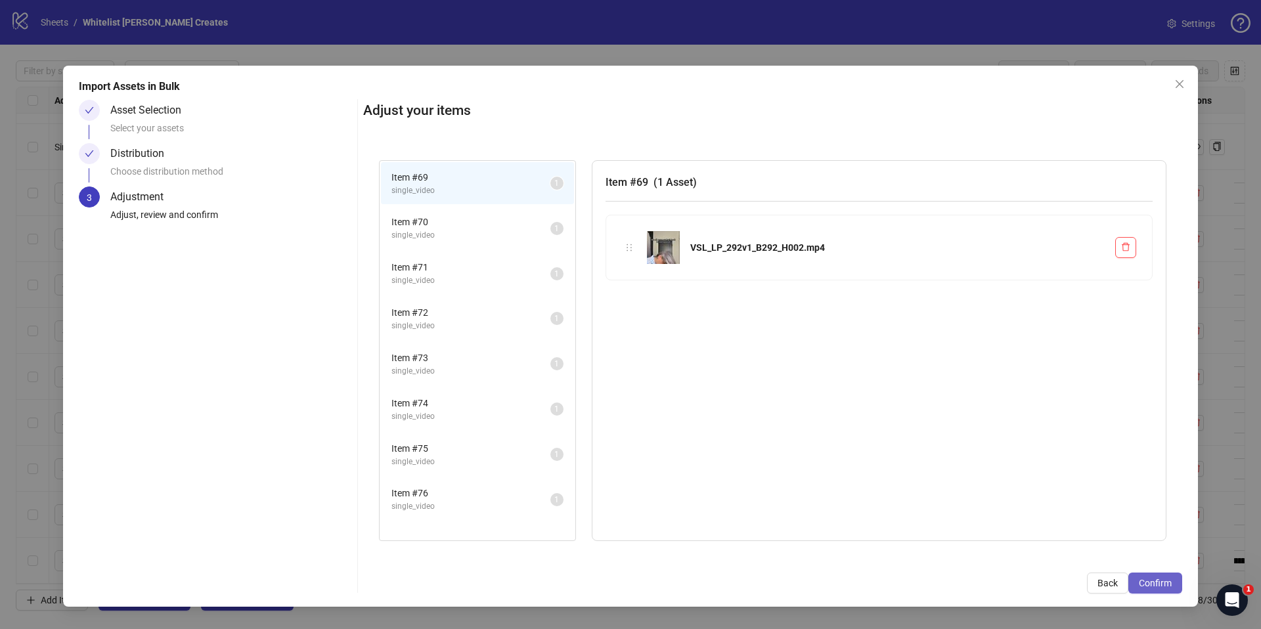
click at [1142, 578] on span "Confirm" at bounding box center [1155, 583] width 33 height 11
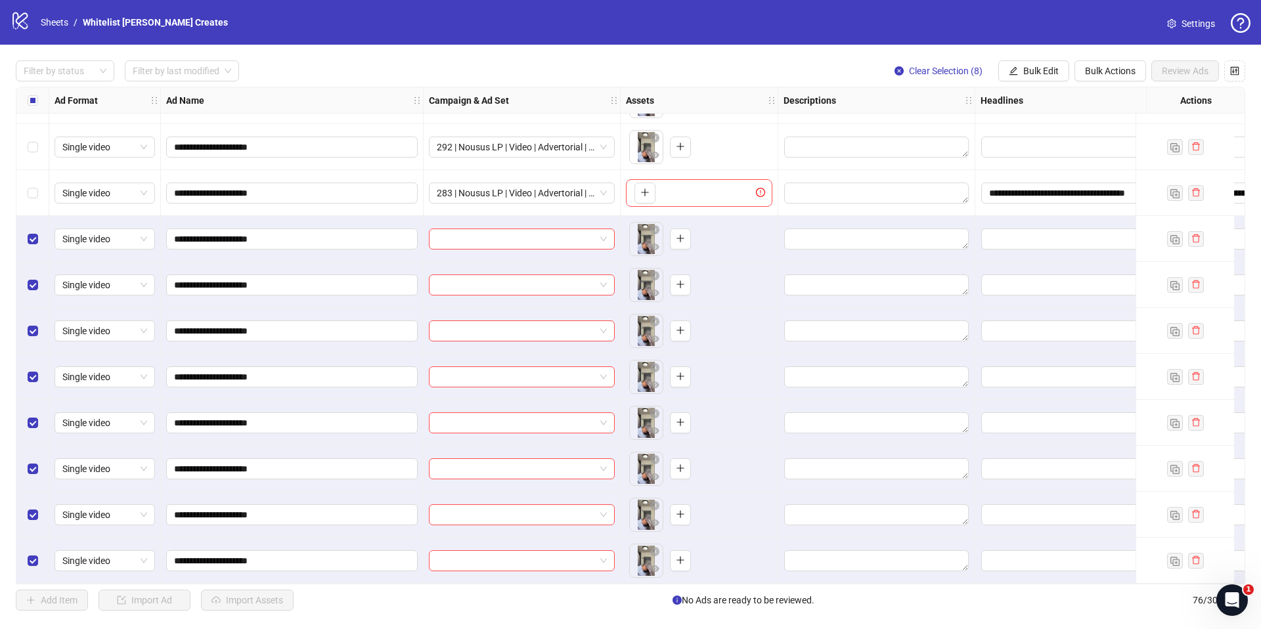
scroll to position [3028, 0]
click at [1016, 68] on button "Bulk Edit" at bounding box center [1033, 70] width 71 height 21
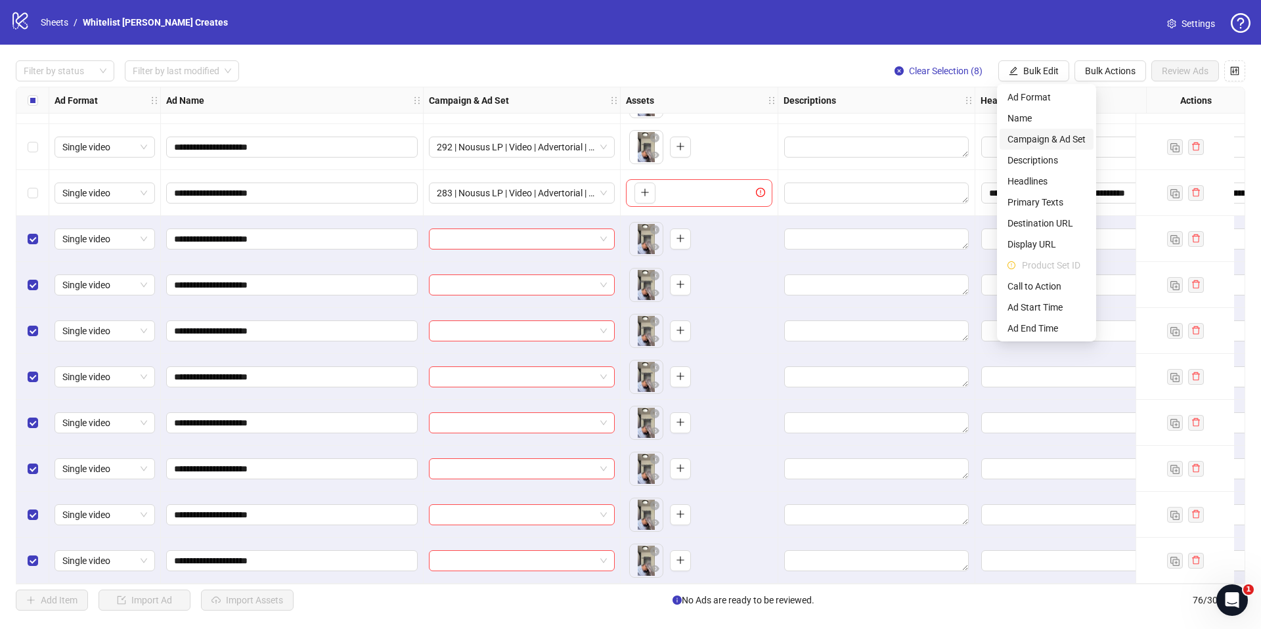
click at [1074, 137] on span "Campaign & Ad Set" at bounding box center [1046, 139] width 78 height 14
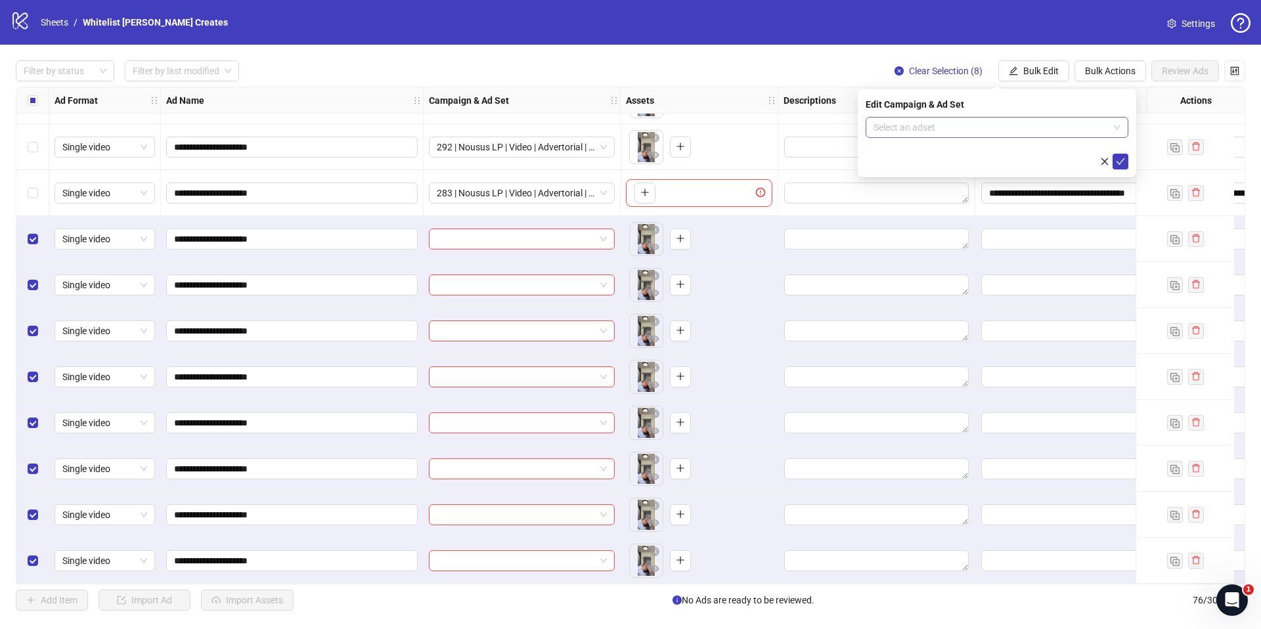
click at [1063, 121] on div "Edit Campaign & Ad Set Select an adset" at bounding box center [997, 133] width 278 height 88
click at [1052, 127] on input "search" at bounding box center [990, 128] width 235 height 20
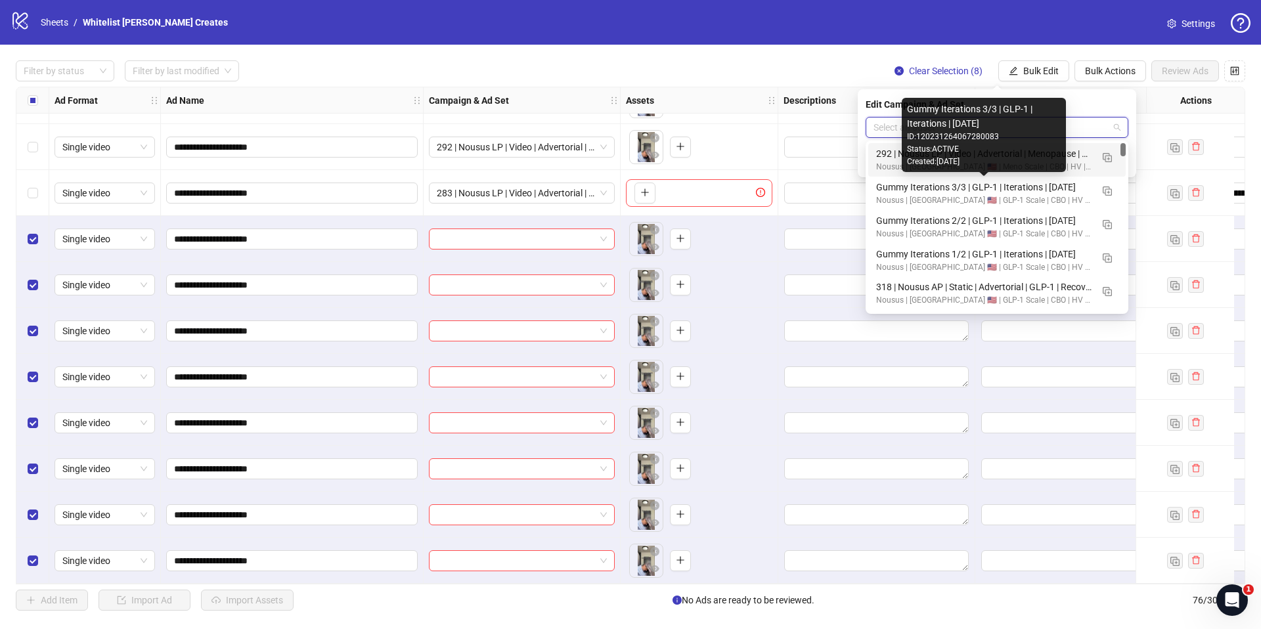
click at [1017, 158] on div "Created: [DATE]" at bounding box center [984, 162] width 154 height 12
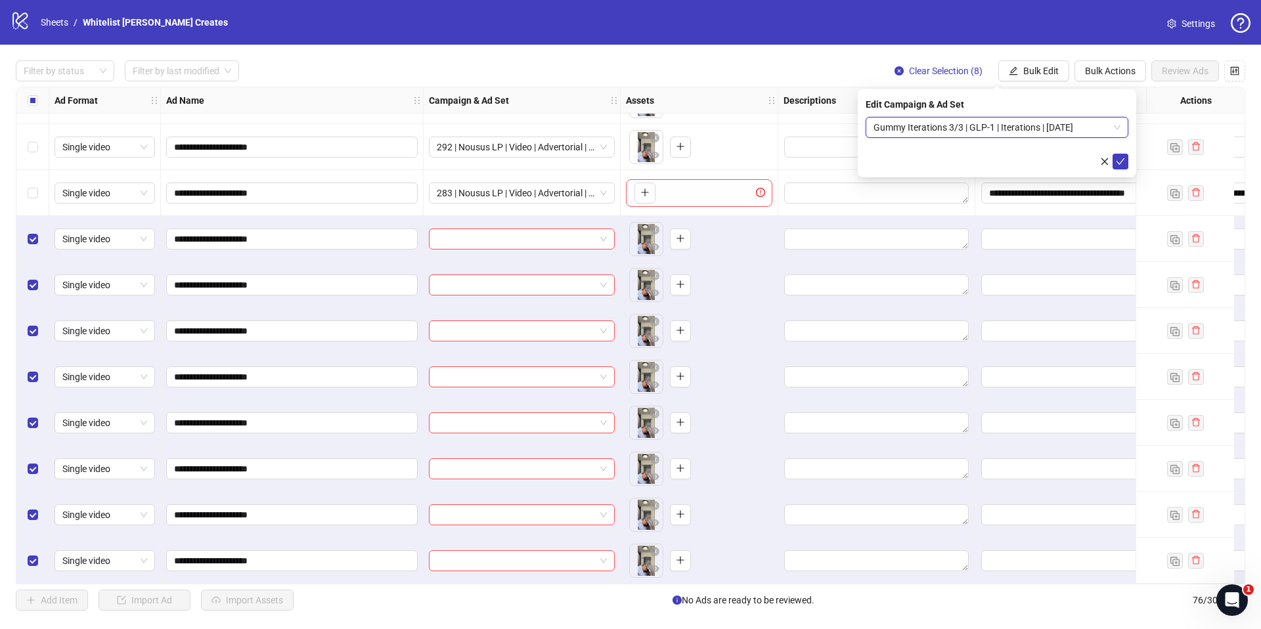
click at [915, 125] on span "Gummy Iterations 3/3 | GLP-1 | Iterations | [DATE]" at bounding box center [996, 128] width 247 height 20
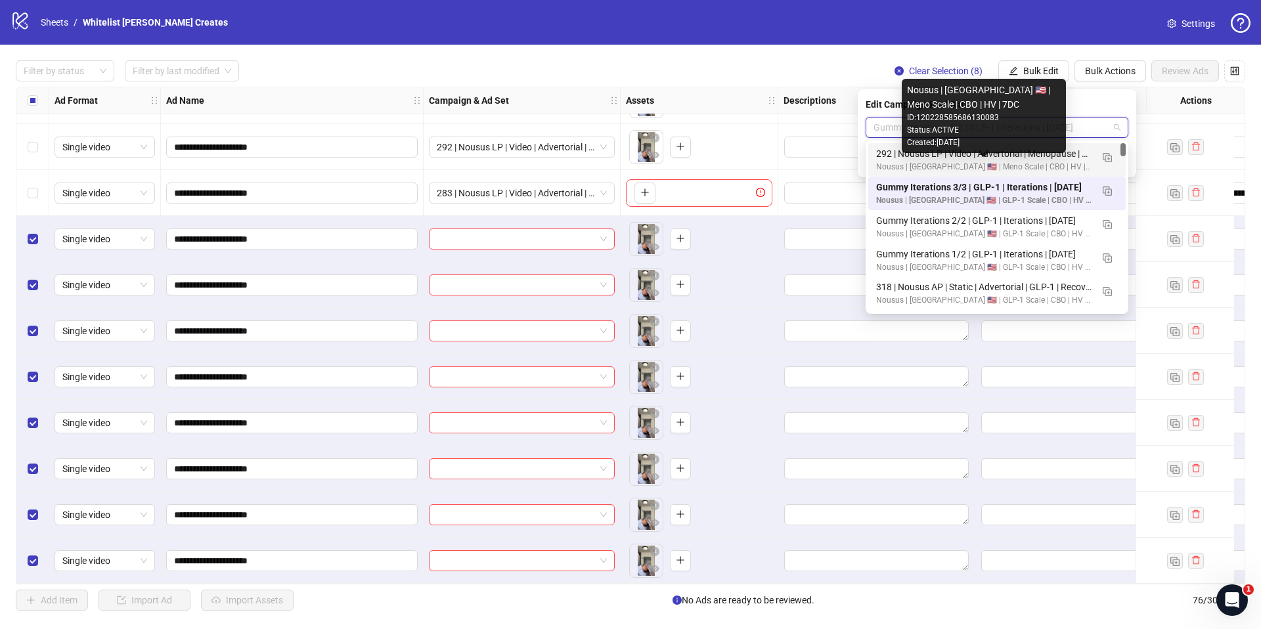
click at [901, 167] on div "Nousus | [GEOGRAPHIC_DATA] 🇺🇸 | Meno Scale | CBO | HV | 7DC" at bounding box center [983, 167] width 215 height 12
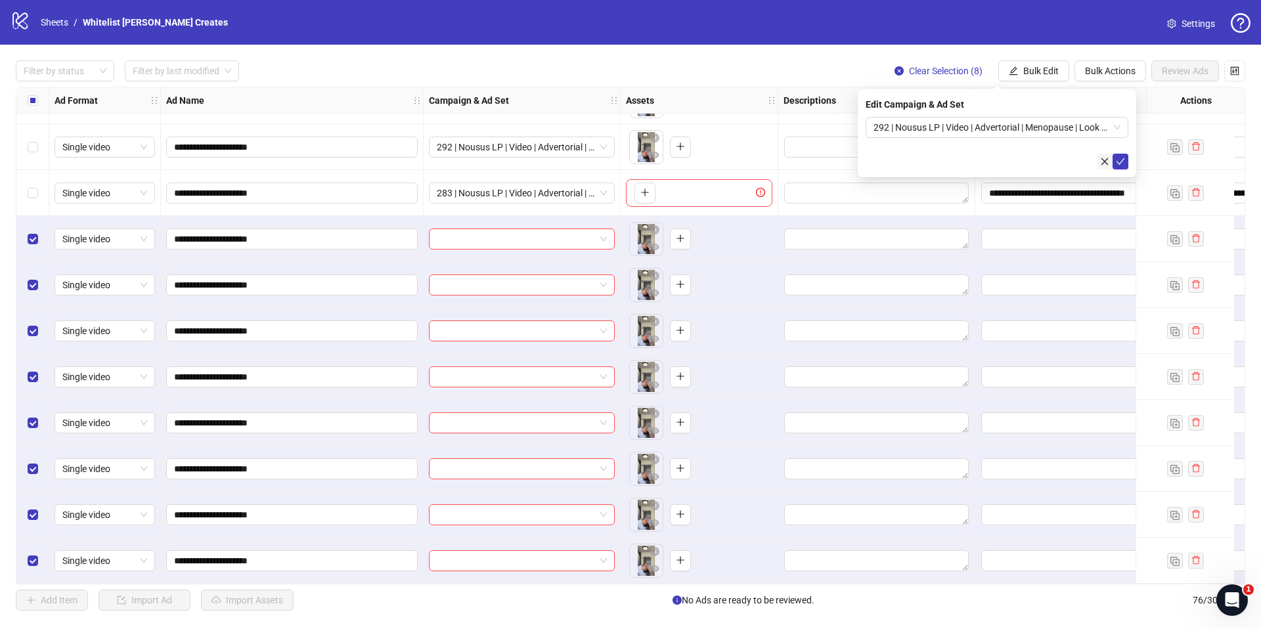
click at [1111, 156] on button "button" at bounding box center [1105, 162] width 16 height 16
click at [1034, 66] on span "Bulk Edit" at bounding box center [1040, 71] width 35 height 11
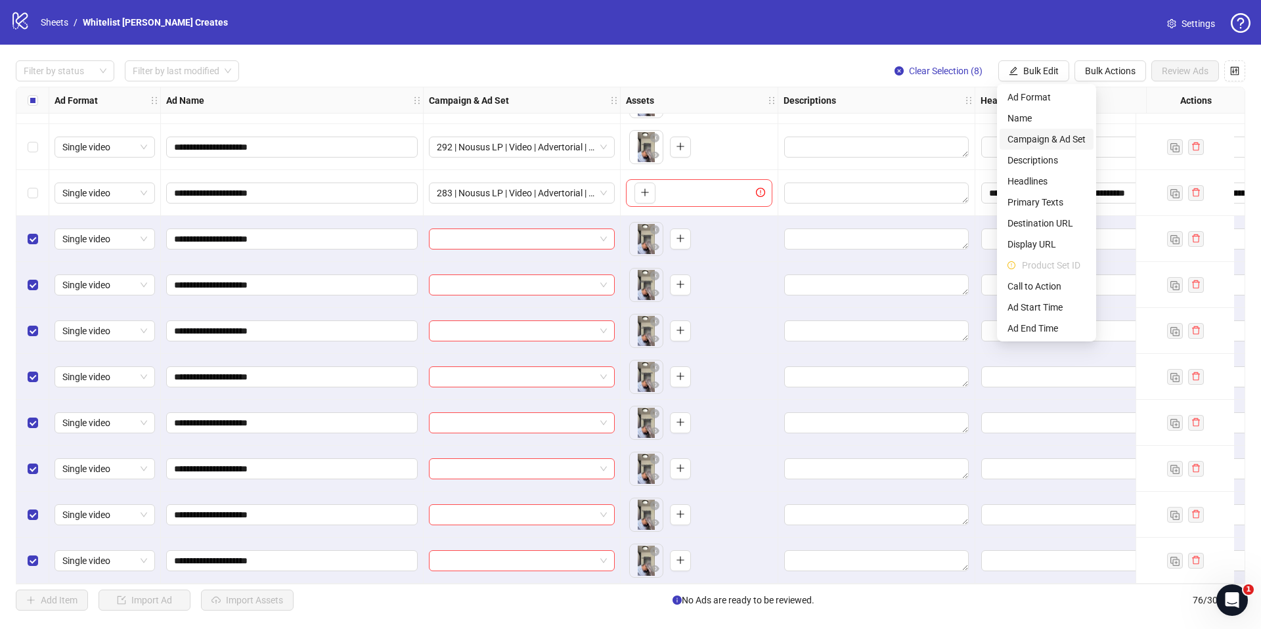
click at [1029, 135] on span "Campaign & Ad Set" at bounding box center [1046, 139] width 78 height 14
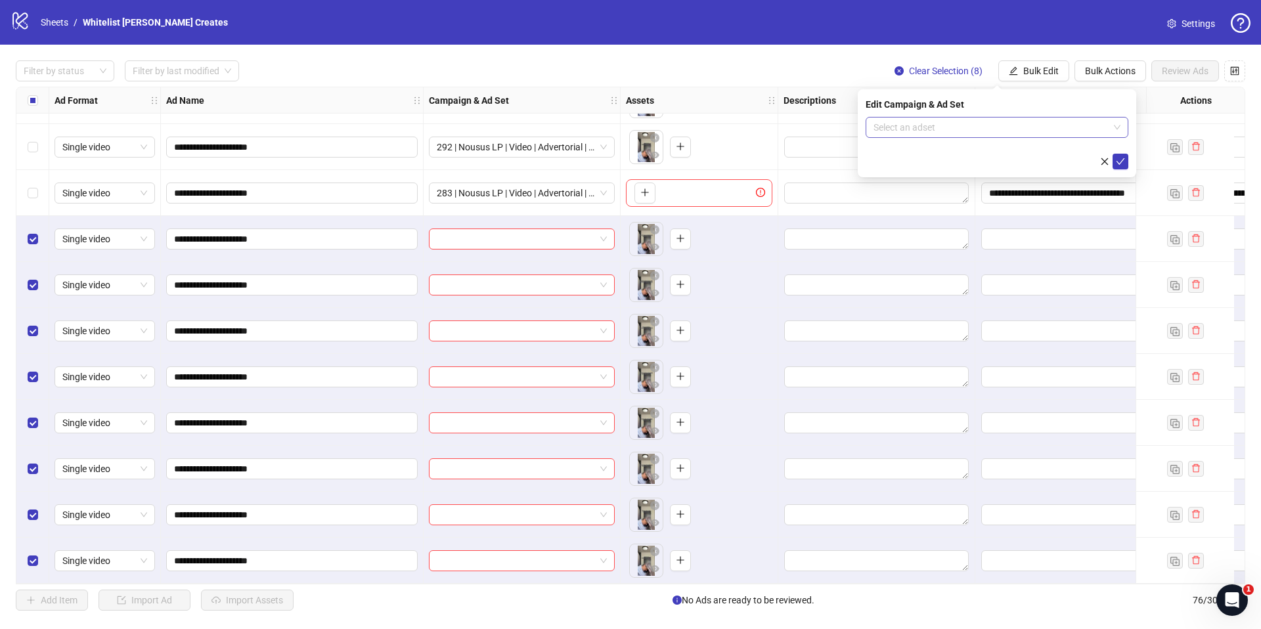
click at [1015, 135] on input "search" at bounding box center [990, 128] width 235 height 20
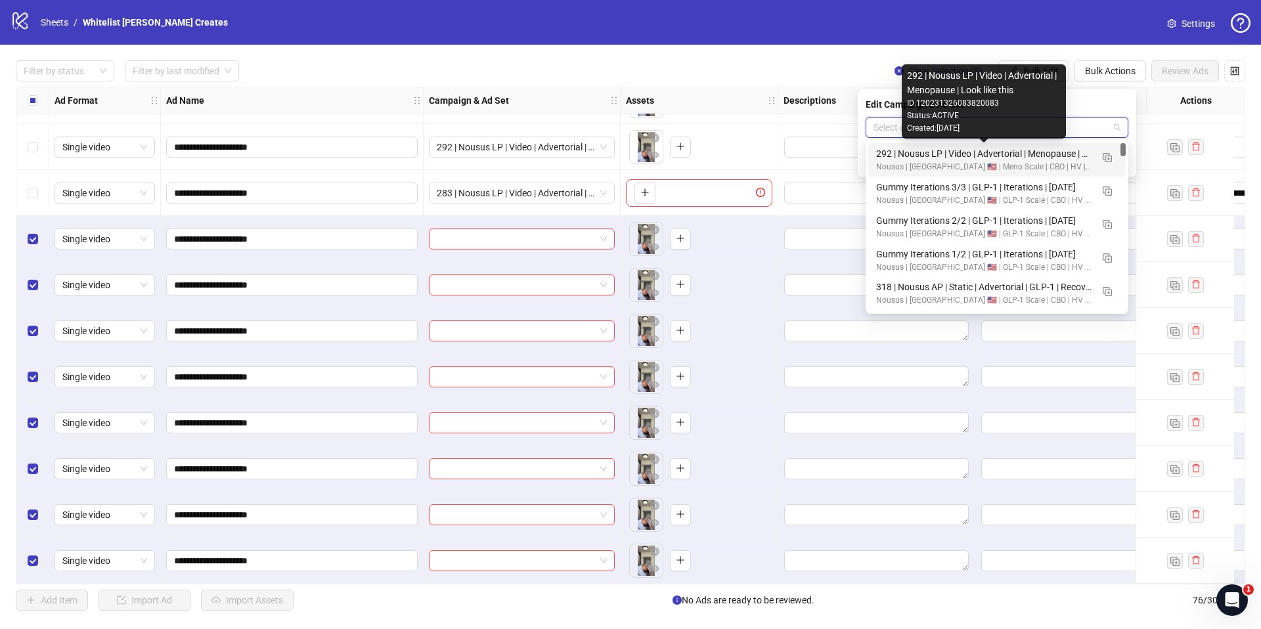
click at [1015, 156] on div "292 | Nousus LP | Video | Advertorial | Menopause | Look like this" at bounding box center [983, 153] width 215 height 14
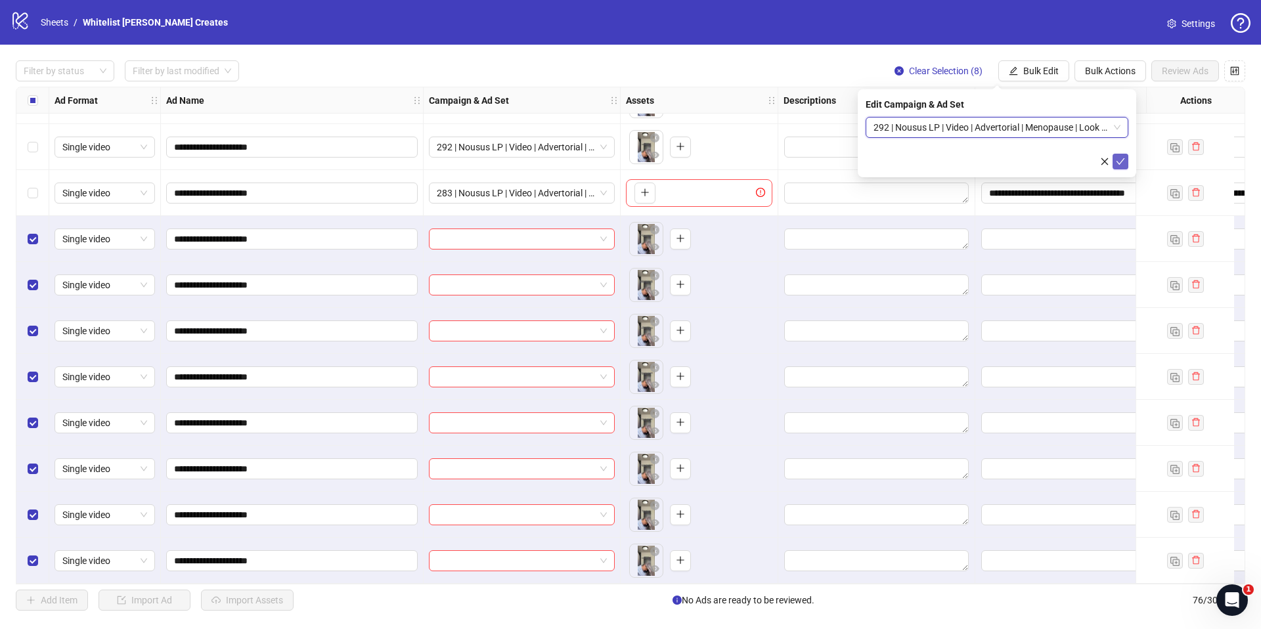
click at [1127, 160] on button "submit" at bounding box center [1120, 162] width 16 height 16
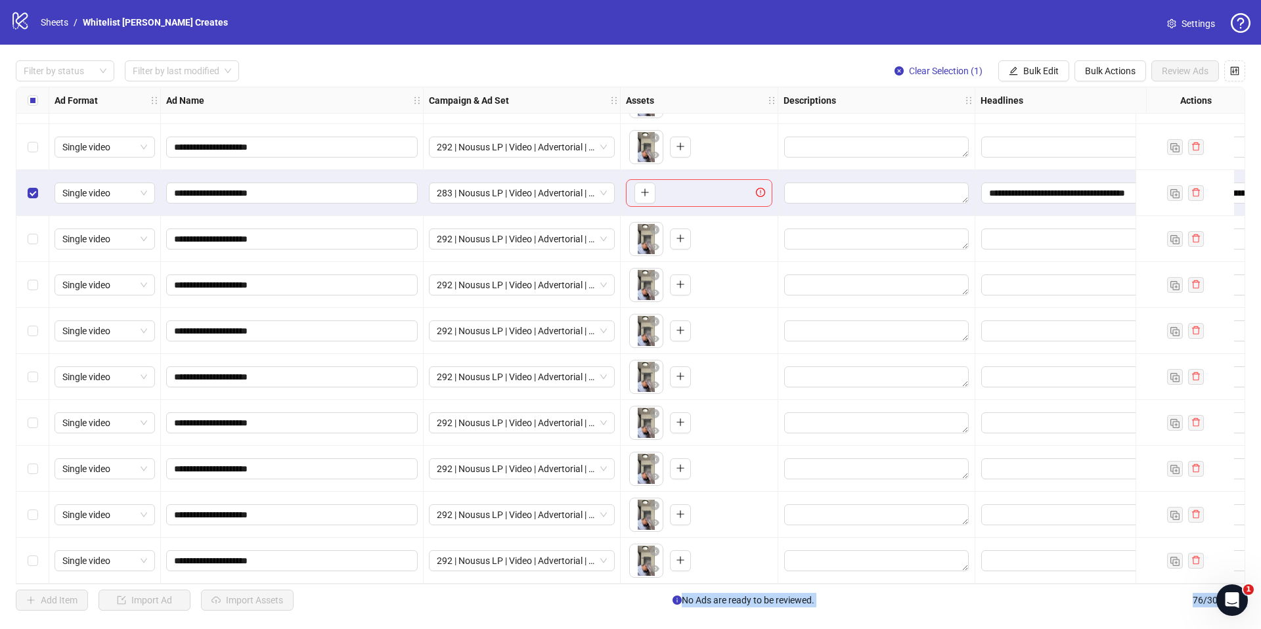
click at [39, 557] on div "Select row 76" at bounding box center [32, 561] width 33 height 46
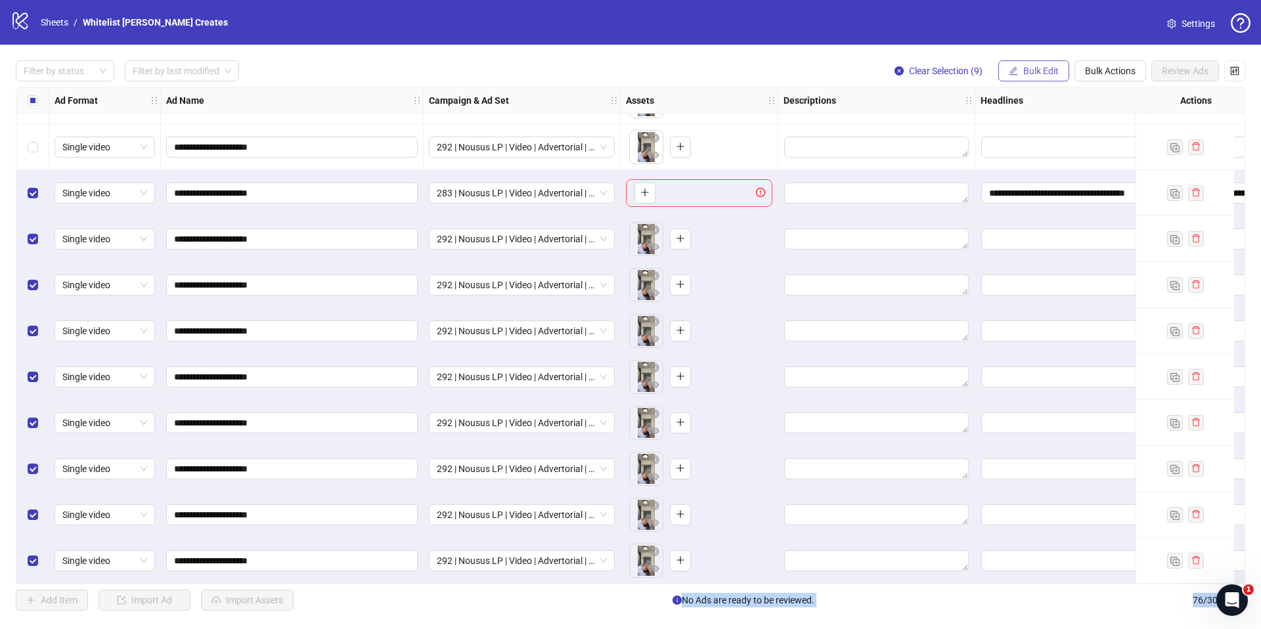
click at [1042, 60] on button "Bulk Edit" at bounding box center [1033, 70] width 71 height 21
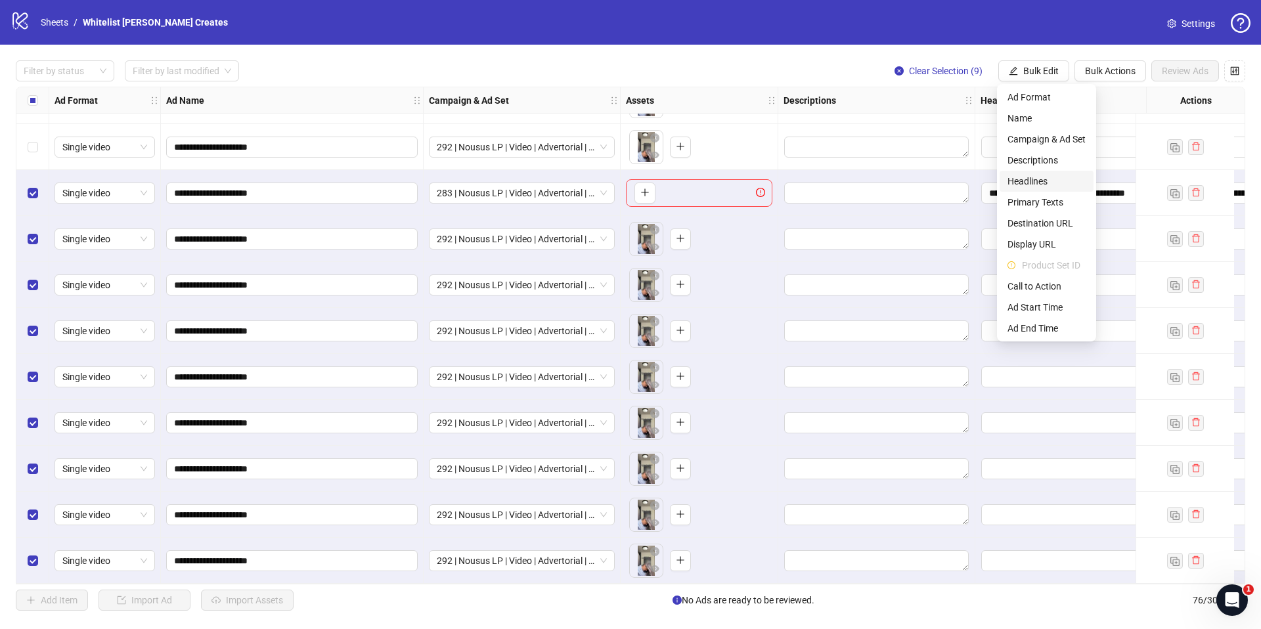
click at [1060, 184] on span "Headlines" at bounding box center [1046, 181] width 78 height 14
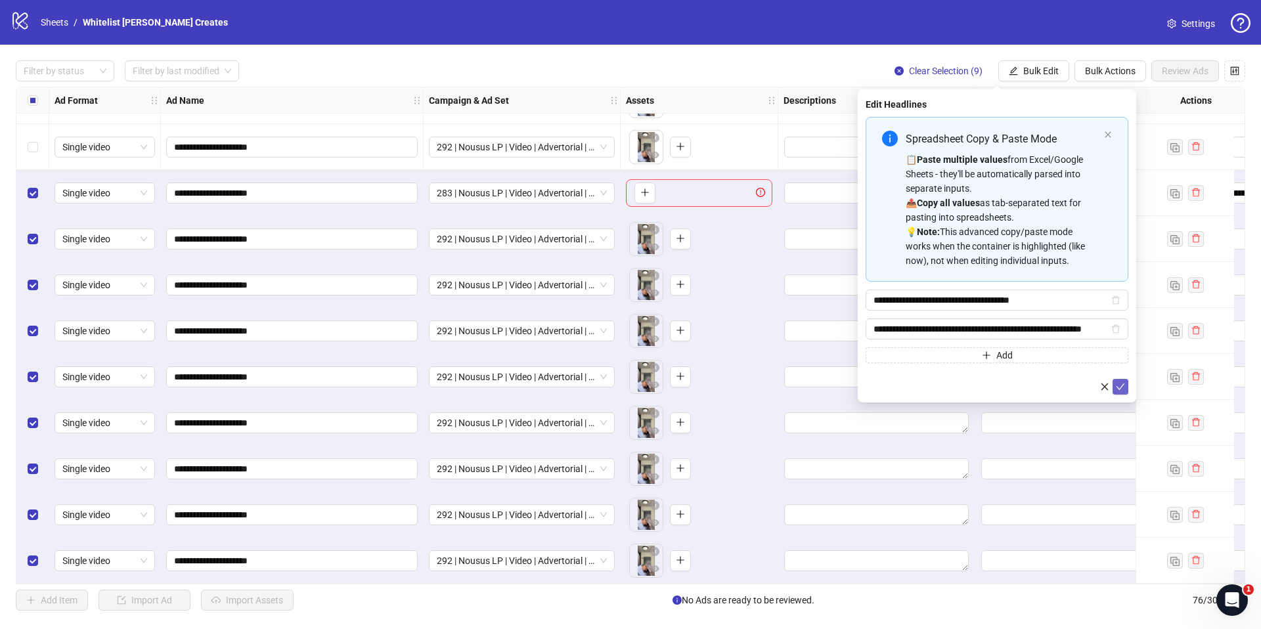
click at [1122, 389] on icon "check" at bounding box center [1120, 386] width 9 height 9
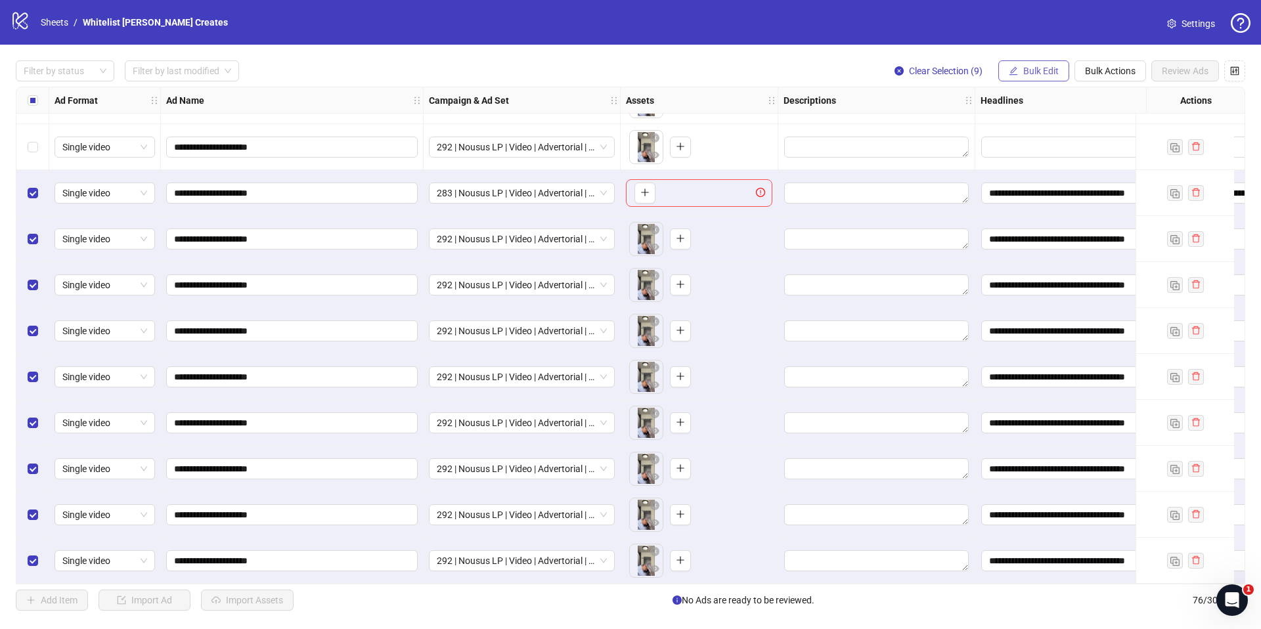
click at [1047, 67] on span "Bulk Edit" at bounding box center [1040, 71] width 35 height 11
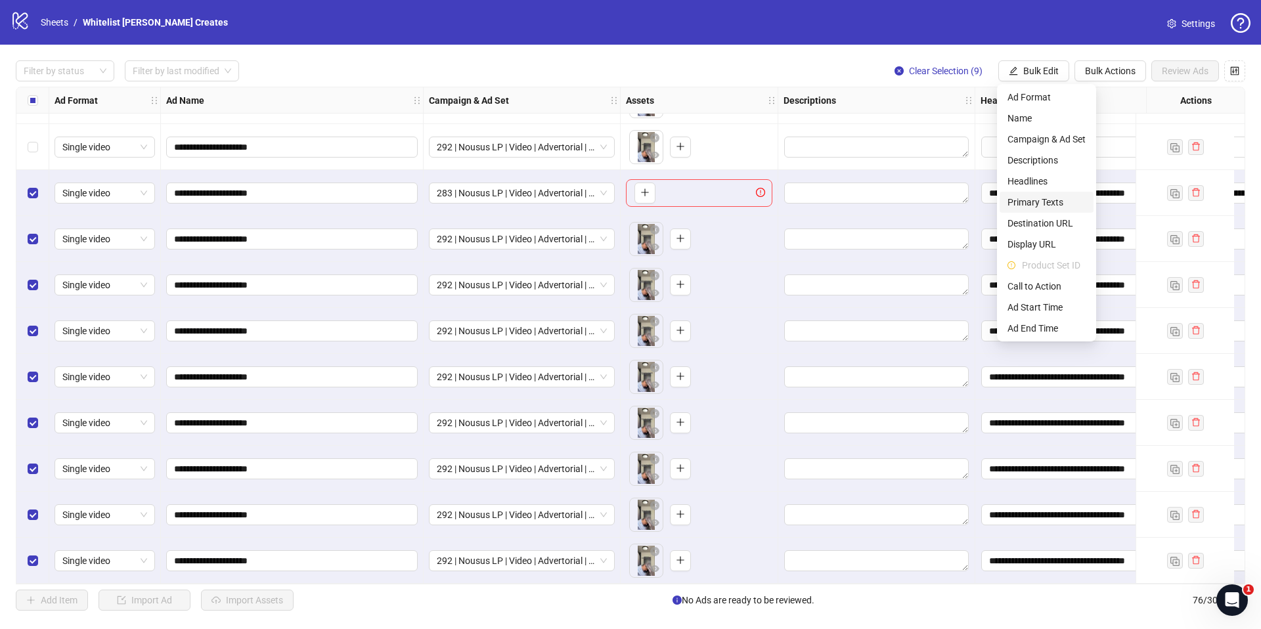
click at [1049, 196] on span "Primary Texts" at bounding box center [1046, 202] width 78 height 14
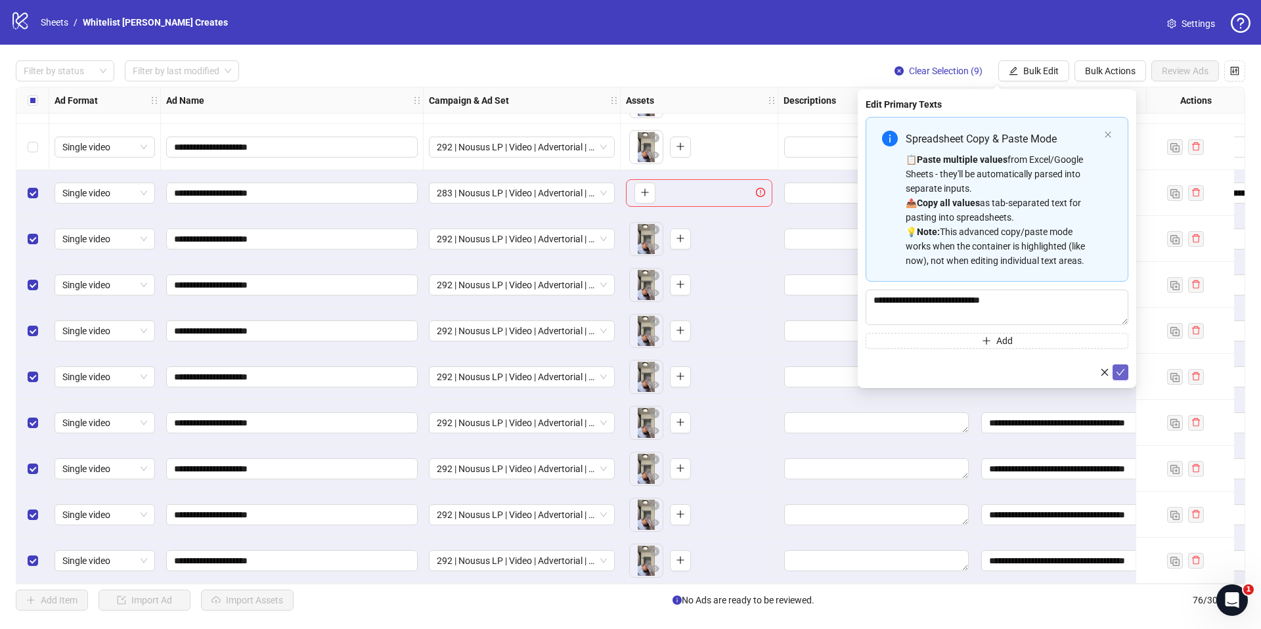
click at [1118, 367] on span "submit" at bounding box center [1120, 372] width 9 height 11
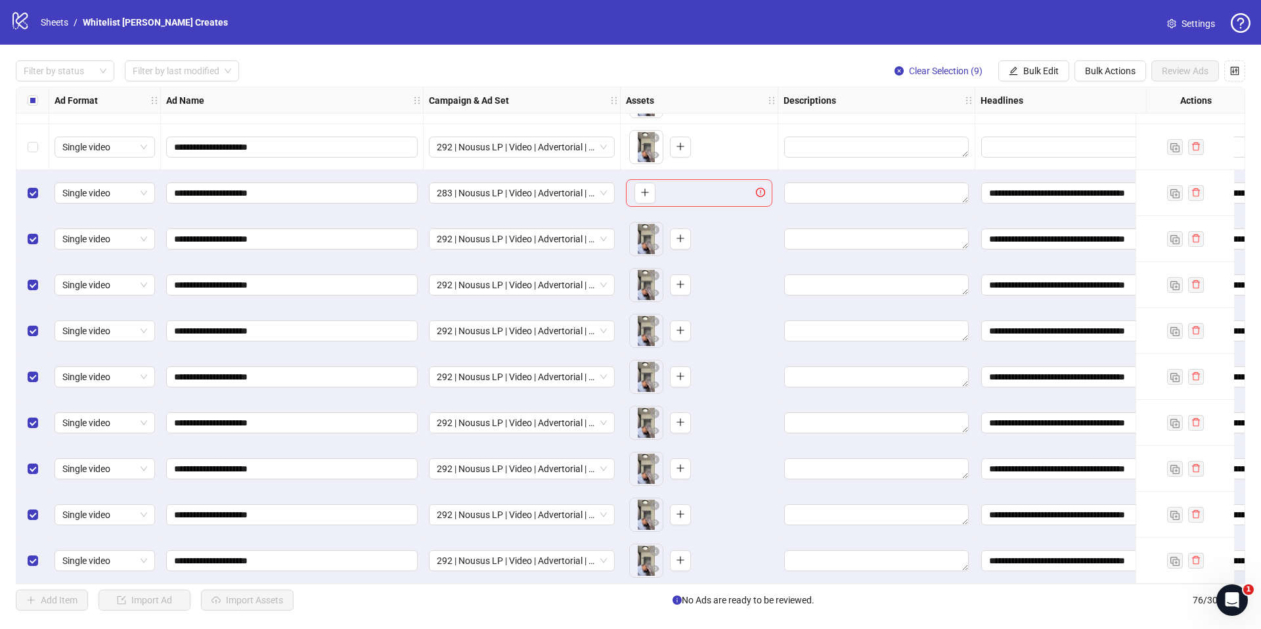
drag, startPoint x: 601, startPoint y: 587, endPoint x: 873, endPoint y: 602, distance: 271.6
click at [873, 603] on div "**********" at bounding box center [630, 336] width 1261 height 582
click at [854, 405] on div at bounding box center [876, 423] width 197 height 46
click at [1016, 72] on button "Bulk Edit" at bounding box center [1033, 70] width 71 height 21
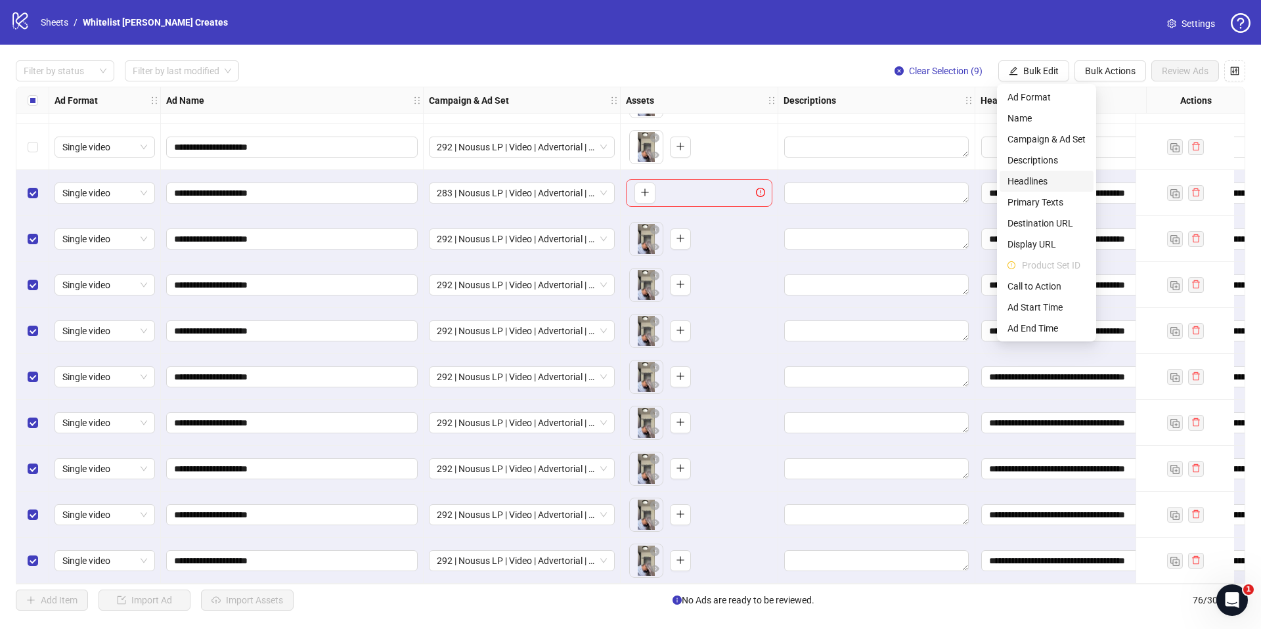
click at [1009, 176] on span "Headlines" at bounding box center [1046, 181] width 78 height 14
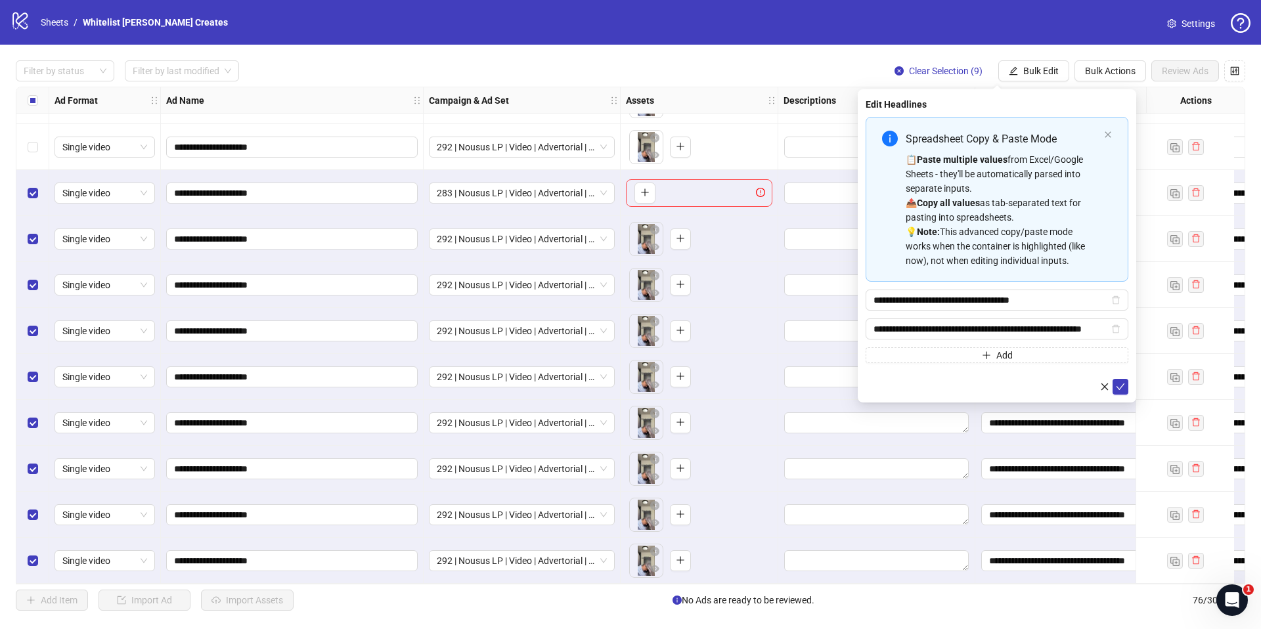
click at [1039, 193] on div "📋 Paste multiple values from Excel/Google Sheets - they'll be automatically par…" at bounding box center [1002, 210] width 193 height 116
type input "**********"
click at [1116, 394] on button "submit" at bounding box center [1120, 387] width 16 height 16
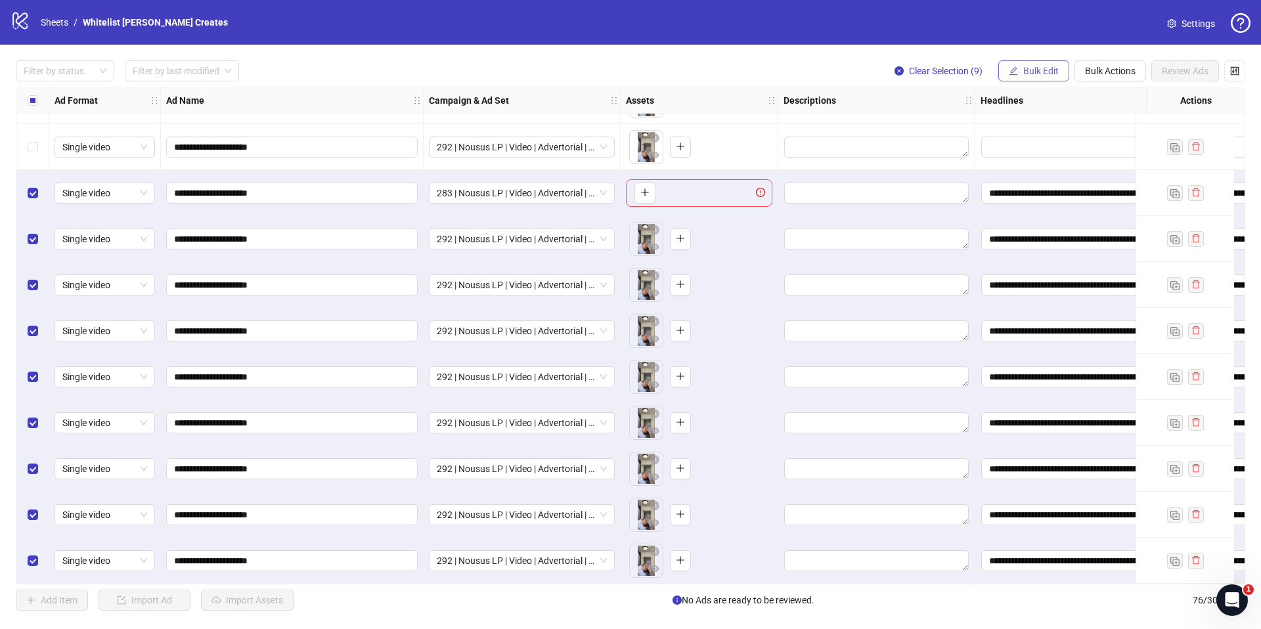
click at [1041, 74] on span "Bulk Edit" at bounding box center [1040, 71] width 35 height 11
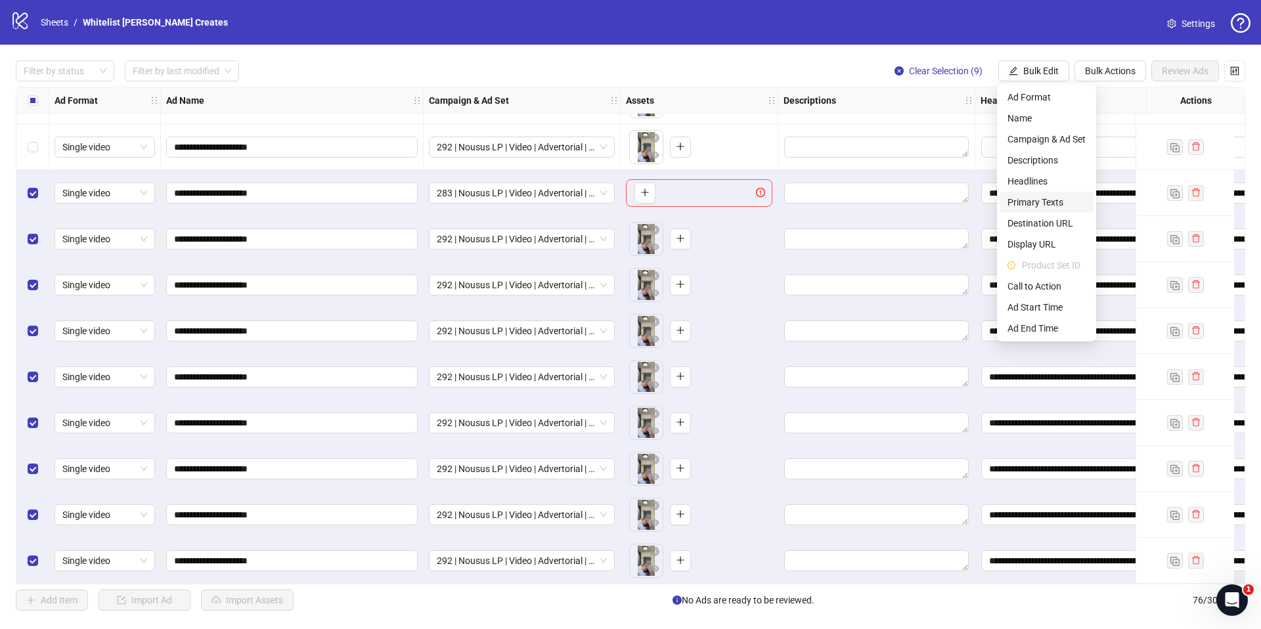
click at [1043, 203] on span "Primary Texts" at bounding box center [1046, 202] width 78 height 14
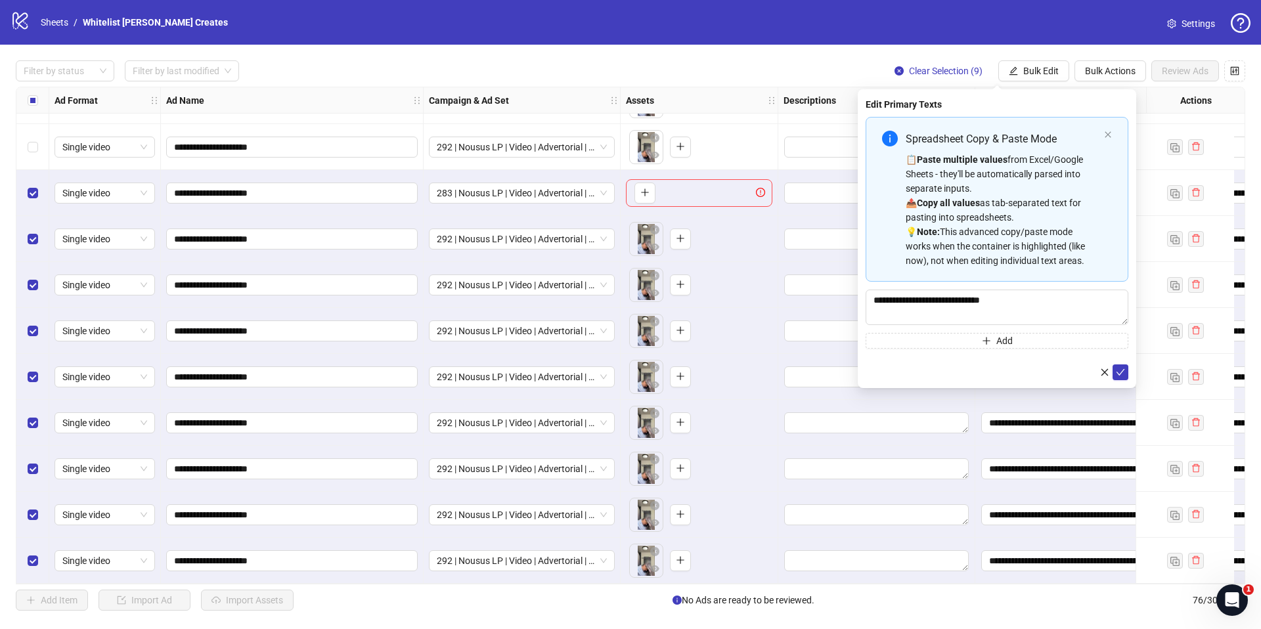
click at [950, 183] on div "📋 Paste multiple values from Excel/Google Sheets - they'll be automatically par…" at bounding box center [1002, 210] width 193 height 116
click at [1054, 305] on textarea "**********" at bounding box center [996, 307] width 263 height 35
click at [1059, 248] on div "📋 Paste multiple values from Excel/Google Sheets - they'll be automatically par…" at bounding box center [1002, 210] width 193 height 116
type textarea "**********"
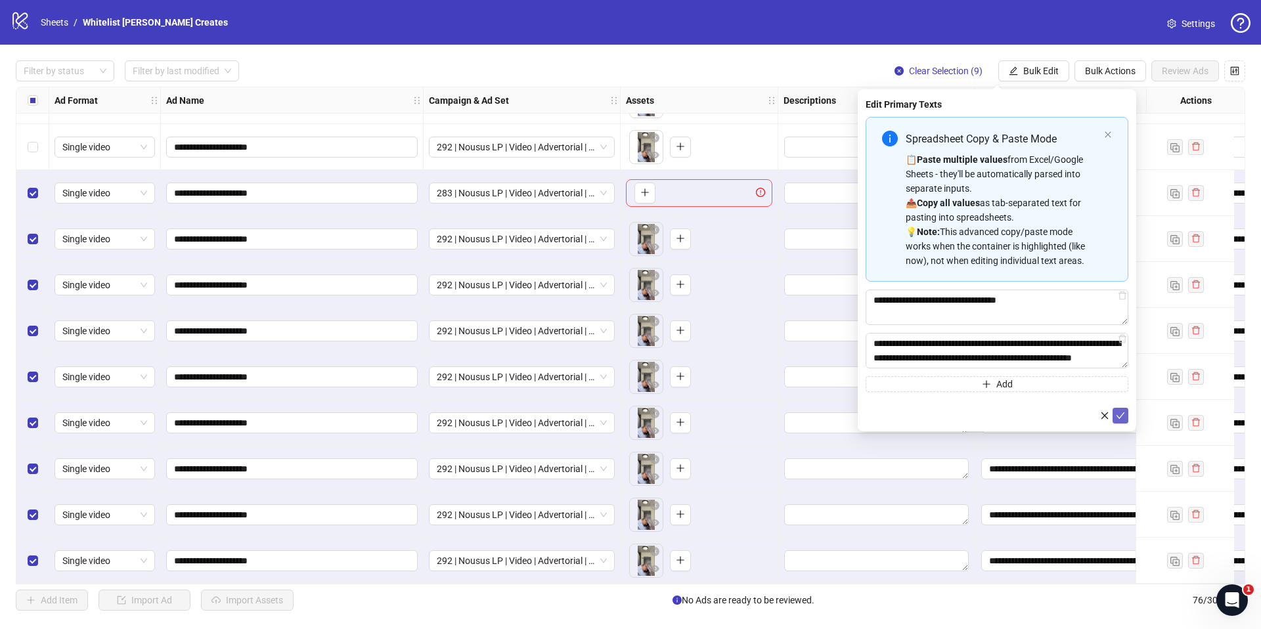
click at [1122, 414] on icon "check" at bounding box center [1120, 415] width 9 height 7
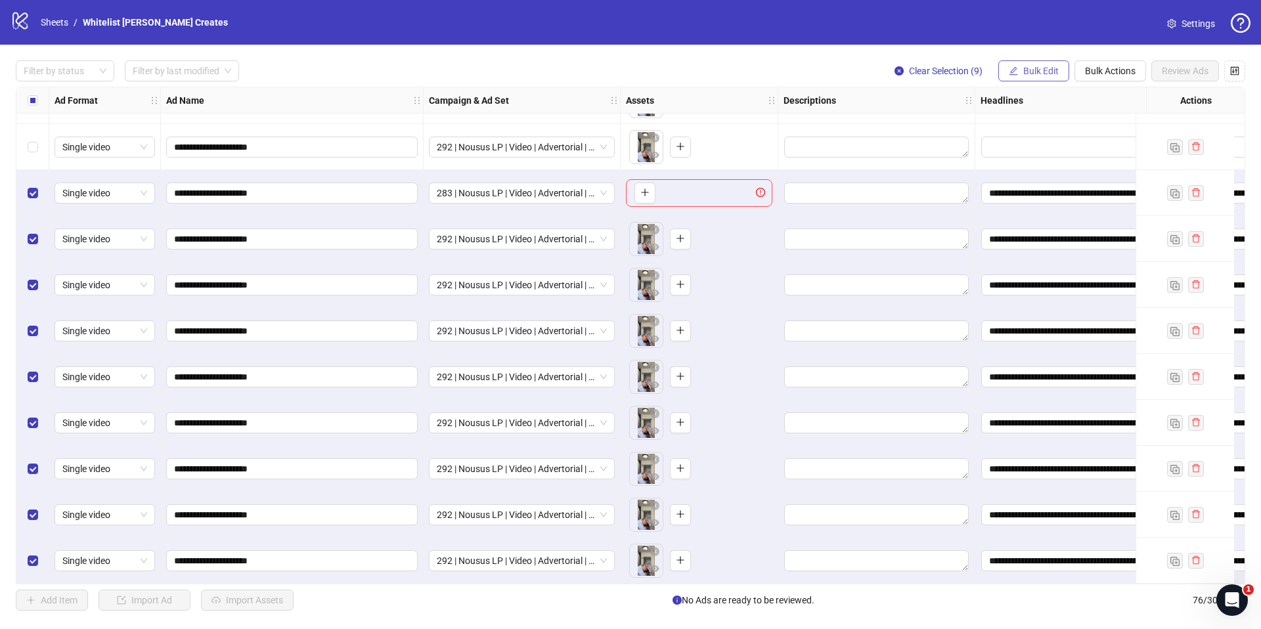
click at [1044, 79] on button "Bulk Edit" at bounding box center [1033, 70] width 71 height 21
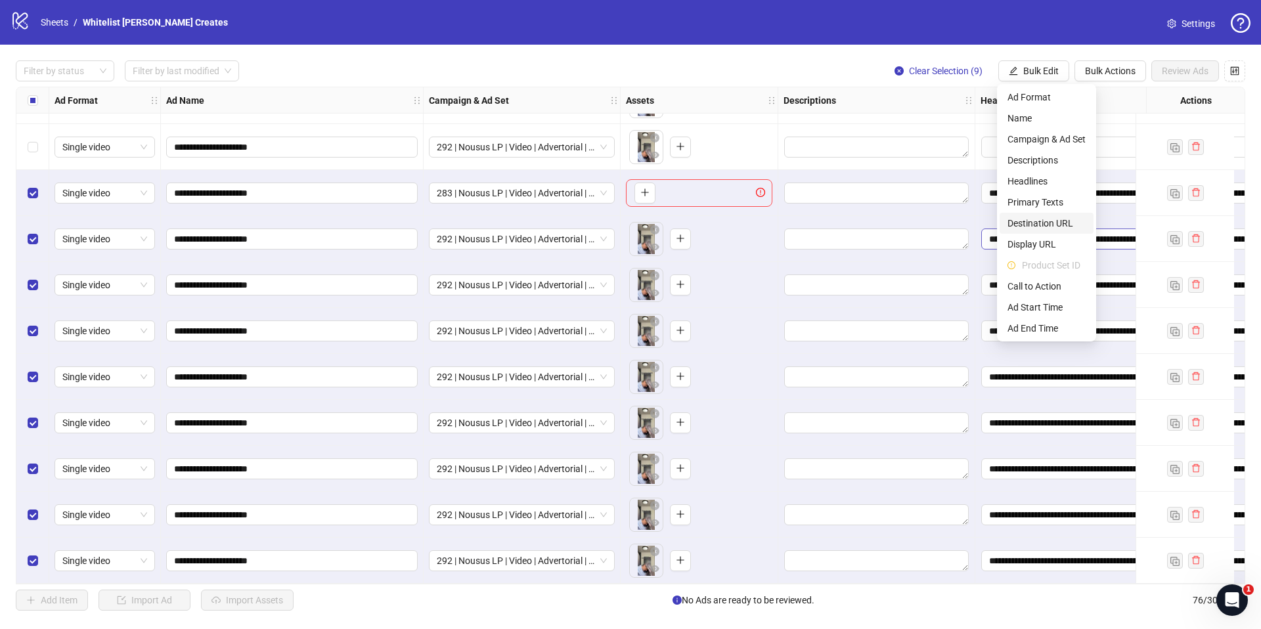
click at [1063, 227] on span "Destination URL" at bounding box center [1046, 223] width 78 height 14
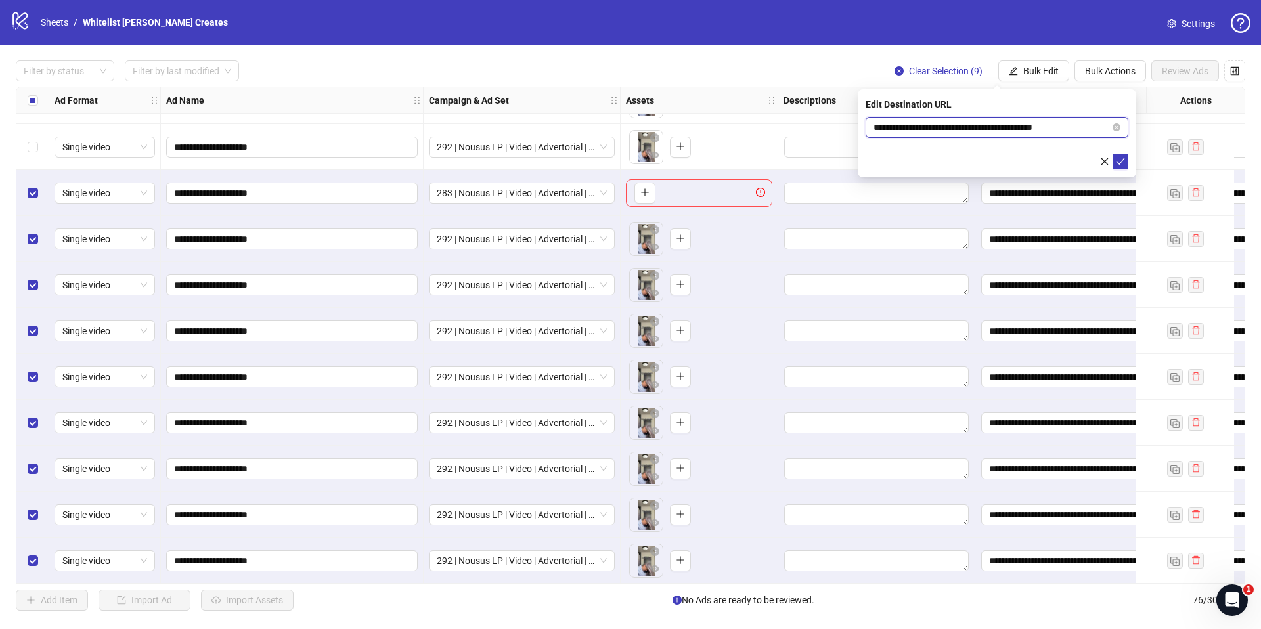
click at [961, 130] on input "**********" at bounding box center [991, 127] width 236 height 14
paste input "text"
type input "**********"
click at [1118, 158] on icon "check" at bounding box center [1120, 161] width 9 height 9
click at [32, 193] on label "Select row 68" at bounding box center [33, 193] width 11 height 14
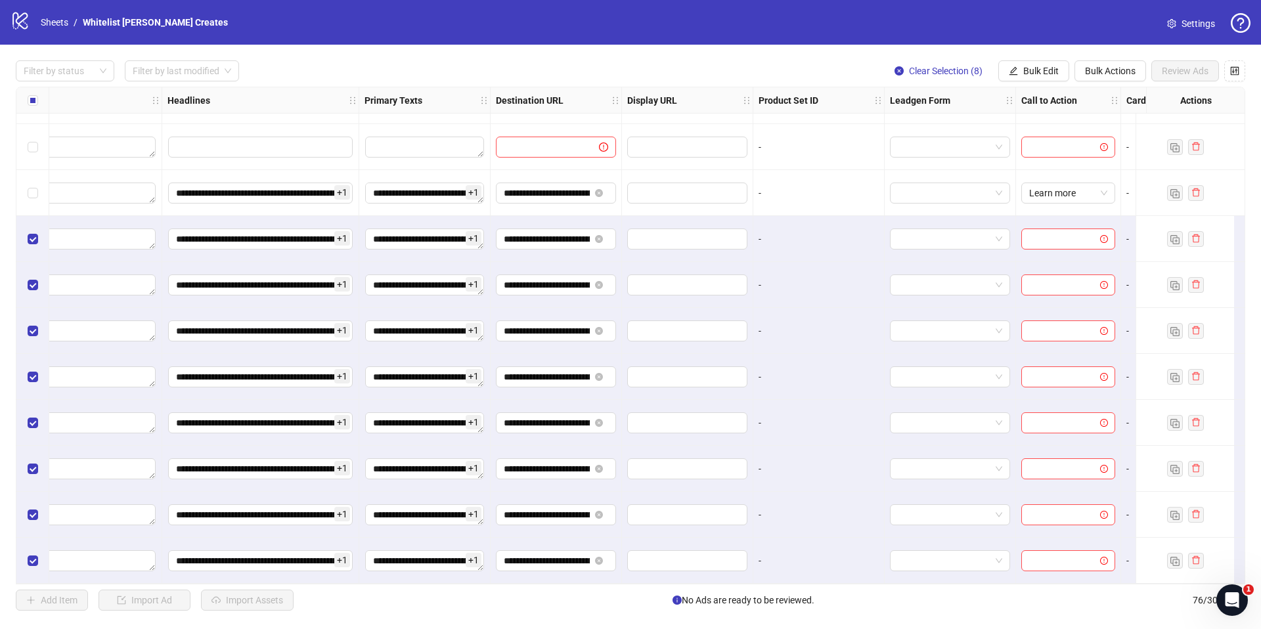
scroll to position [3028, 1169]
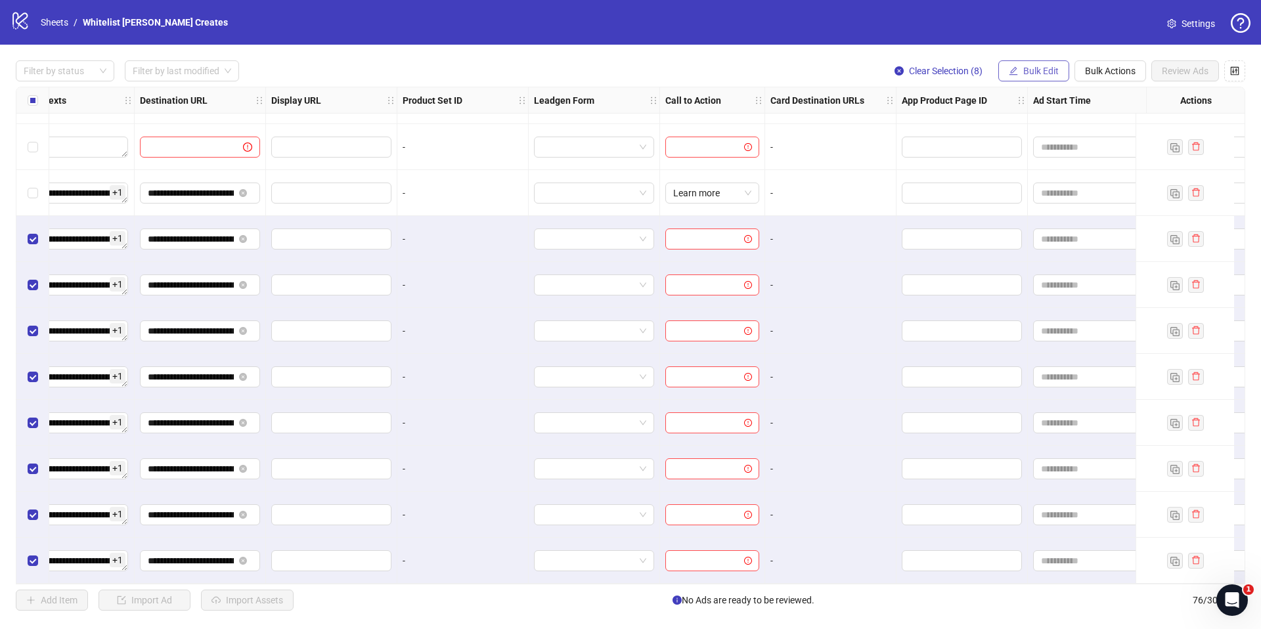
click at [1012, 74] on icon "edit" at bounding box center [1013, 70] width 9 height 9
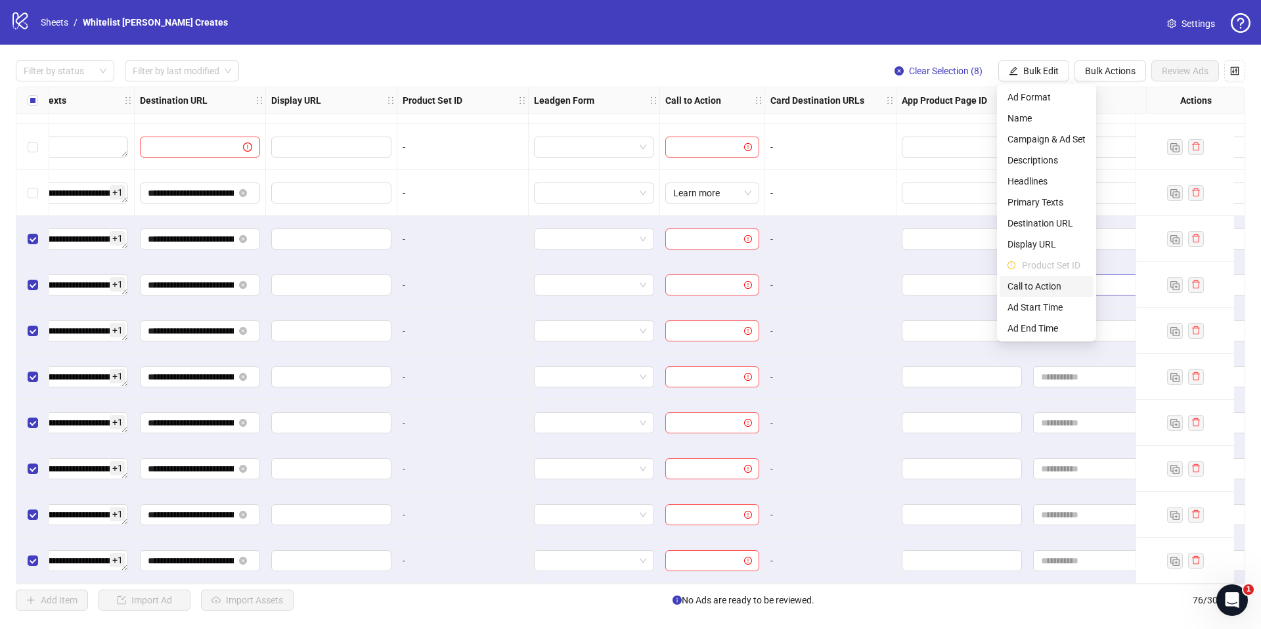
click at [1047, 281] on span "Call to Action" at bounding box center [1046, 286] width 78 height 14
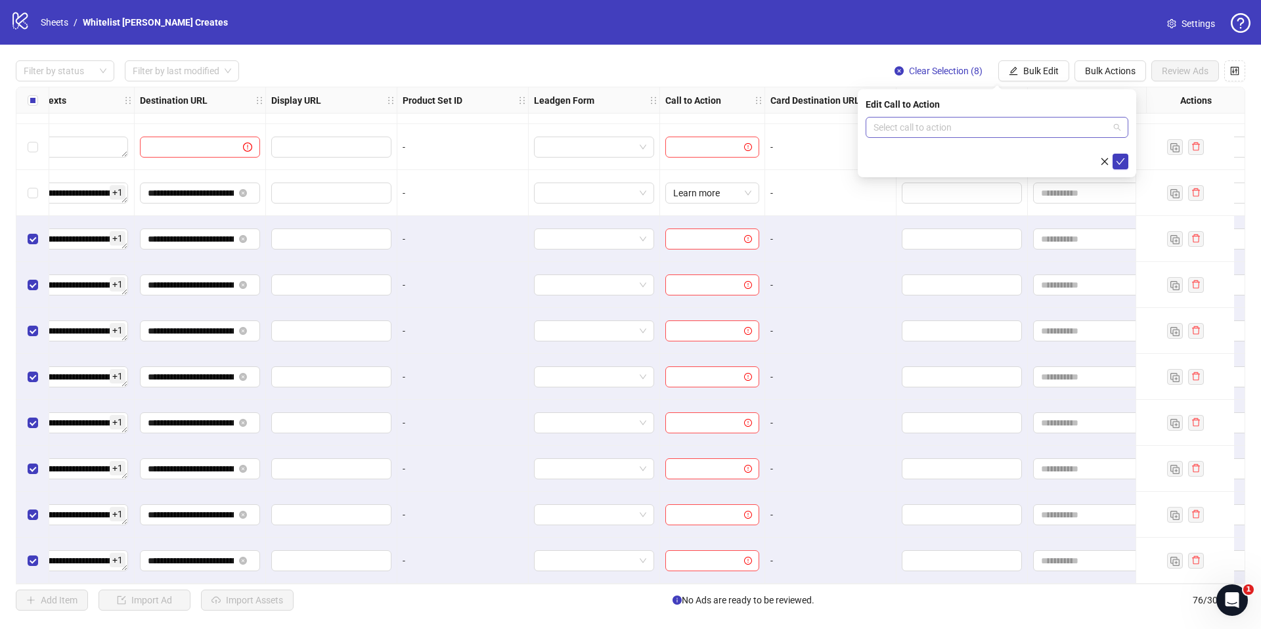
click at [1095, 120] on input "search" at bounding box center [990, 128] width 235 height 20
type input "***"
click at [1086, 150] on div "Learn more" at bounding box center [997, 153] width 242 height 14
click at [1116, 165] on span "submit" at bounding box center [1120, 161] width 9 height 11
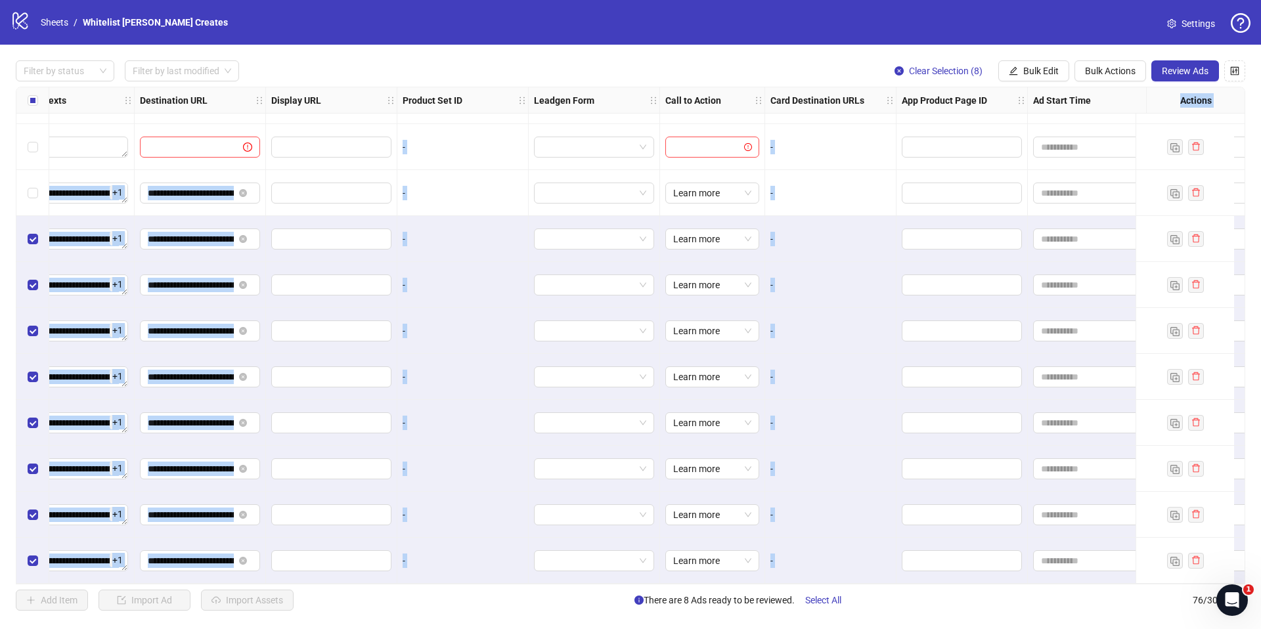
click at [1192, 84] on div "**********" at bounding box center [630, 336] width 1261 height 582
click at [1189, 72] on span "Review Ads" at bounding box center [1185, 71] width 47 height 11
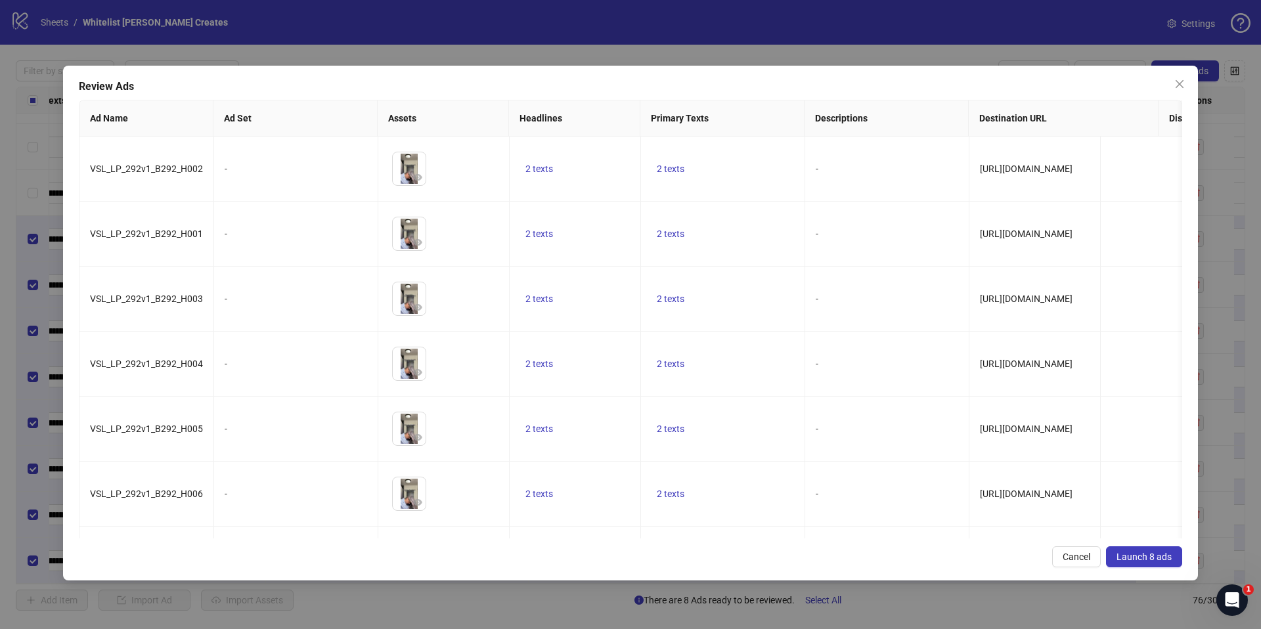
click at [1154, 569] on div "Review Ads Ad Name Ad Set Assets Headlines Primary Texts Descriptions Destinati…" at bounding box center [630, 323] width 1135 height 515
click at [1148, 556] on button "Launch 8 ads" at bounding box center [1144, 556] width 76 height 21
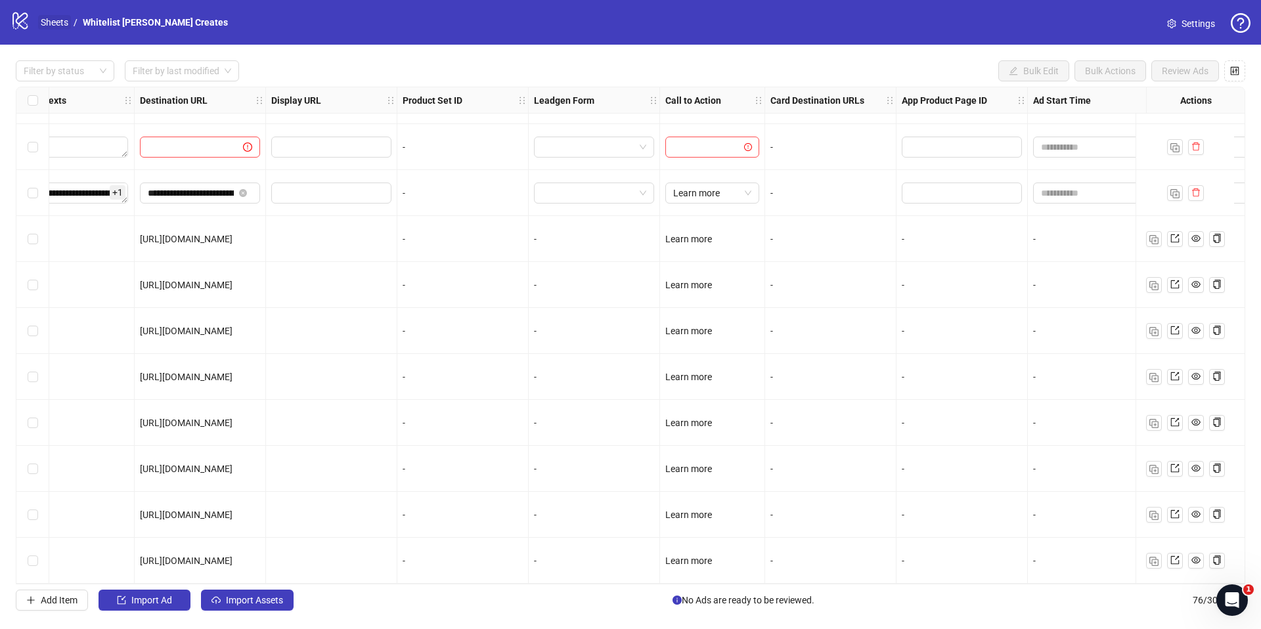
click at [56, 27] on link "Sheets" at bounding box center [54, 22] width 33 height 14
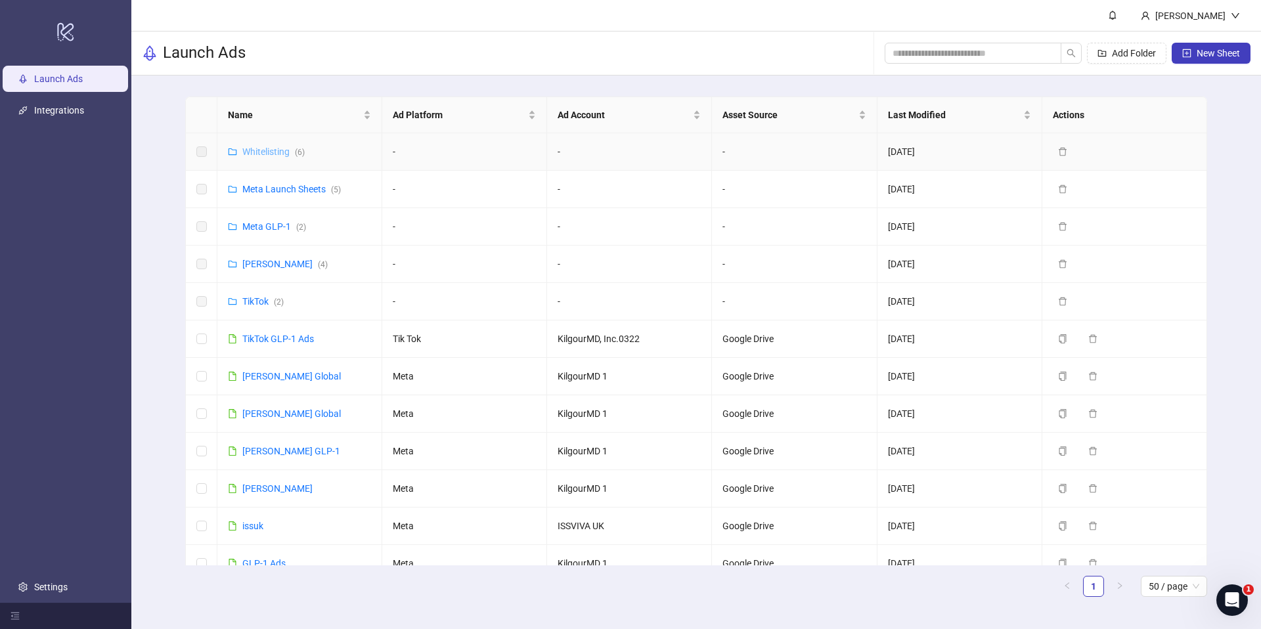
click at [288, 153] on link "Whitelisting ( 6 )" at bounding box center [273, 151] width 62 height 11
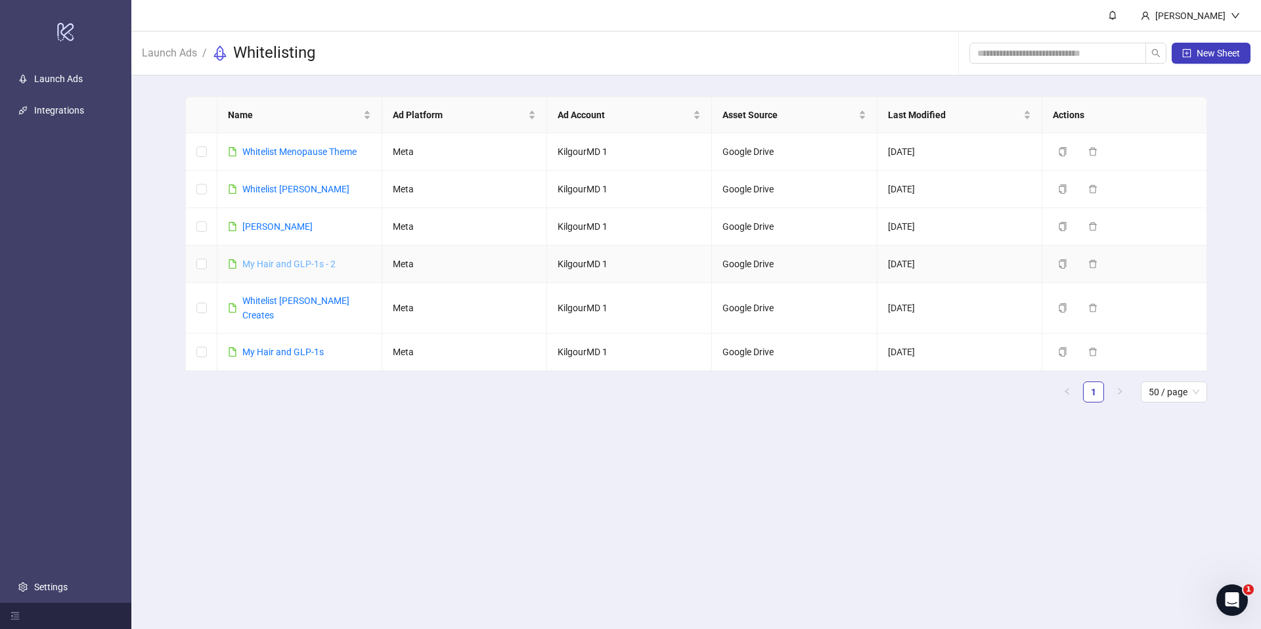
click at [286, 259] on link "​My Hair and GLP-1s - 2" at bounding box center [288, 264] width 93 height 11
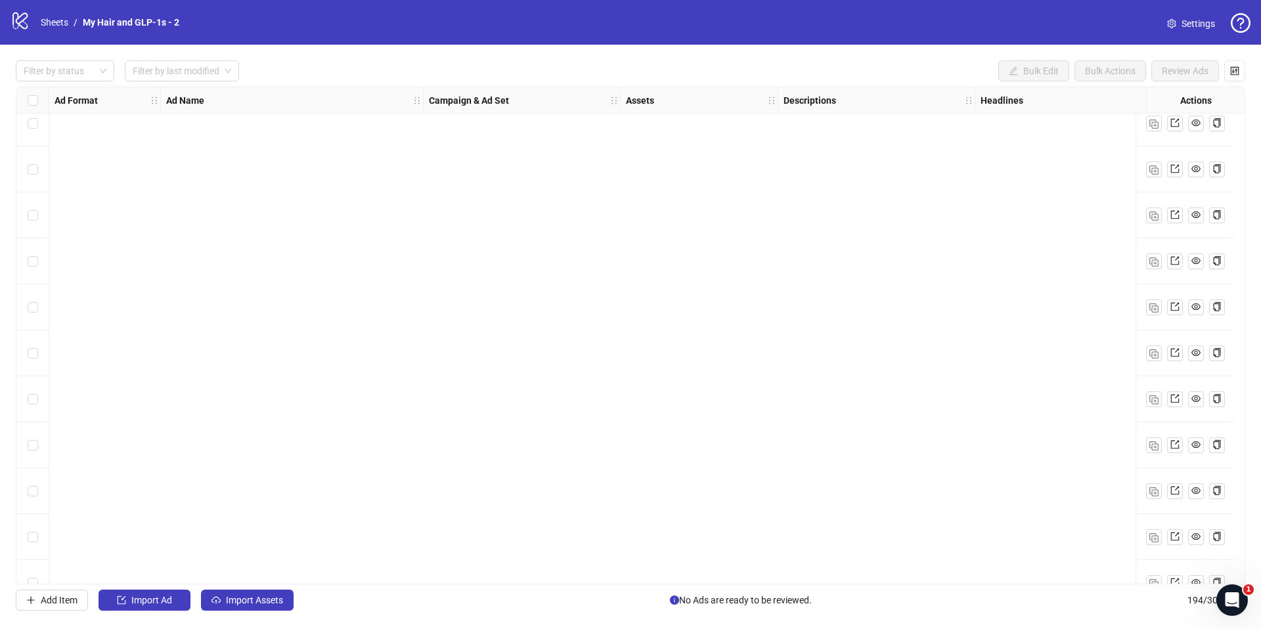
scroll to position [8452, 0]
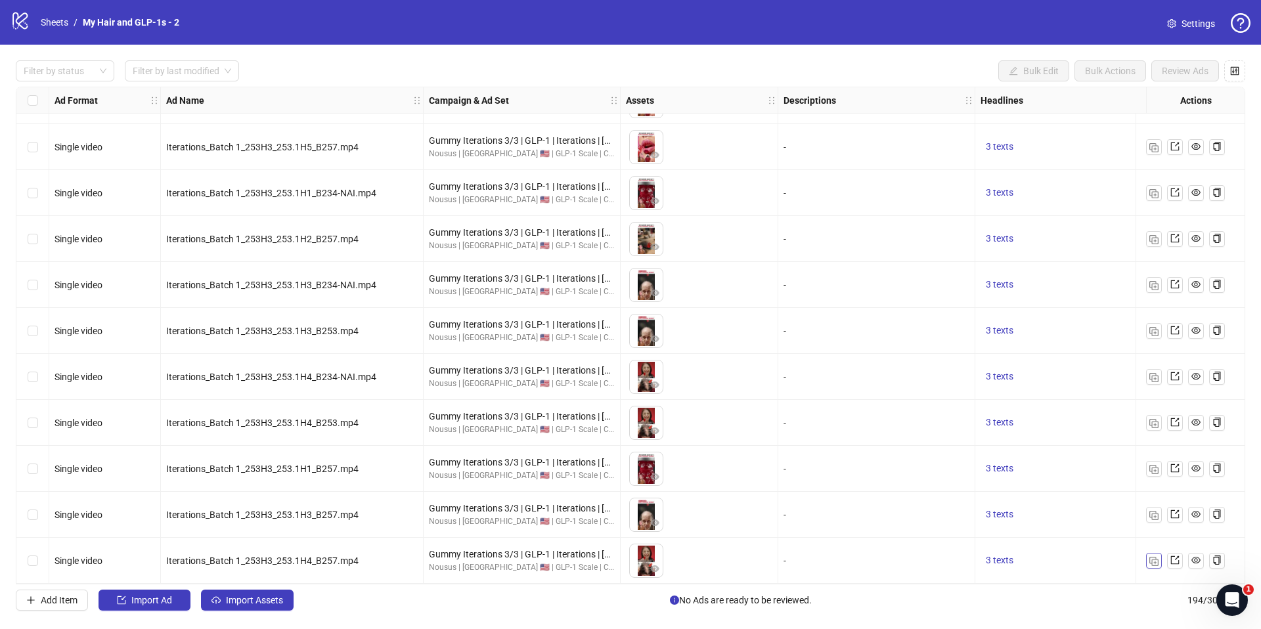
click at [1156, 559] on img "button" at bounding box center [1153, 561] width 9 height 9
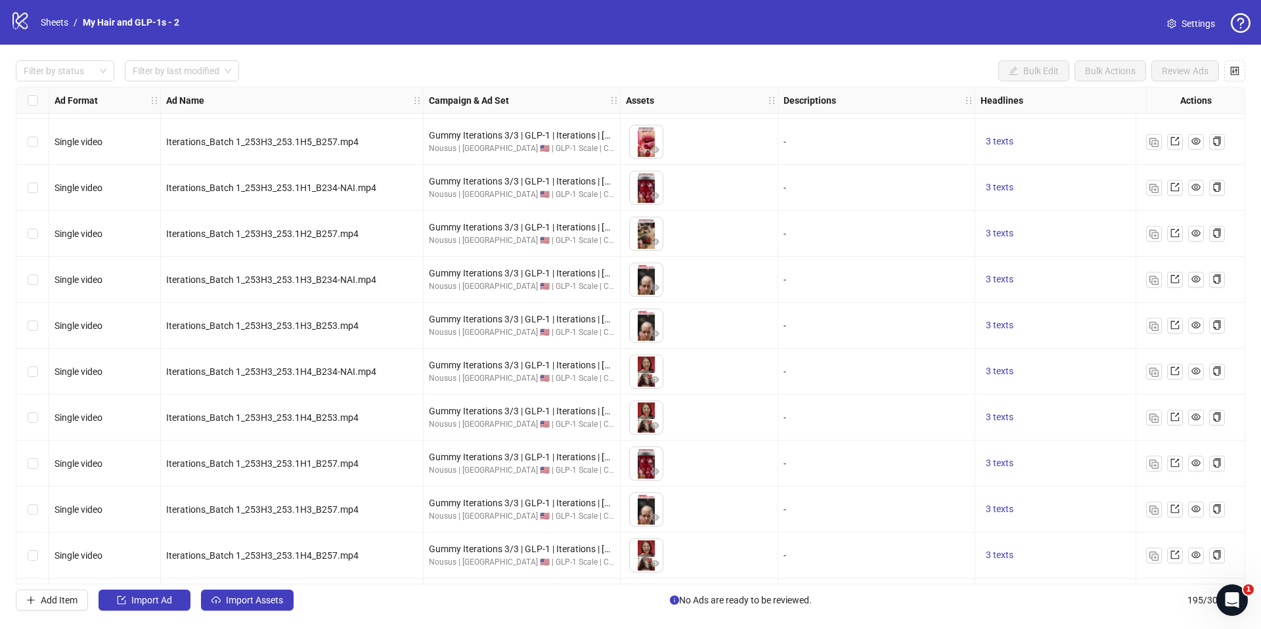
scroll to position [8498, 0]
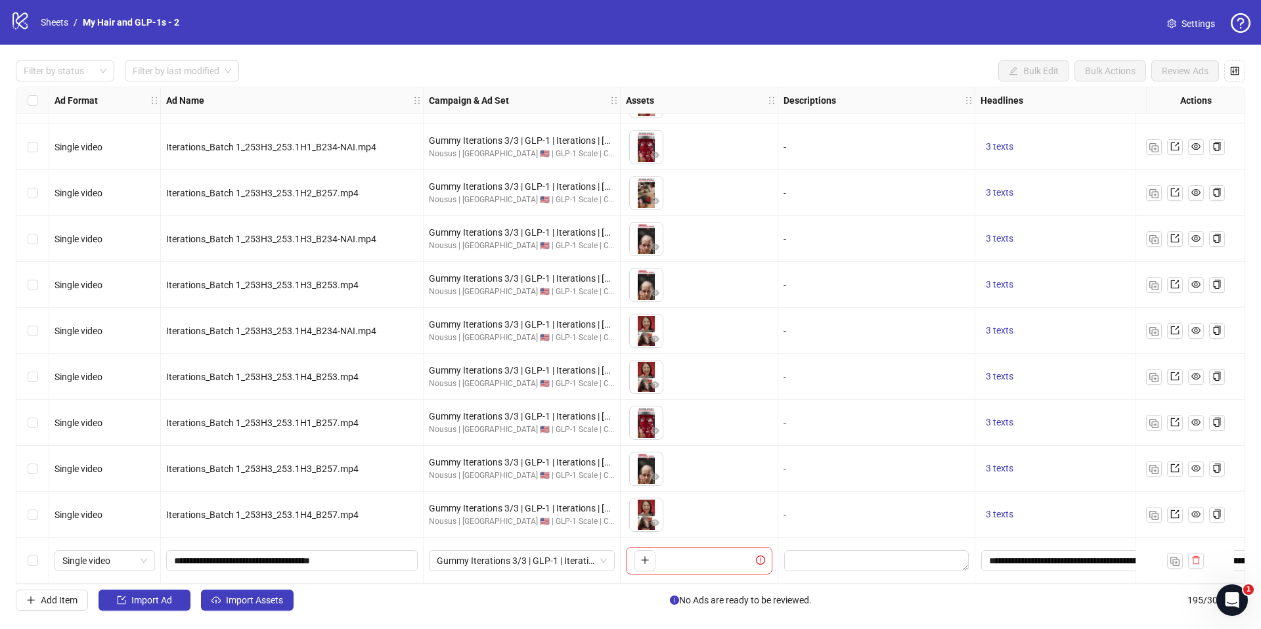
click at [262, 612] on div "Filter by status Filter by last modified Bulk Edit Bulk Actions Review Ads Ad F…" at bounding box center [630, 336] width 1261 height 582
click at [265, 603] on button "Import Assets" at bounding box center [247, 600] width 93 height 21
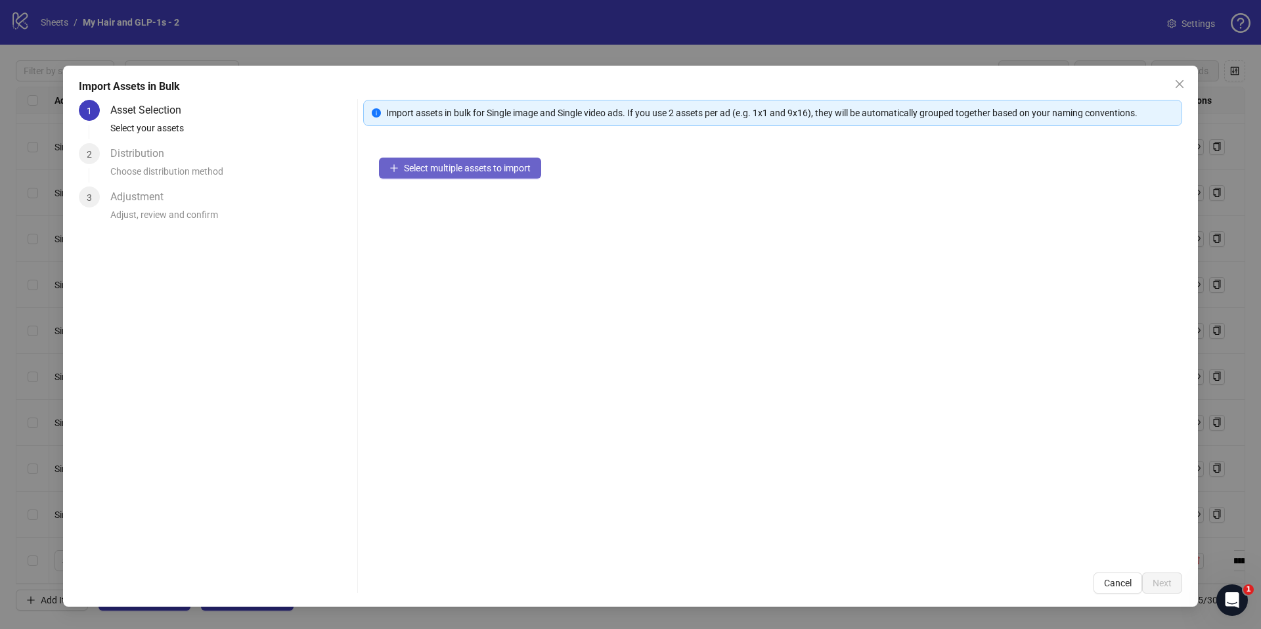
click at [492, 171] on span "Select multiple assets to import" at bounding box center [467, 168] width 127 height 11
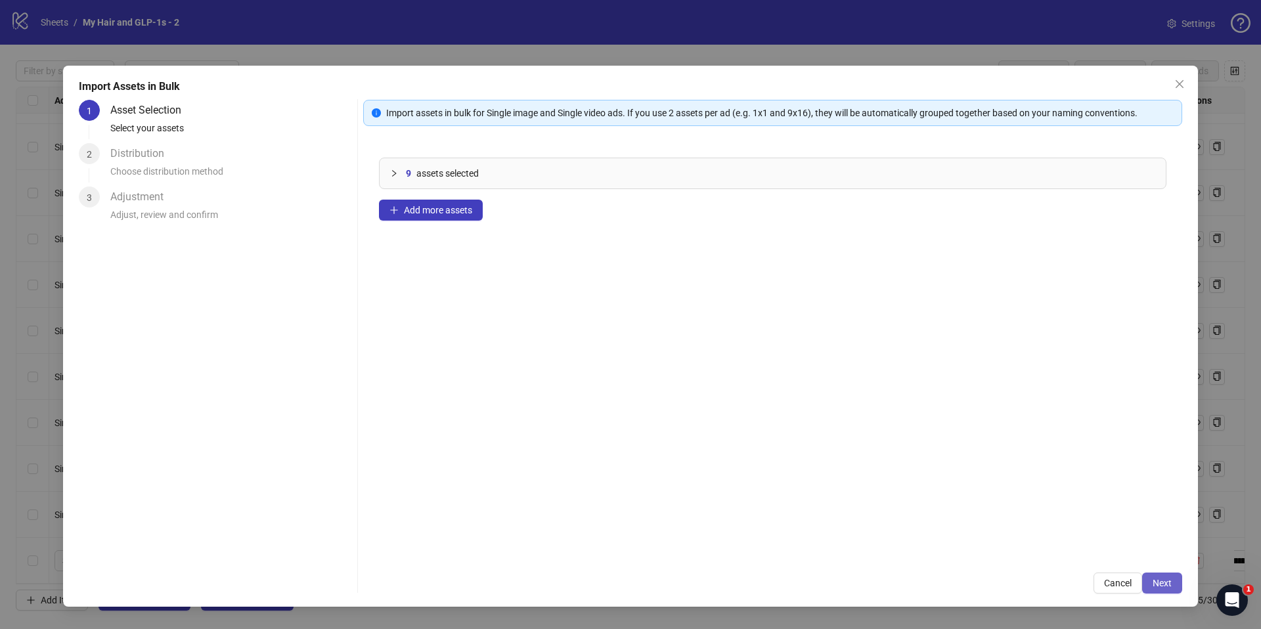
click at [1154, 579] on span "Next" at bounding box center [1161, 583] width 19 height 11
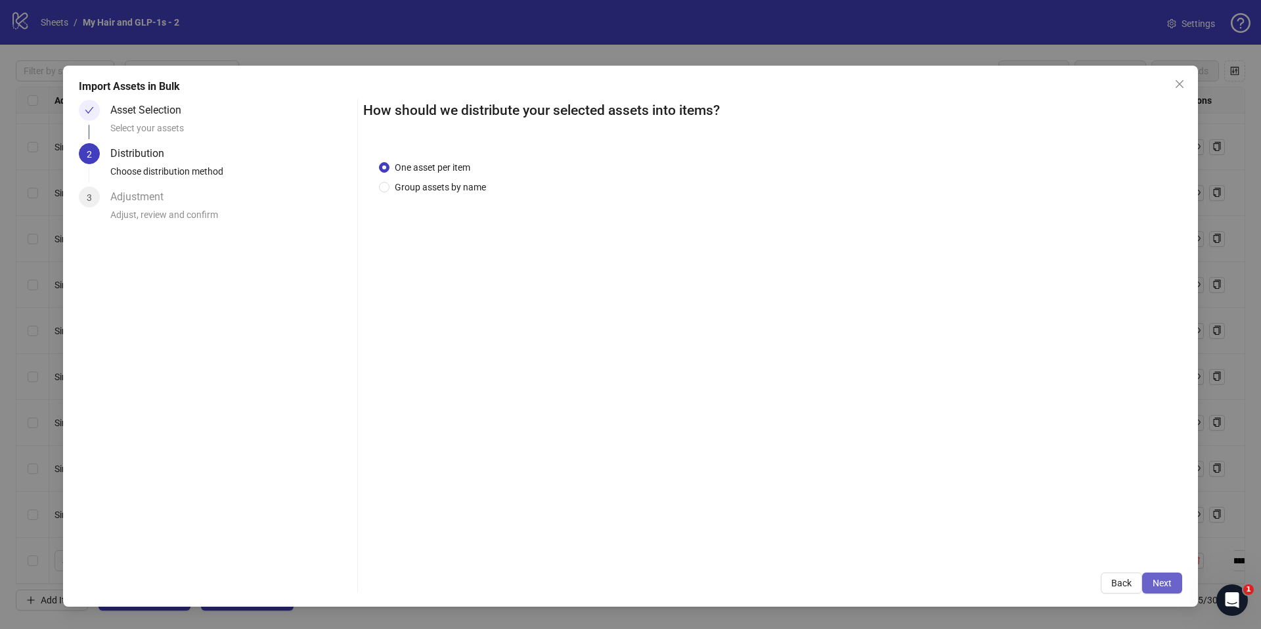
click at [1160, 588] on span "Next" at bounding box center [1161, 583] width 19 height 11
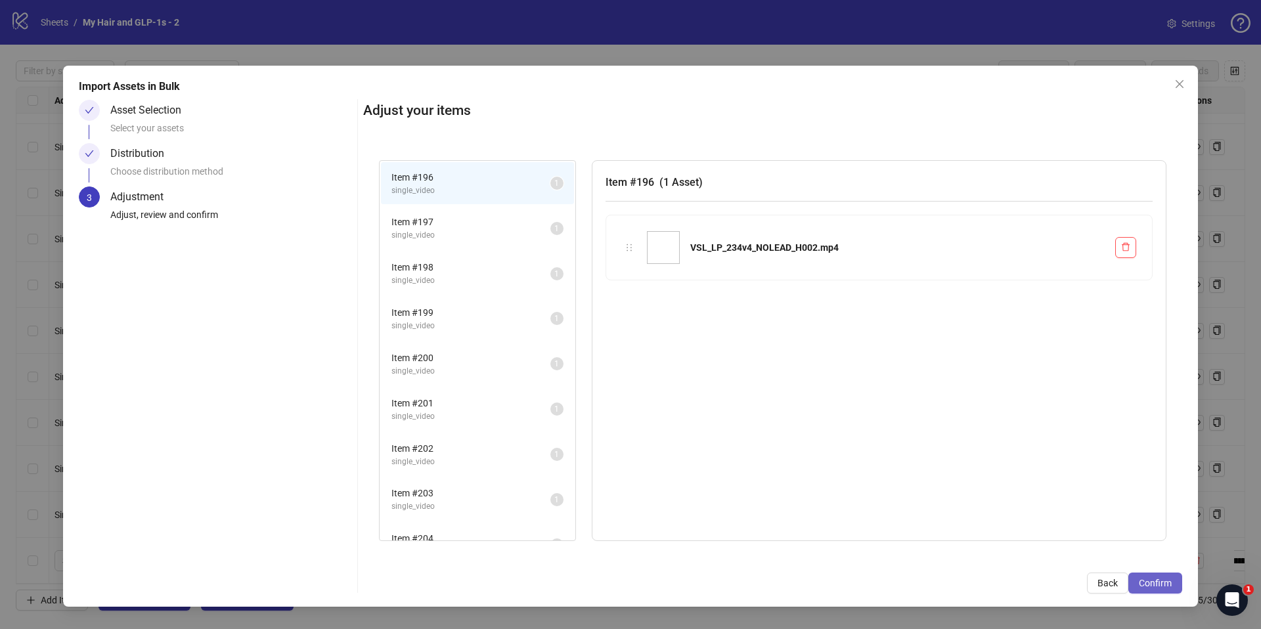
click at [1148, 592] on div "Import Assets in Bulk Asset Selection Select your assets Distribution Choose di…" at bounding box center [630, 336] width 1135 height 541
click at [1144, 588] on button "Confirm" at bounding box center [1155, 583] width 54 height 21
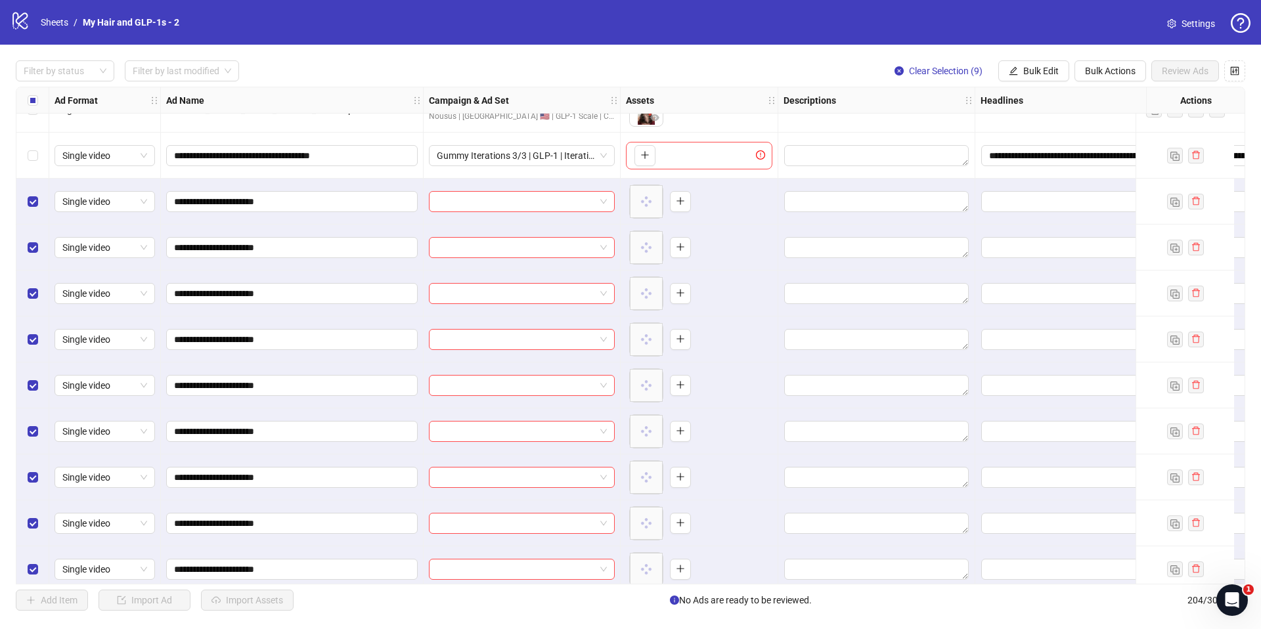
scroll to position [8912, 0]
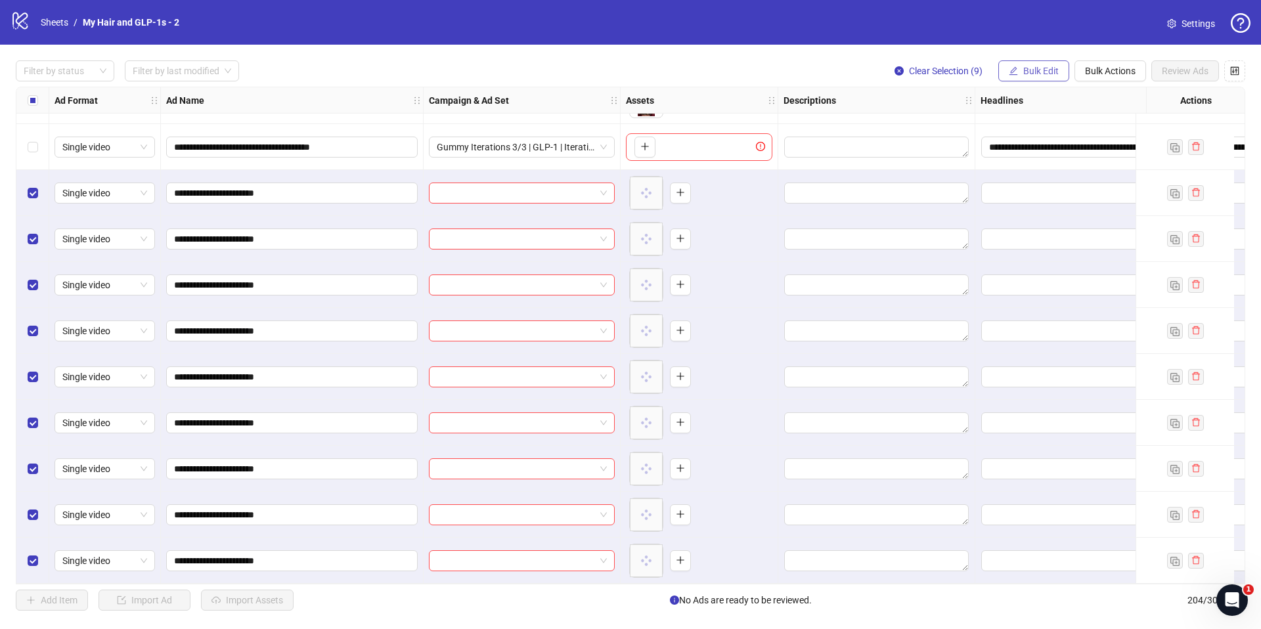
click at [1043, 58] on div "Filter by status Filter by last modified Clear Selection (9) Bulk Edit Bulk Act…" at bounding box center [630, 336] width 1261 height 582
click at [1040, 66] on span "Bulk Edit" at bounding box center [1040, 71] width 35 height 11
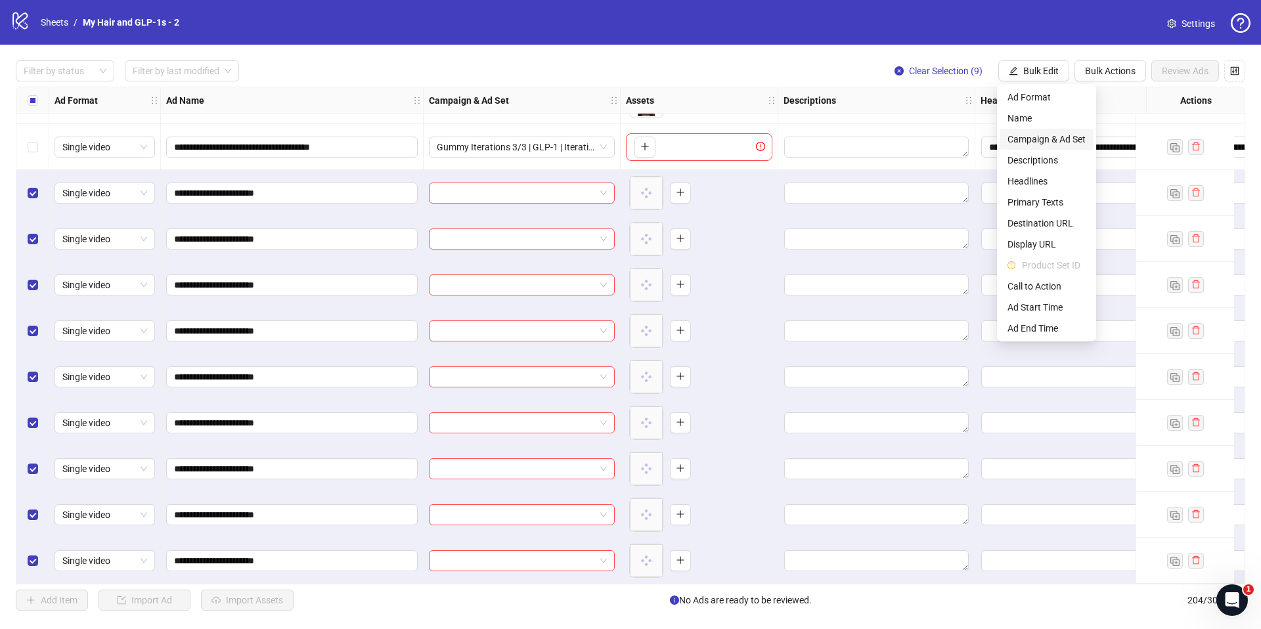
click at [1054, 148] on li "Campaign & Ad Set" at bounding box center [1046, 139] width 94 height 21
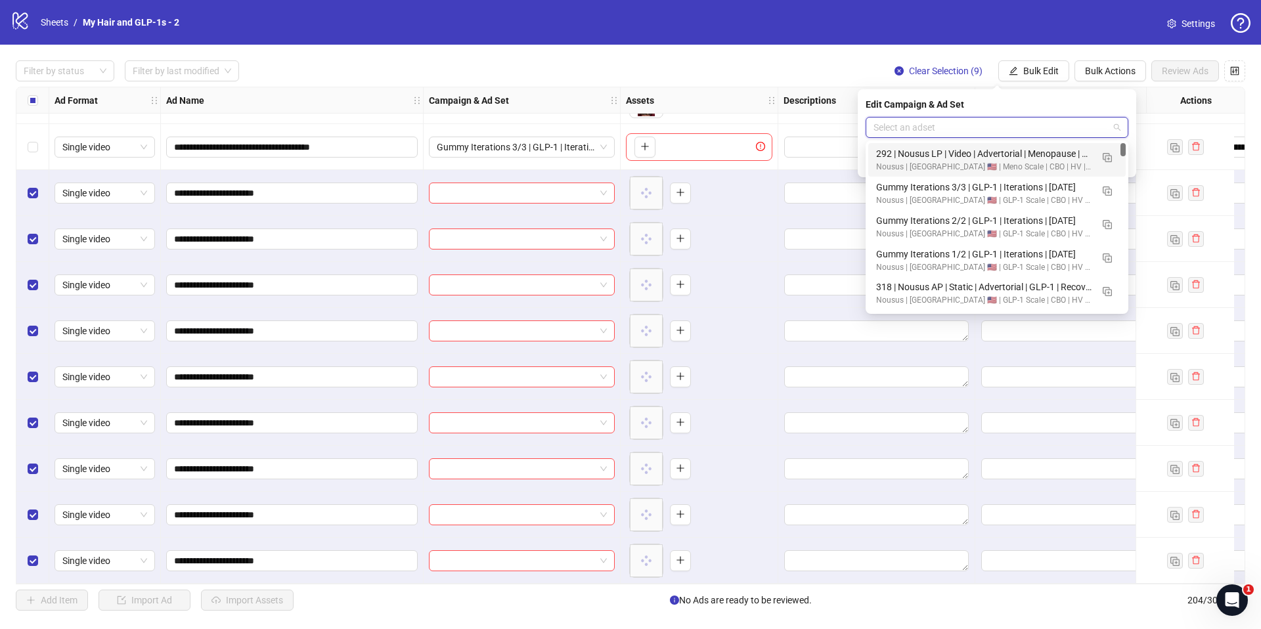
click at [1055, 125] on input "search" at bounding box center [990, 128] width 235 height 20
click at [1103, 191] on img "button" at bounding box center [1107, 190] width 9 height 9
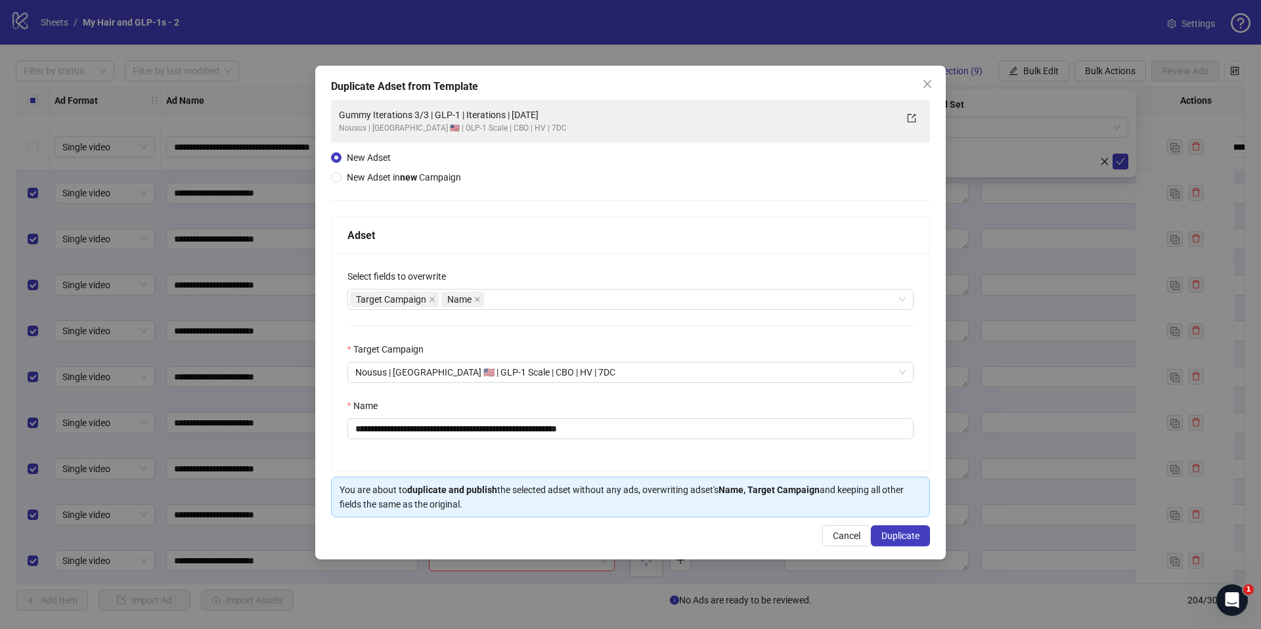
drag, startPoint x: 776, startPoint y: 408, endPoint x: 765, endPoint y: 450, distance: 44.1
click at [768, 440] on div "**********" at bounding box center [631, 361] width 598 height 217
click at [767, 450] on div "**********" at bounding box center [631, 361] width 598 height 217
click at [771, 431] on input "**********" at bounding box center [630, 428] width 566 height 21
paste input "**"
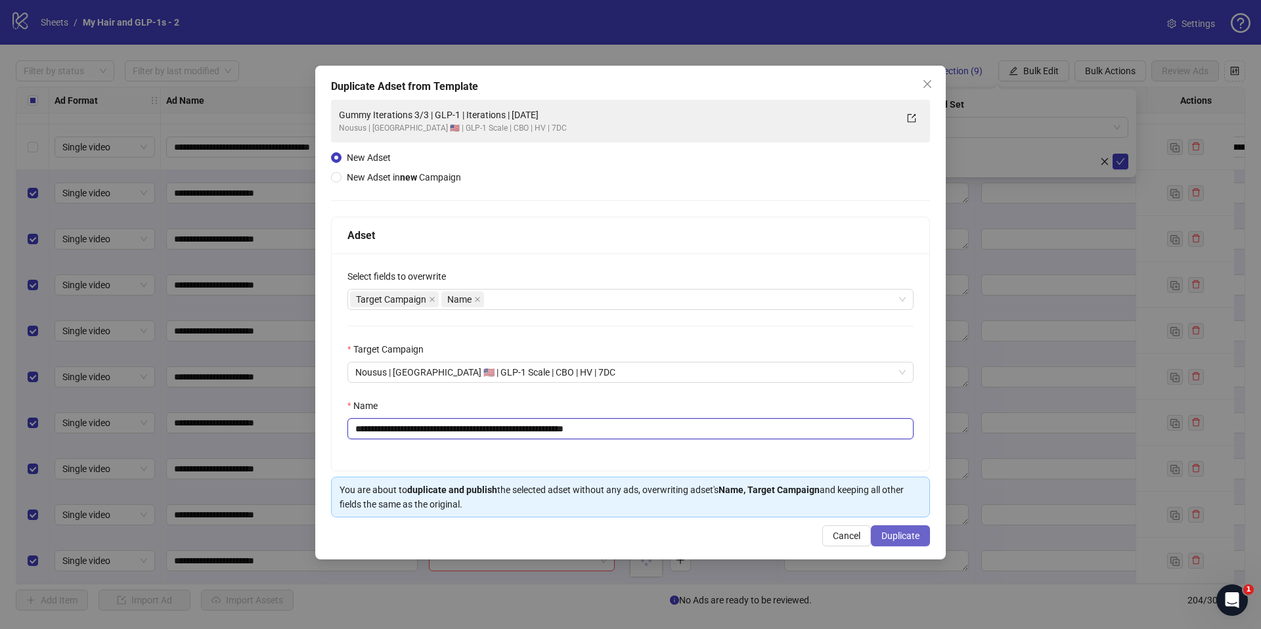
type input "**********"
click at [891, 529] on button "Duplicate" at bounding box center [900, 535] width 59 height 21
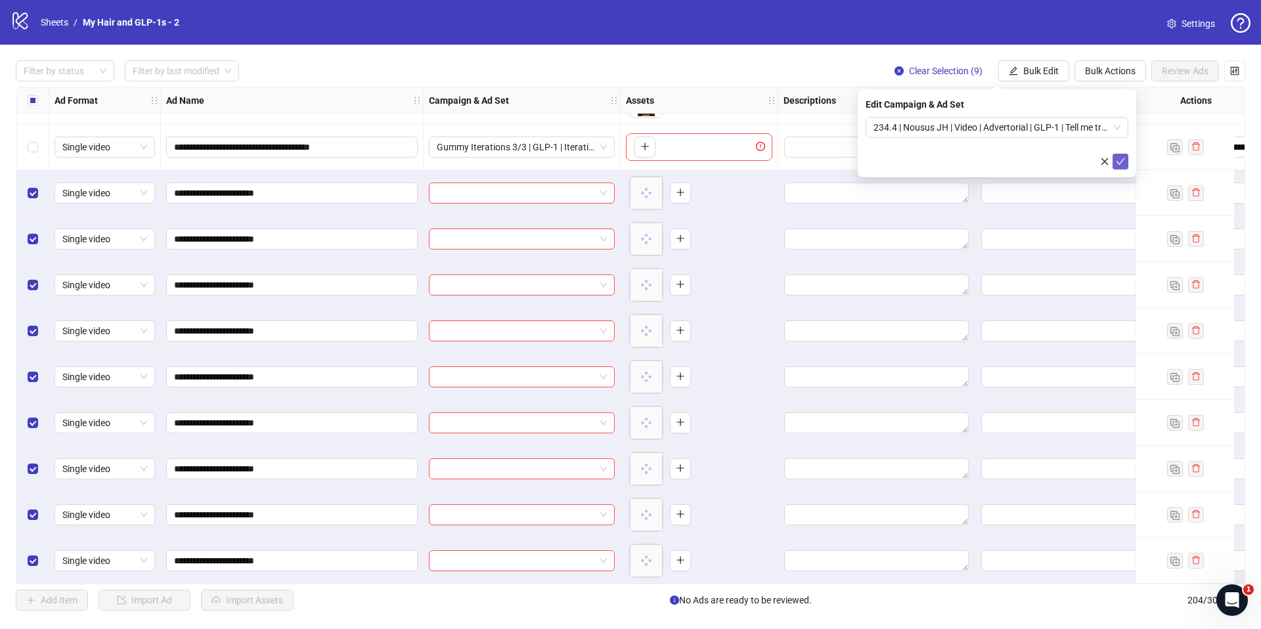
click at [1117, 166] on span "submit" at bounding box center [1120, 161] width 9 height 11
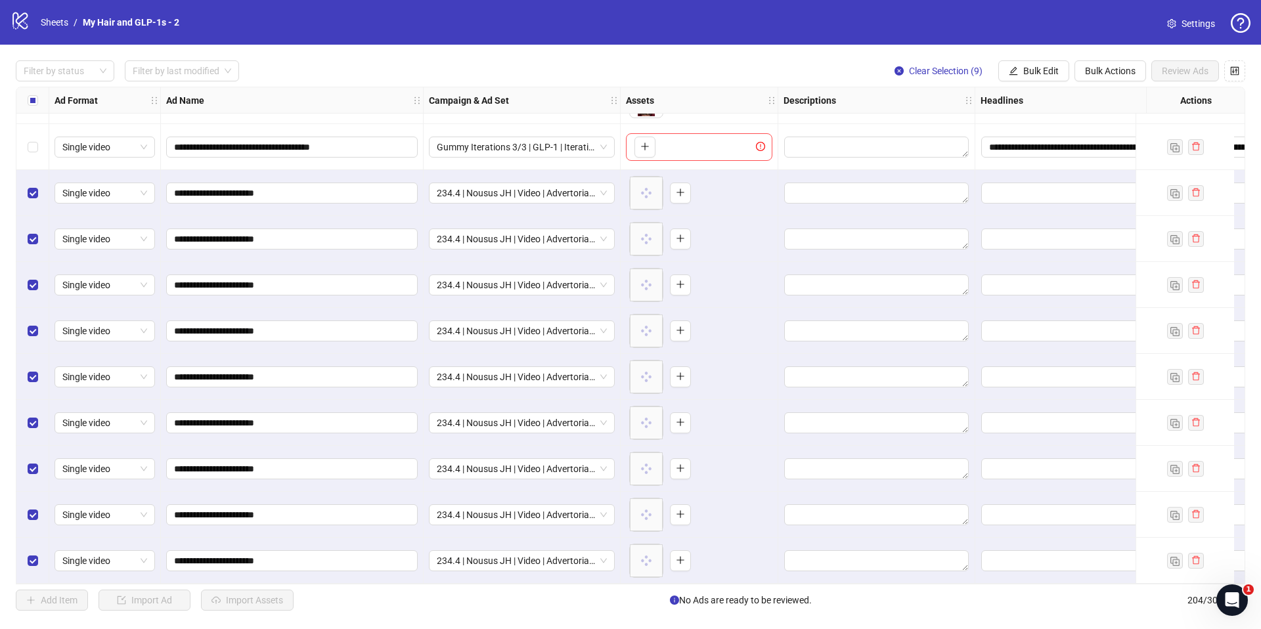
click at [26, 108] on div "Select all rows" at bounding box center [32, 100] width 33 height 26
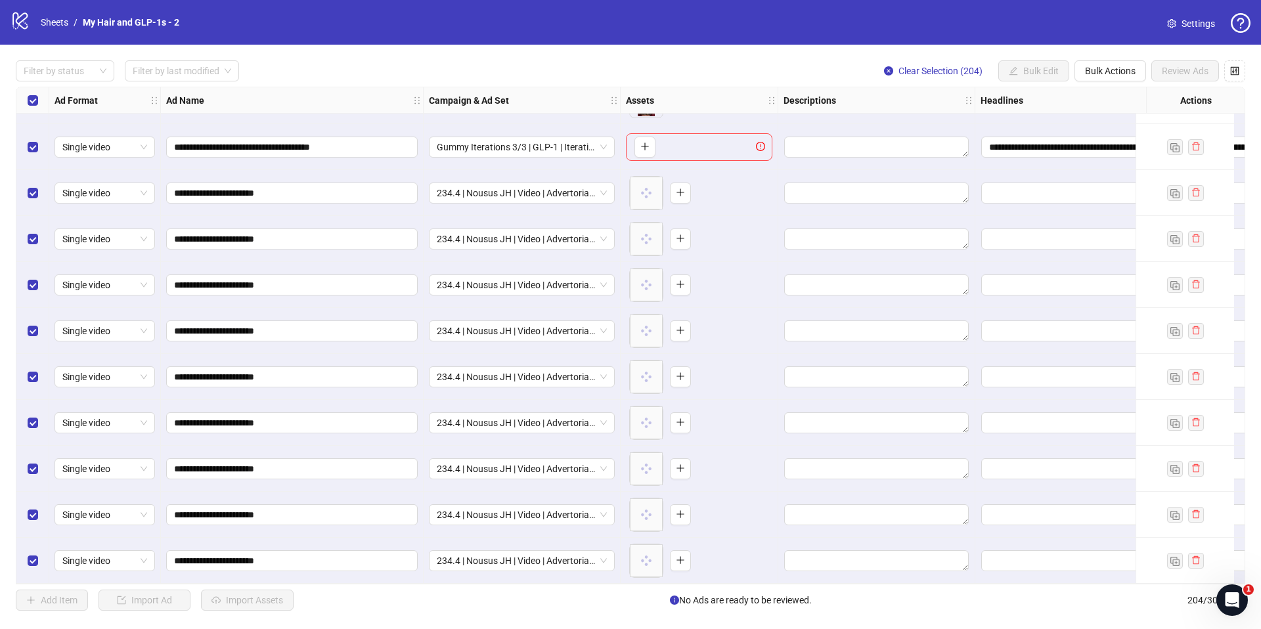
click at [26, 108] on div "Select all rows" at bounding box center [32, 100] width 33 height 26
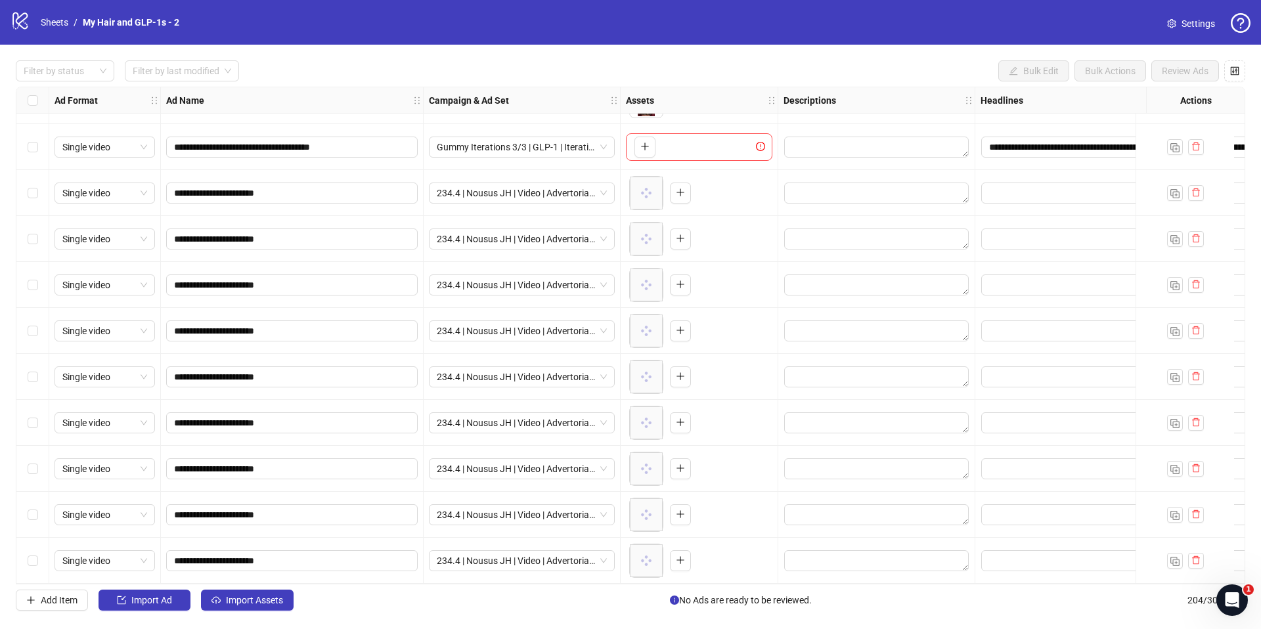
drag, startPoint x: 39, startPoint y: 141, endPoint x: 39, endPoint y: 152, distance: 11.8
click at [39, 141] on div "Select row 195" at bounding box center [32, 147] width 33 height 46
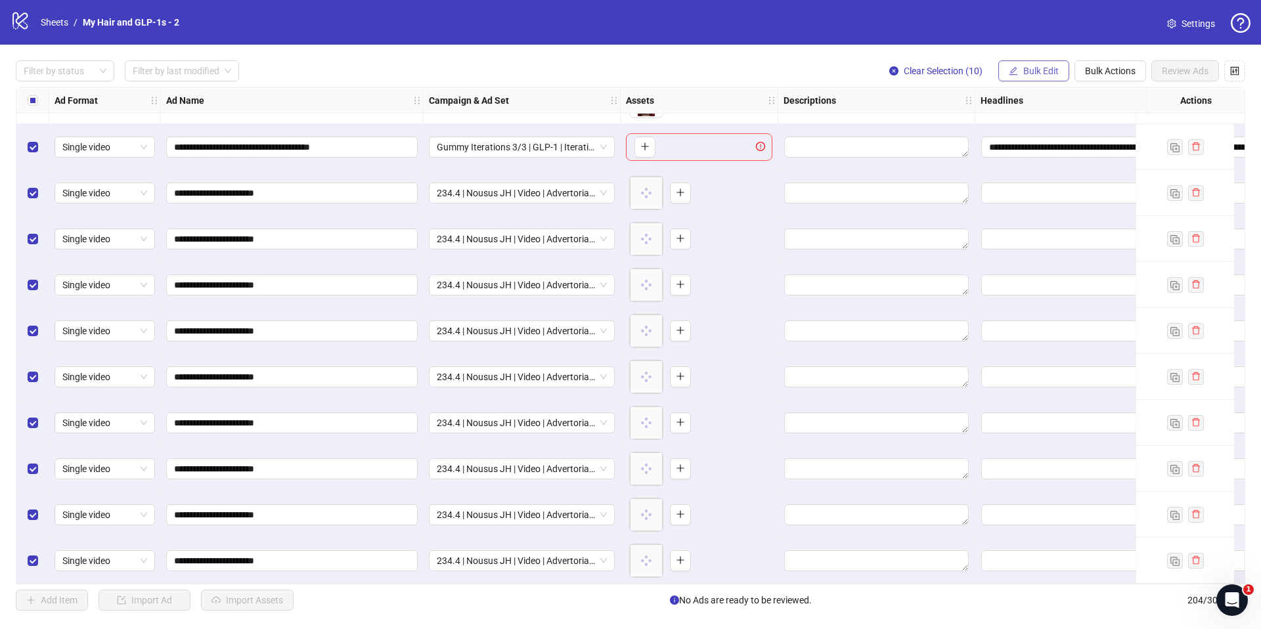
click at [1039, 74] on span "Bulk Edit" at bounding box center [1040, 71] width 35 height 11
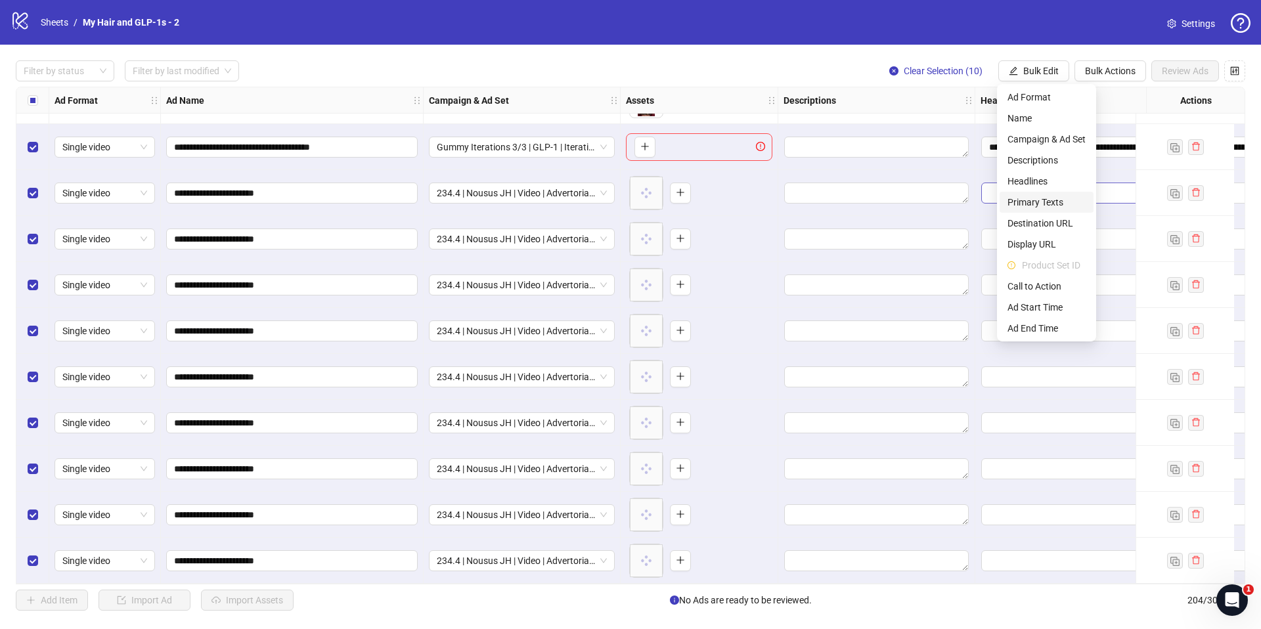
click at [1060, 195] on span "Primary Texts" at bounding box center [1046, 202] width 78 height 14
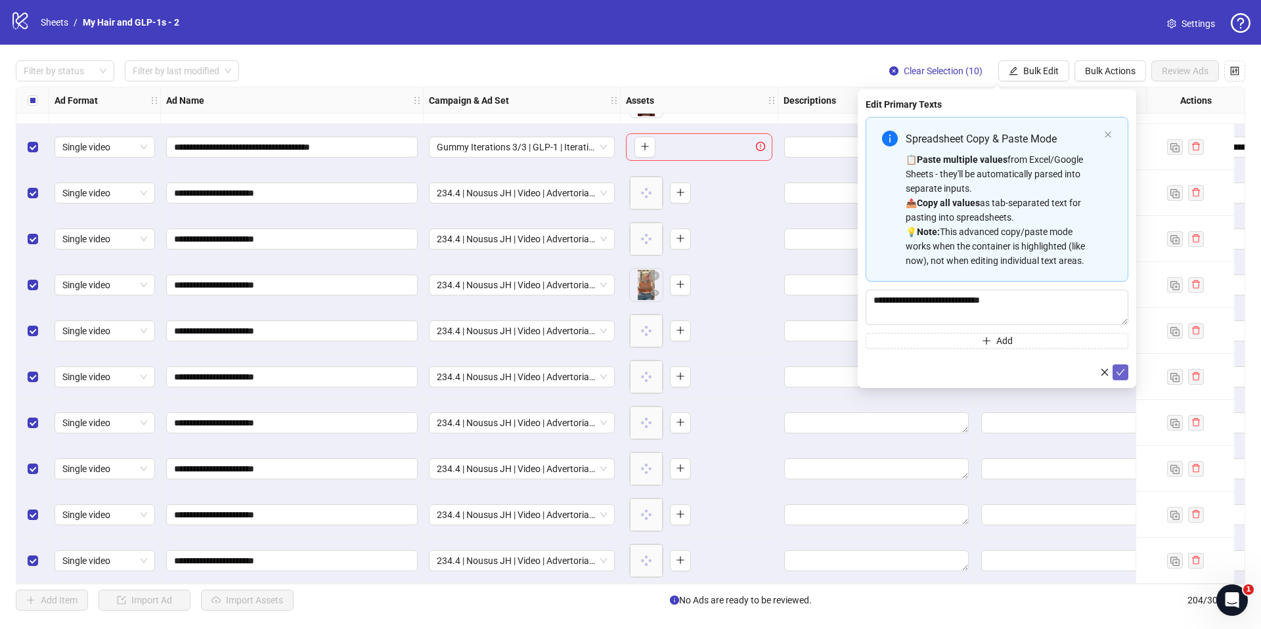
click at [1120, 374] on icon "check" at bounding box center [1120, 372] width 9 height 9
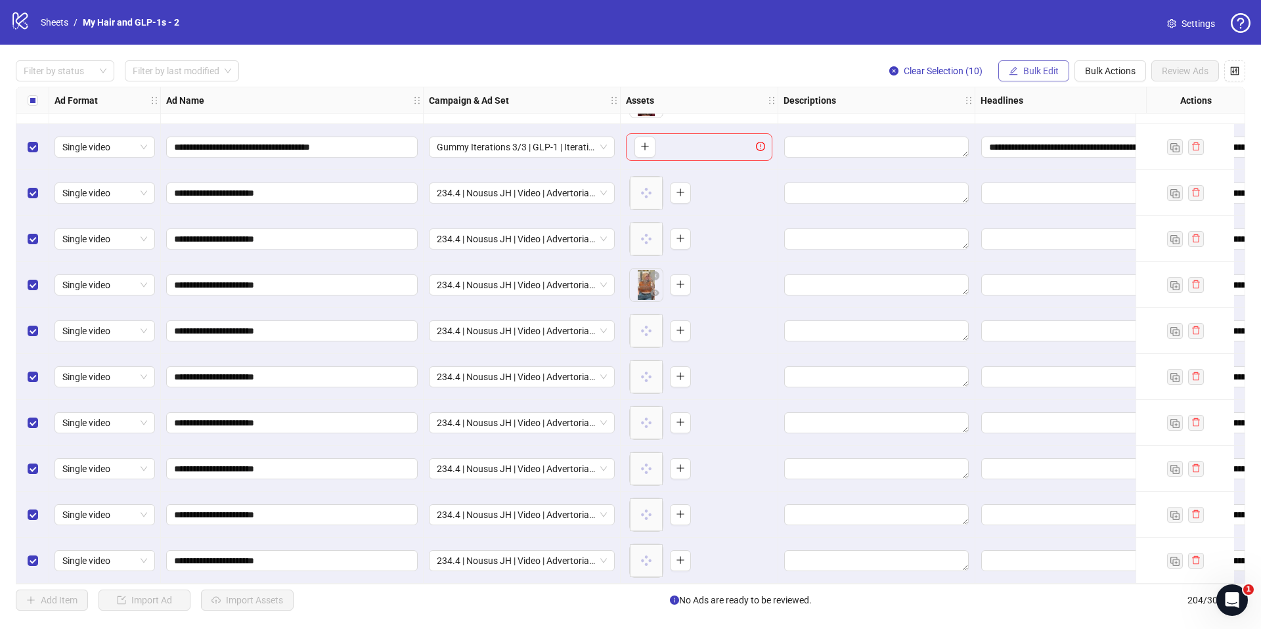
click at [1033, 70] on span "Bulk Edit" at bounding box center [1040, 71] width 35 height 11
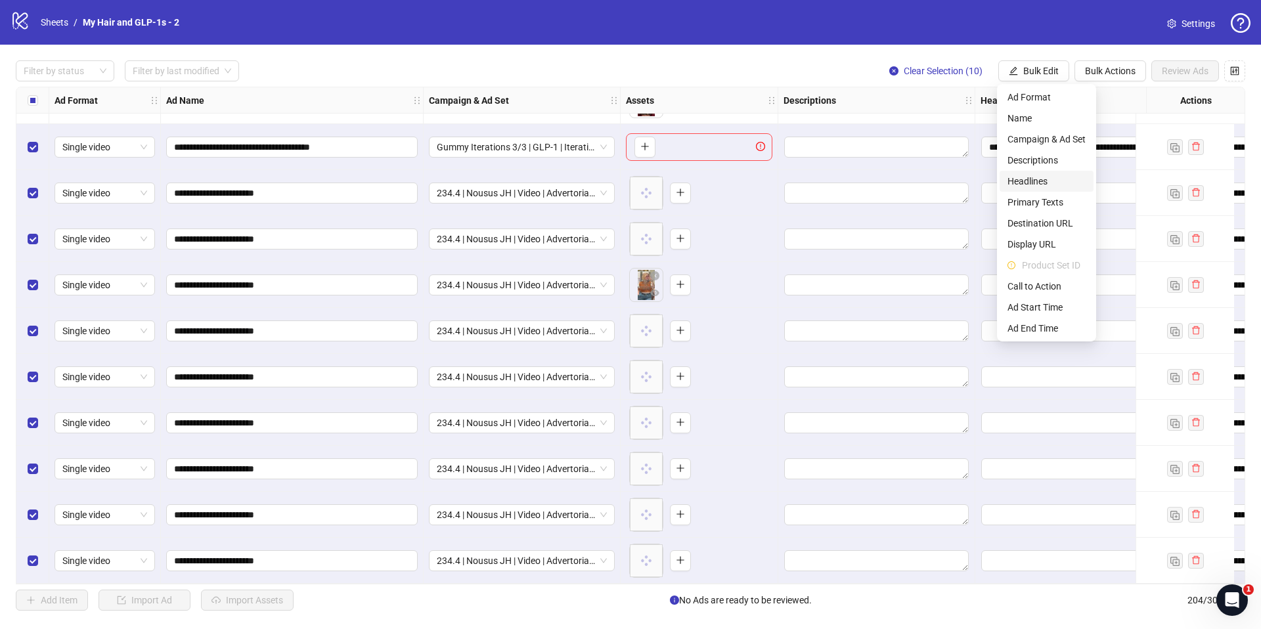
click at [1048, 186] on span "Headlines" at bounding box center [1046, 181] width 78 height 14
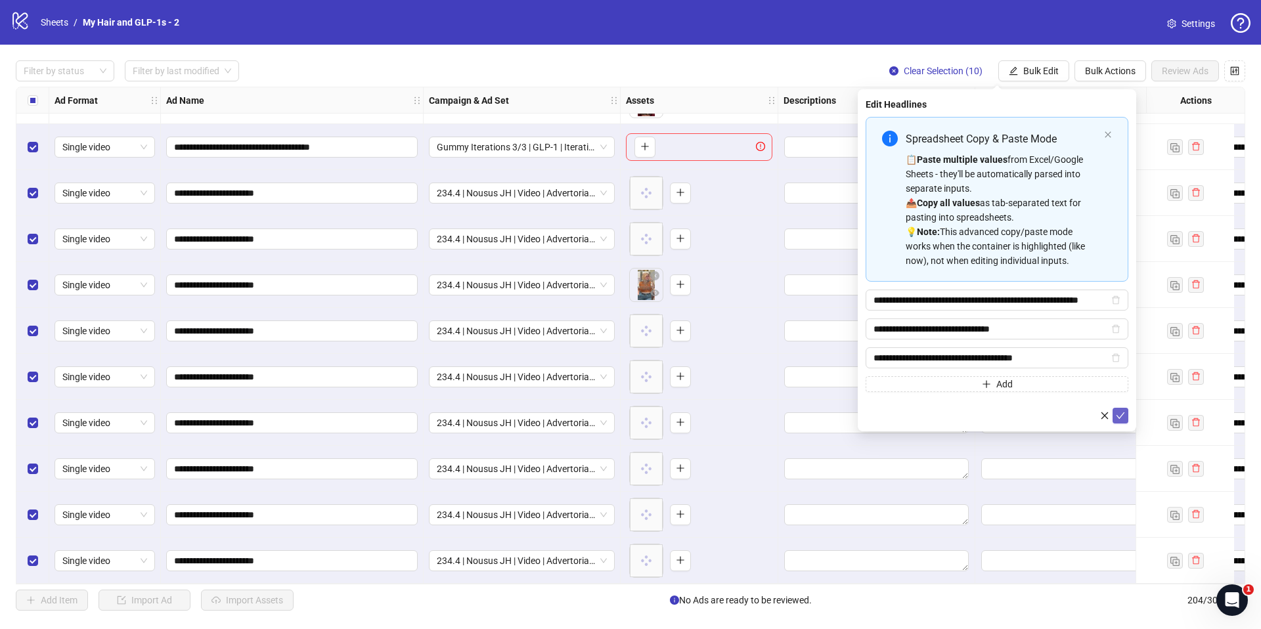
click at [1120, 413] on icon "check" at bounding box center [1120, 415] width 9 height 9
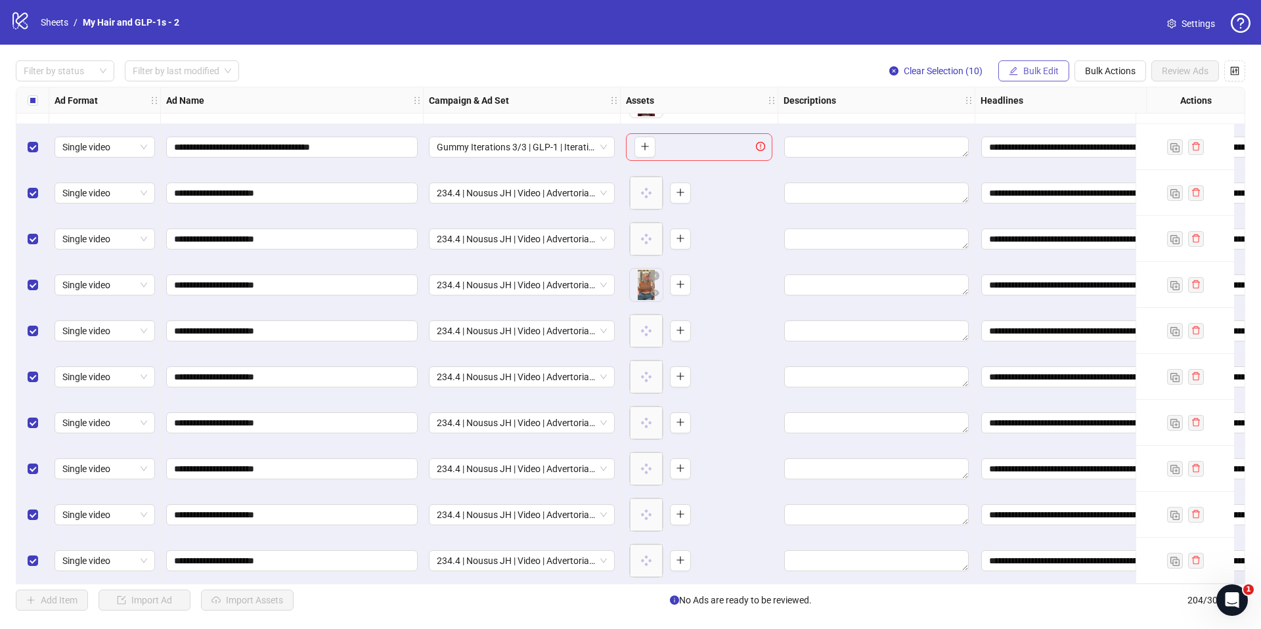
drag, startPoint x: 1034, startPoint y: 71, endPoint x: 1026, endPoint y: 81, distance: 12.6
click at [1034, 72] on span "Bulk Edit" at bounding box center [1040, 71] width 35 height 11
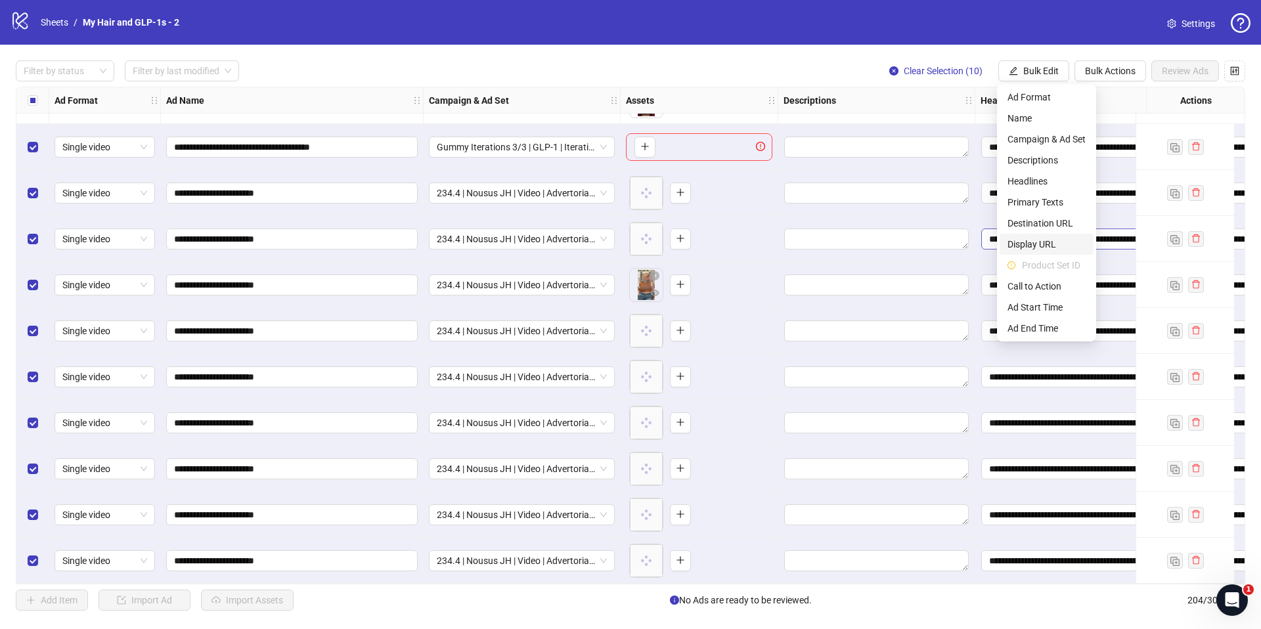
click at [1039, 242] on span "Display URL" at bounding box center [1046, 244] width 78 height 14
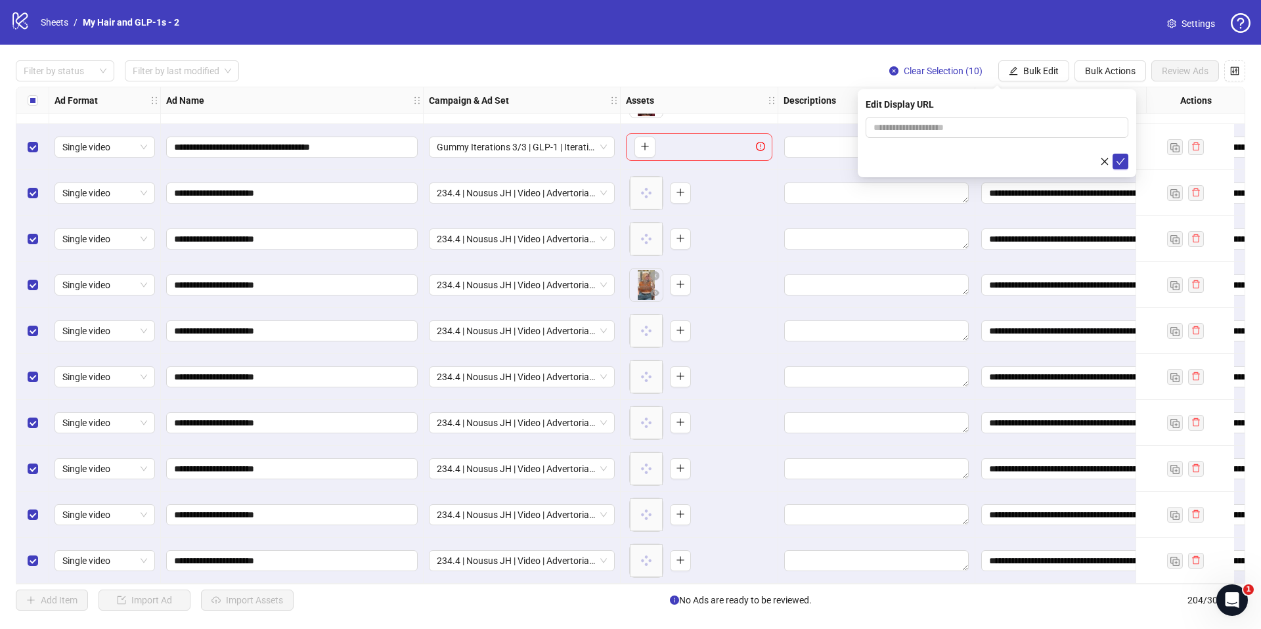
click at [1036, 89] on div "Edit Display URL" at bounding box center [997, 133] width 278 height 88
click at [1039, 72] on button "Bulk Edit" at bounding box center [1033, 70] width 71 height 21
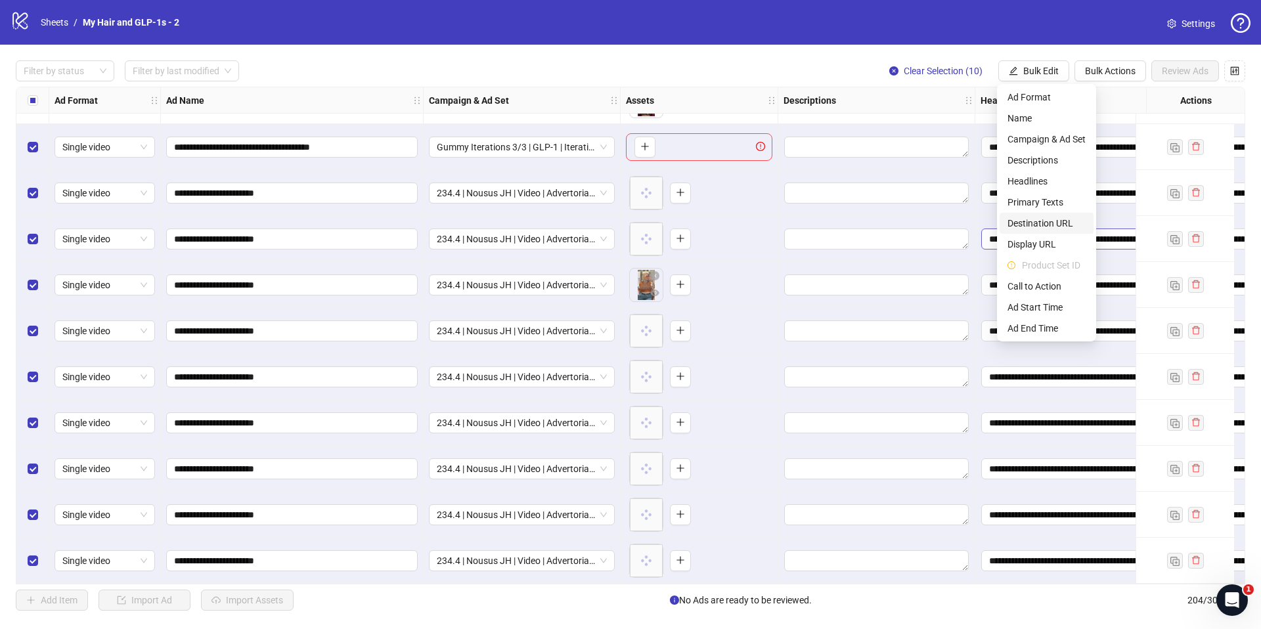
click at [1049, 225] on span "Destination URL" at bounding box center [1046, 223] width 78 height 14
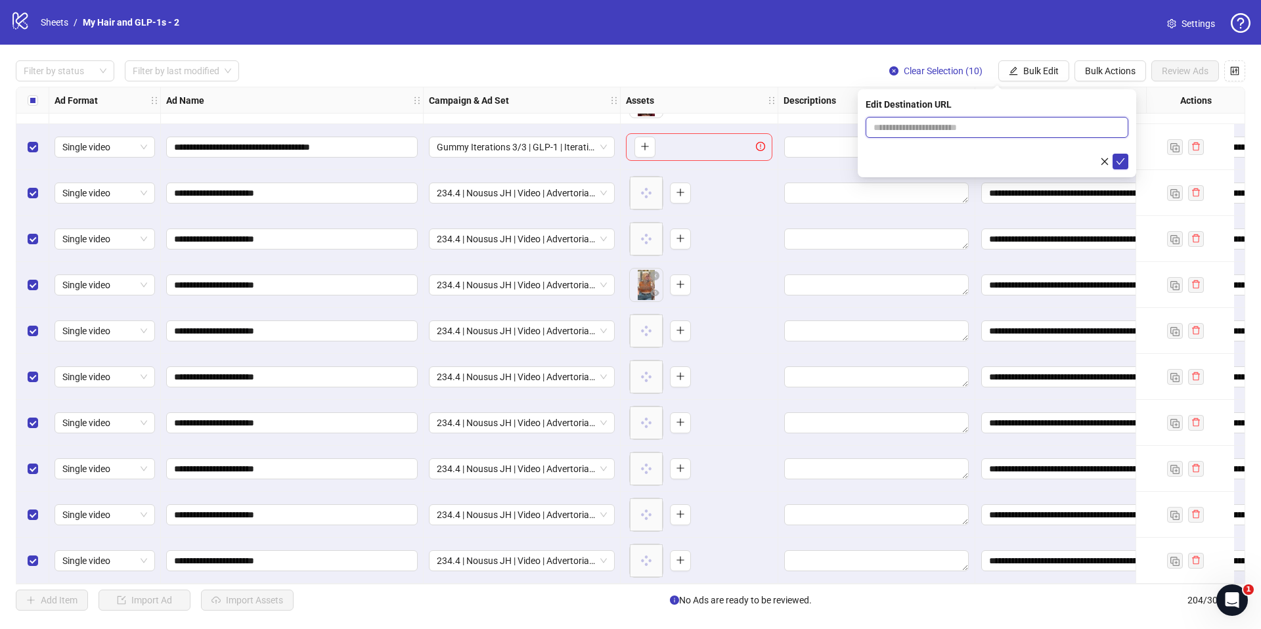
click at [1017, 129] on input "text" at bounding box center [991, 127] width 236 height 14
paste input "**********"
type input "**********"
click at [1122, 162] on icon "check" at bounding box center [1120, 161] width 9 height 9
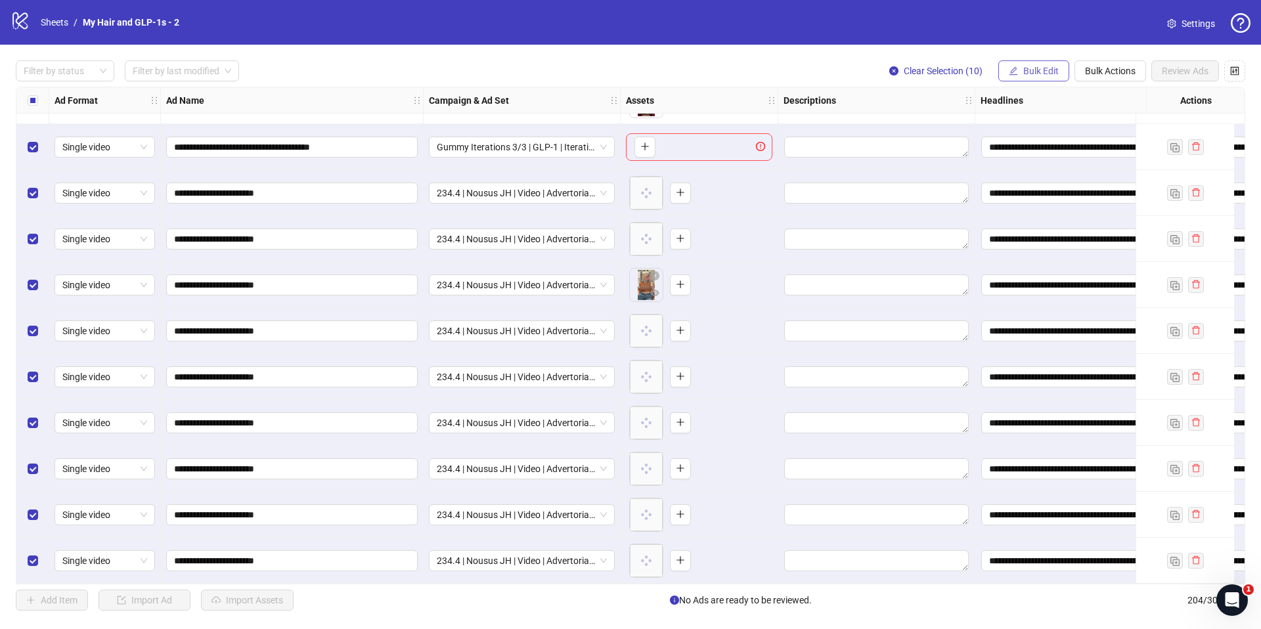
click at [1018, 71] on button "Bulk Edit" at bounding box center [1033, 70] width 71 height 21
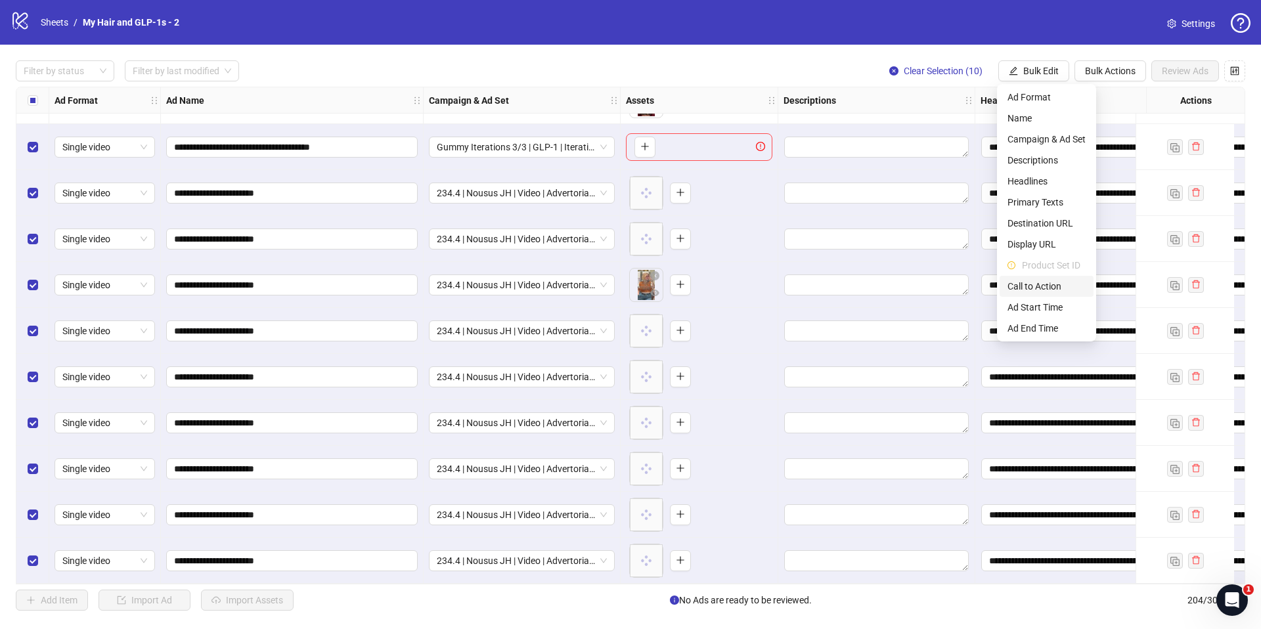
click at [1045, 288] on span "Call to Action" at bounding box center [1046, 286] width 78 height 14
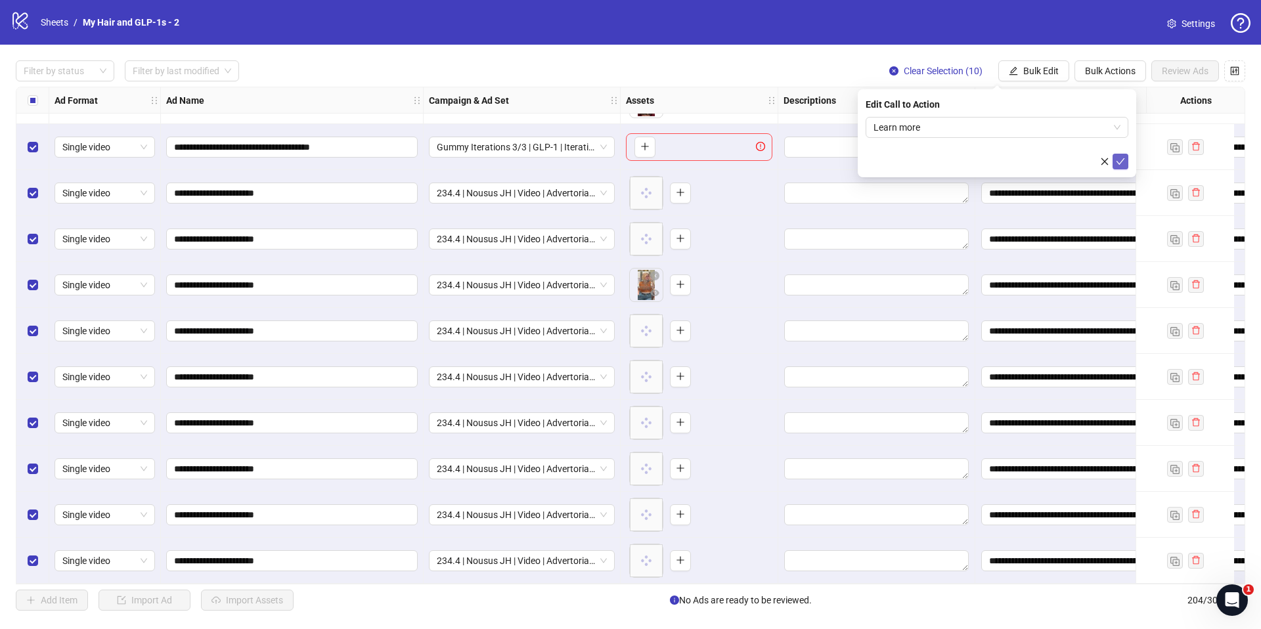
click at [1122, 166] on span "submit" at bounding box center [1120, 161] width 9 height 11
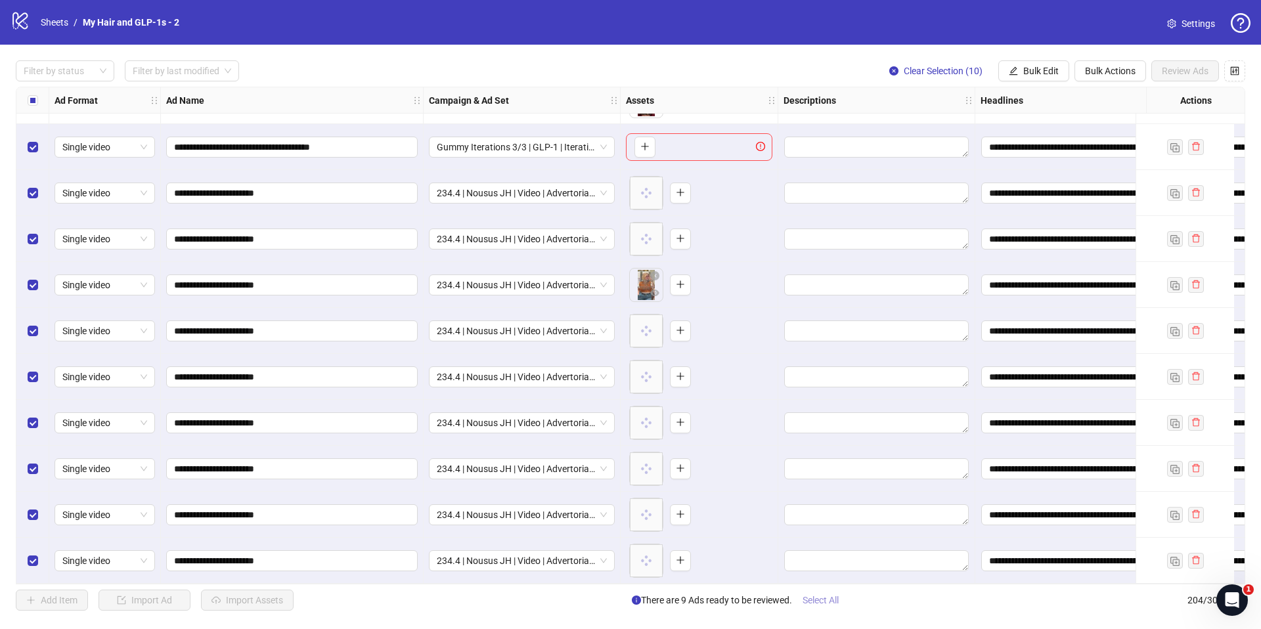
click at [805, 599] on span "Select All" at bounding box center [820, 600] width 36 height 11
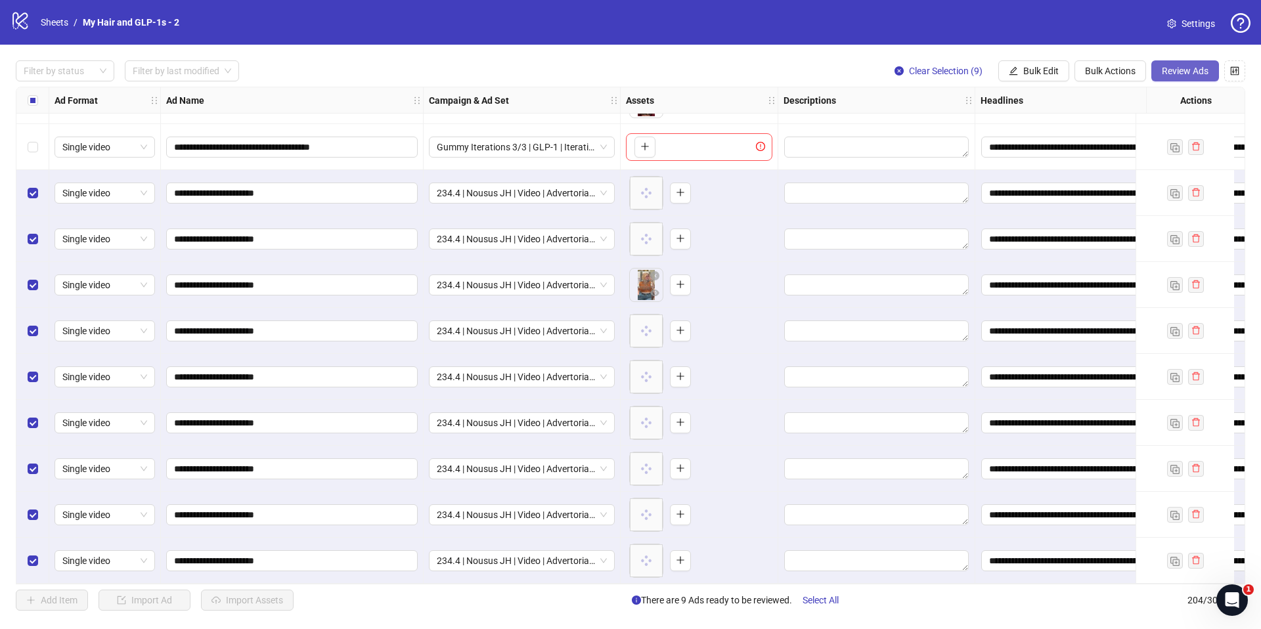
click at [1170, 77] on button "Review Ads" at bounding box center [1185, 70] width 68 height 21
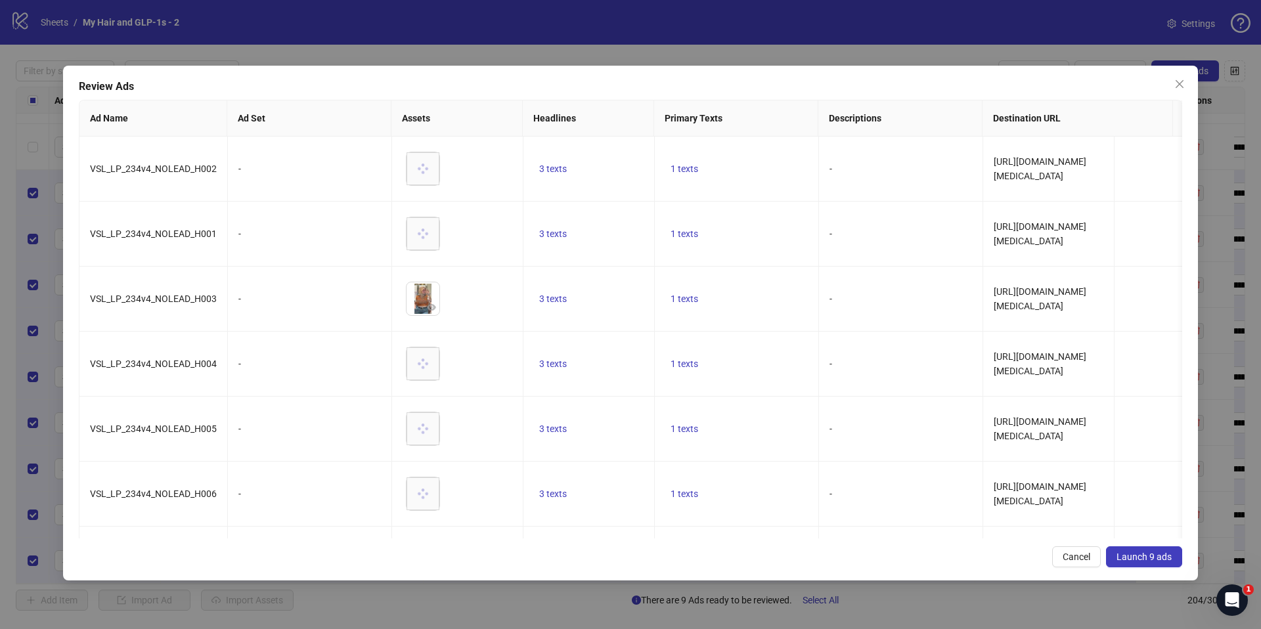
click at [1145, 548] on button "Launch 9 ads" at bounding box center [1144, 556] width 76 height 21
